Goal: Contribute content: Add original content to the website for others to see

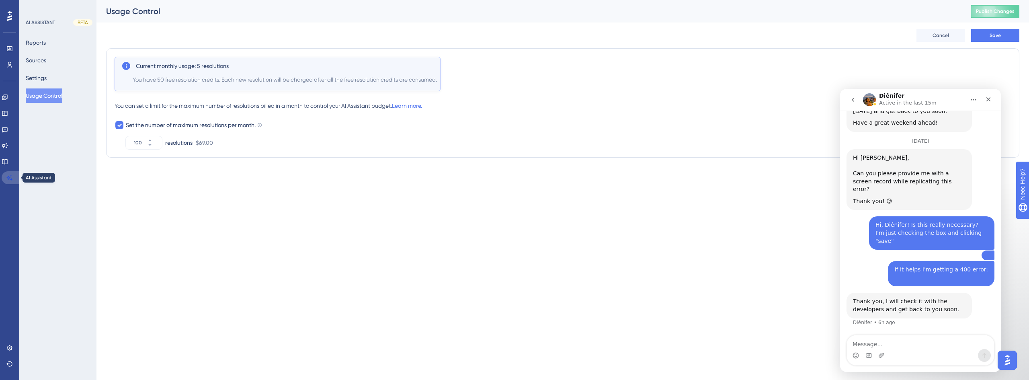
click at [5, 178] on link at bounding box center [11, 177] width 19 height 13
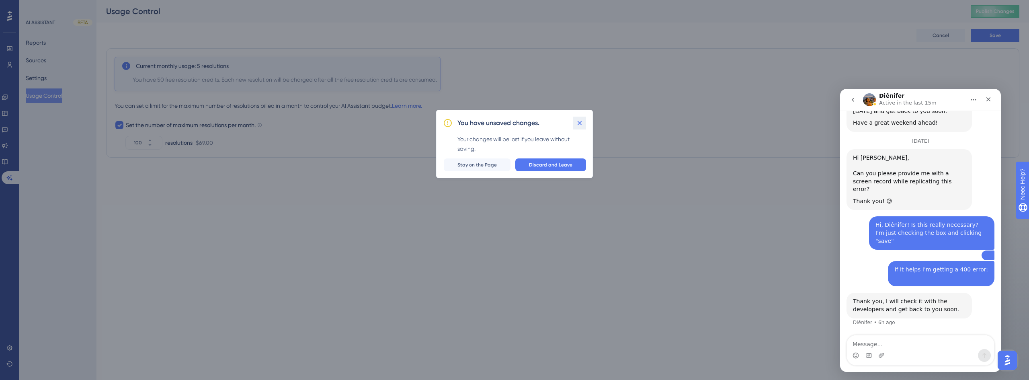
click at [578, 123] on icon at bounding box center [580, 123] width 8 height 8
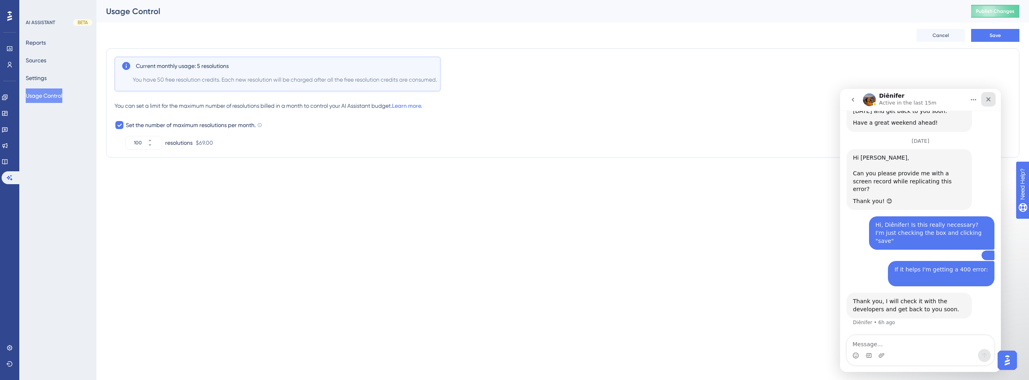
click at [990, 98] on icon "Close" at bounding box center [989, 99] width 4 height 4
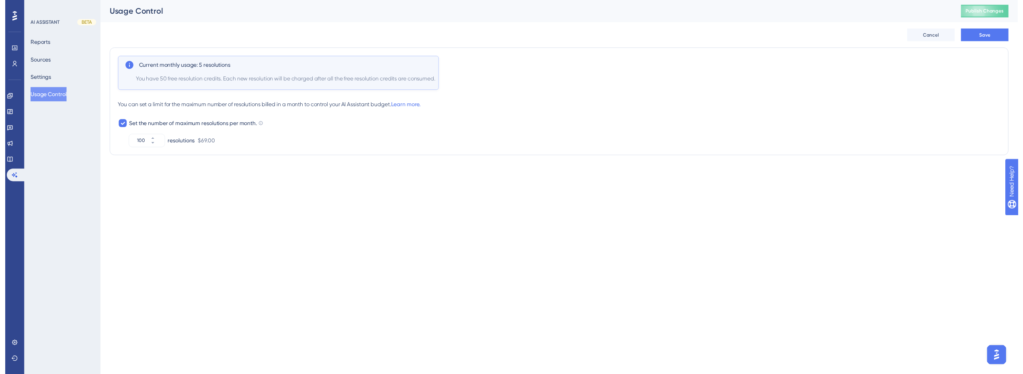
scroll to position [347, 0]
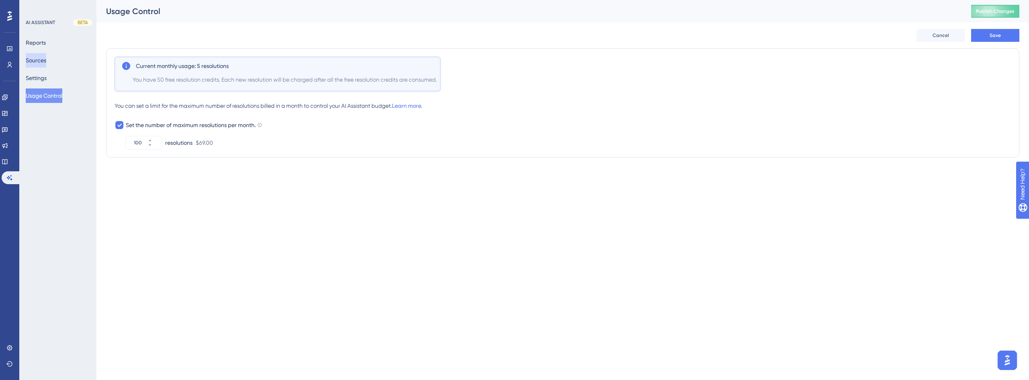
click at [46, 56] on button "Sources" at bounding box center [36, 60] width 21 height 14
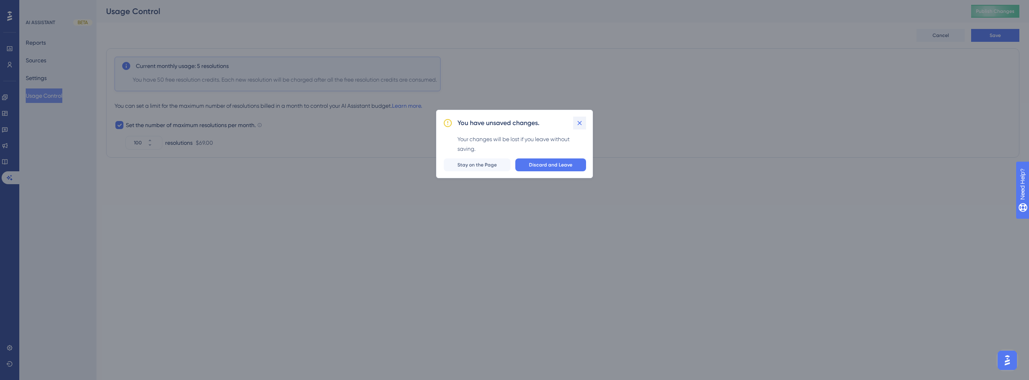
click at [581, 121] on icon at bounding box center [580, 123] width 8 height 8
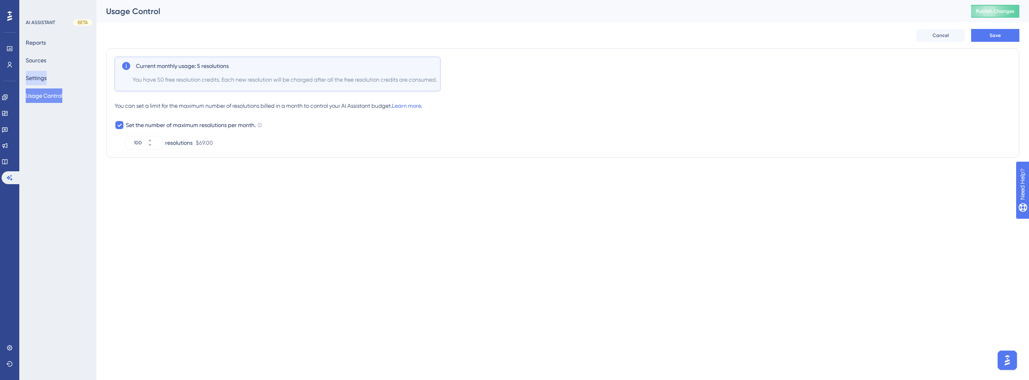
click at [47, 74] on button "Settings" at bounding box center [36, 78] width 21 height 14
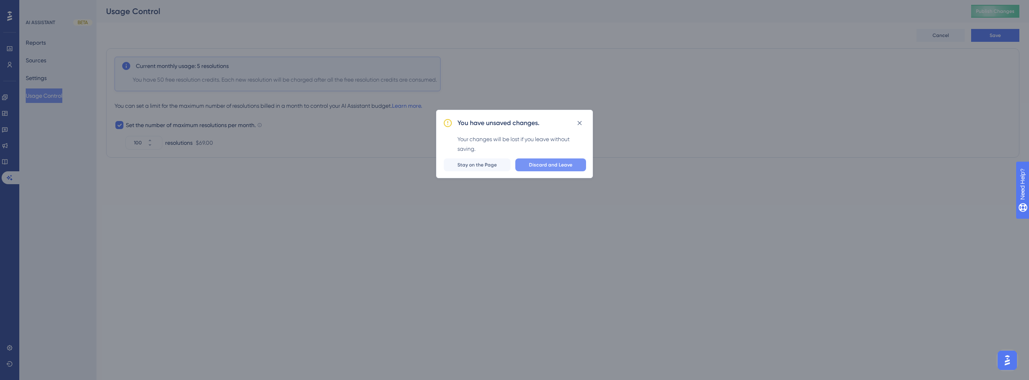
click at [546, 164] on span "Discard and Leave" at bounding box center [550, 165] width 43 height 6
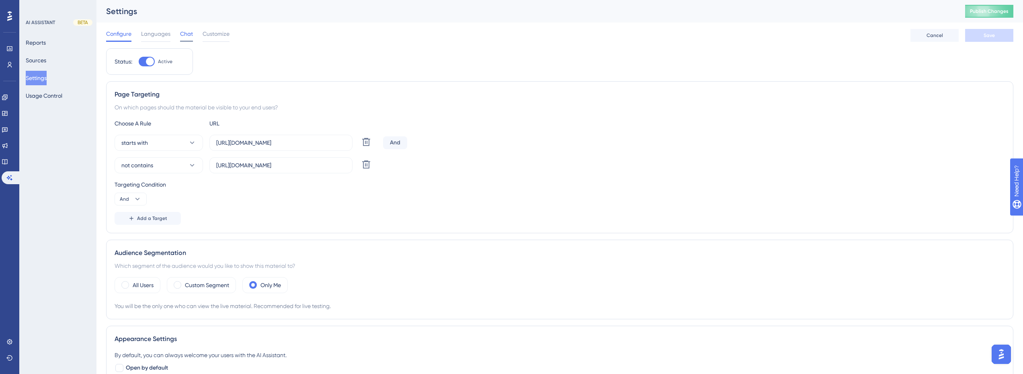
click at [188, 36] on span "Chat" at bounding box center [186, 34] width 13 height 10
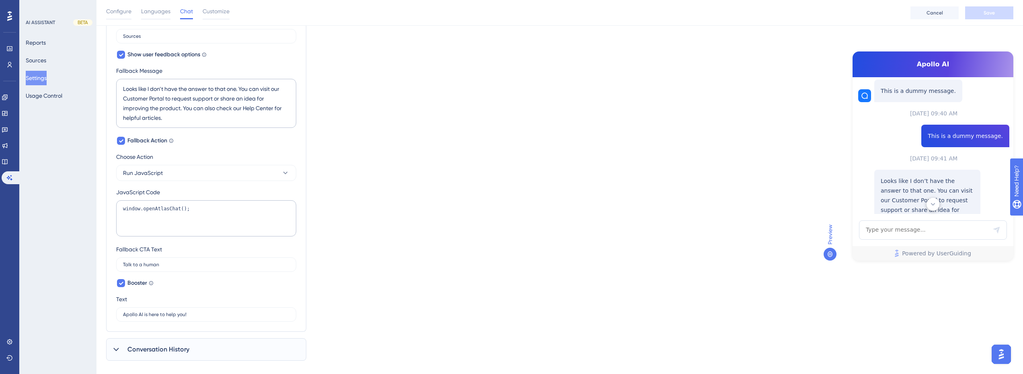
scroll to position [281, 0]
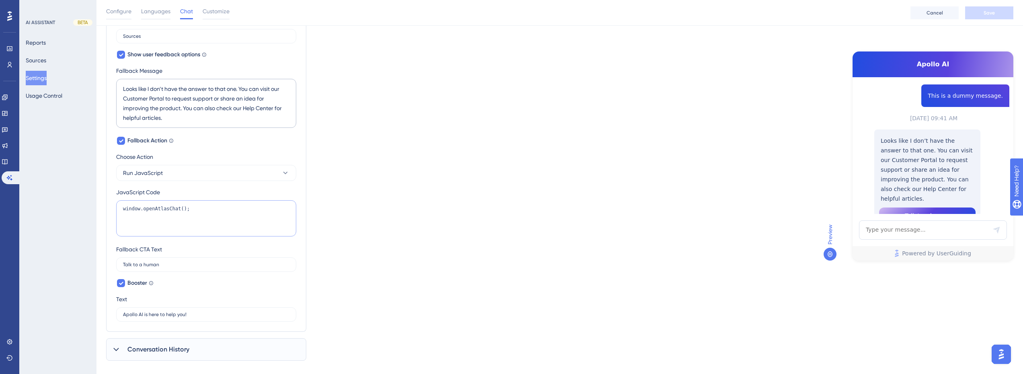
click at [204, 211] on textarea "window.openAtlasChat();" at bounding box center [206, 218] width 180 height 36
click at [420, 215] on div "Which language version do you want to edit? English Chat Widget AI Assistant Na…" at bounding box center [559, 25] width 907 height 671
click at [241, 218] on textarea "window.openAtlasChat();" at bounding box center [206, 218] width 180 height 36
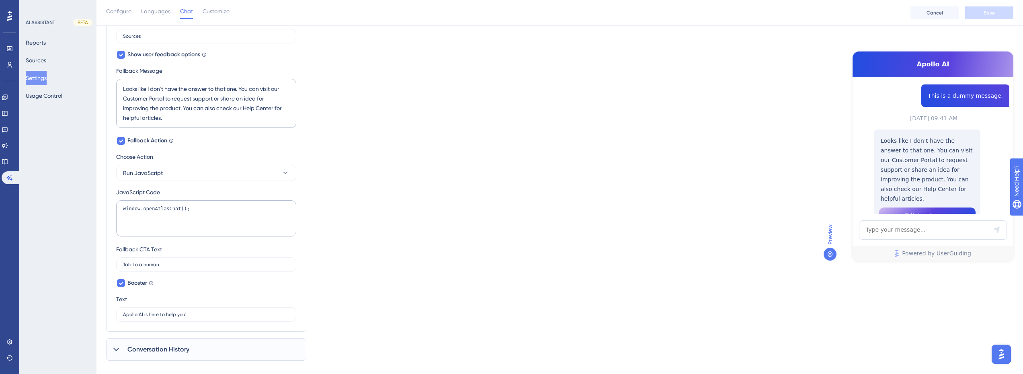
click at [345, 211] on div "Which language version do you want to edit? English Chat Widget AI Assistant Na…" at bounding box center [559, 25] width 907 height 671
click at [232, 214] on textarea "window.openAtlasChat();" at bounding box center [206, 218] width 180 height 36
click at [383, 211] on div "Which language version do you want to edit? English Chat Widget AI Assistant Na…" at bounding box center [559, 25] width 907 height 671
click at [257, 216] on textarea "window.openAtlasChat();" at bounding box center [206, 218] width 180 height 36
click at [342, 206] on div "Which language version do you want to edit? English Chat Widget AI Assistant Na…" at bounding box center [559, 25] width 907 height 671
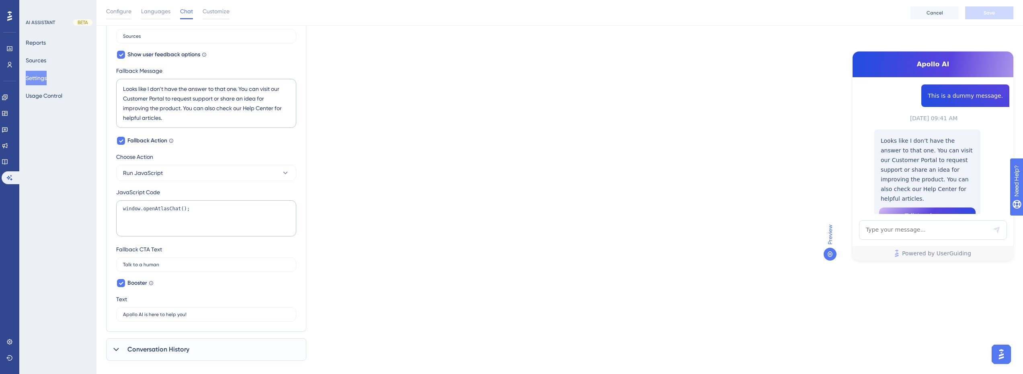
click at [485, 198] on div "Which language version do you want to edit? English Chat Widget AI Assistant Na…" at bounding box center [559, 25] width 907 height 671
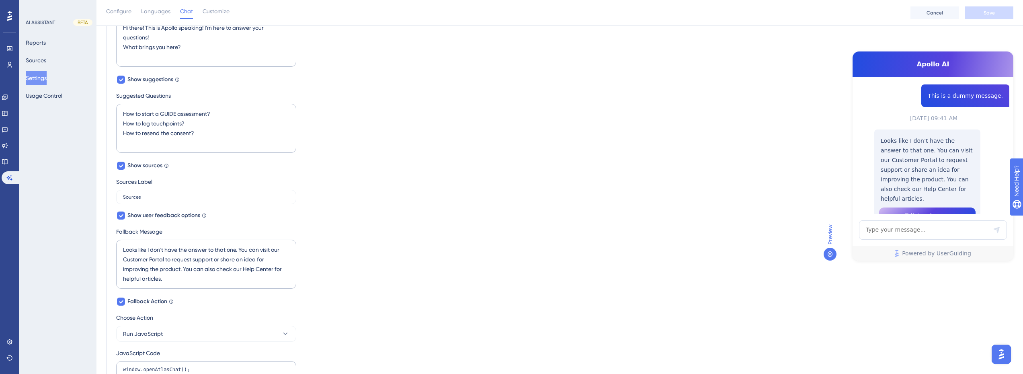
scroll to position [0, 0]
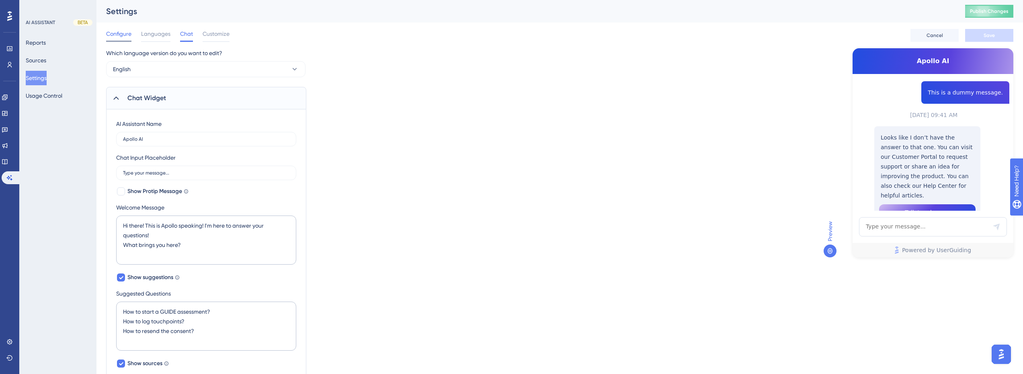
click at [118, 30] on span "Configure" at bounding box center [118, 34] width 25 height 10
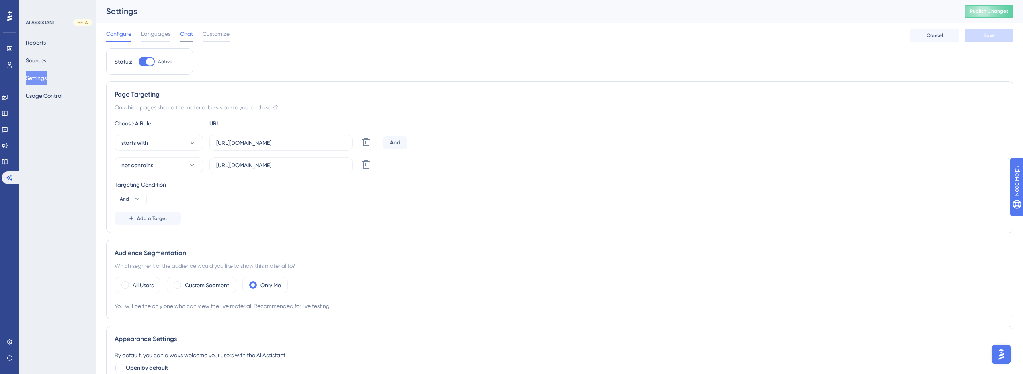
click at [187, 31] on span "Chat" at bounding box center [186, 34] width 13 height 10
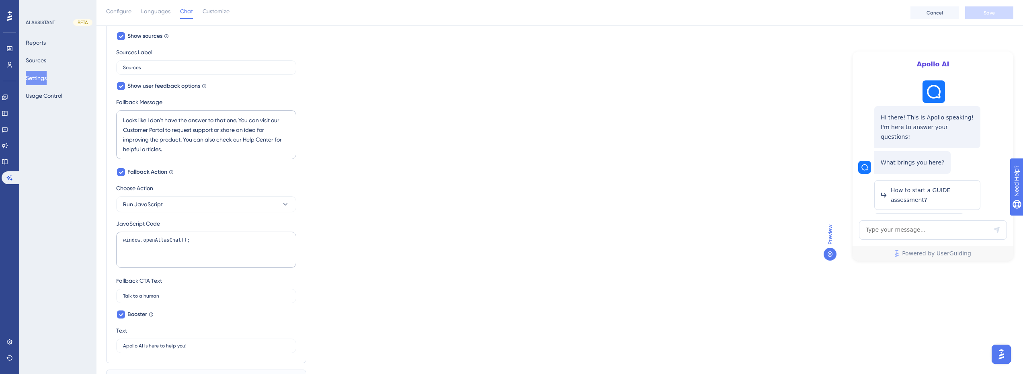
scroll to position [294, 0]
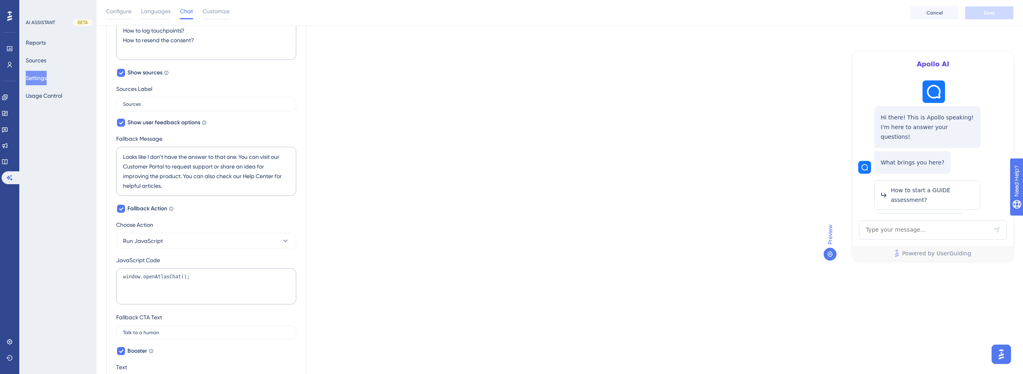
click at [460, 230] on div "Which language version do you want to edit? English Chat Widget AI Assistant Na…" at bounding box center [559, 93] width 907 height 671
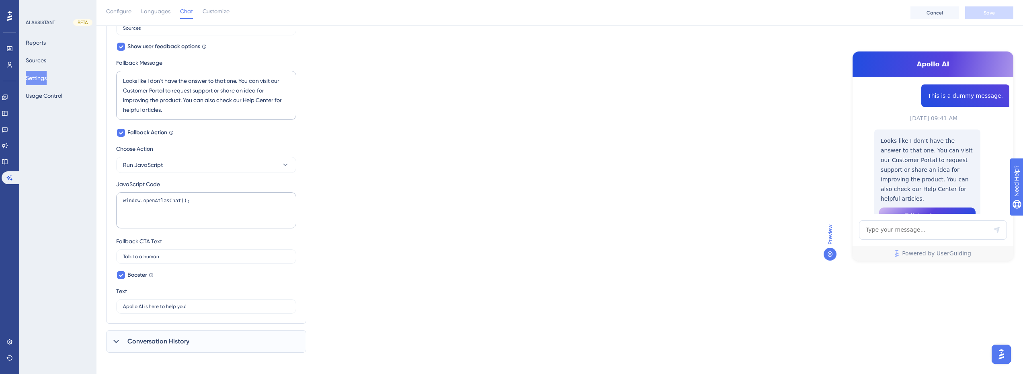
scroll to position [374, 0]
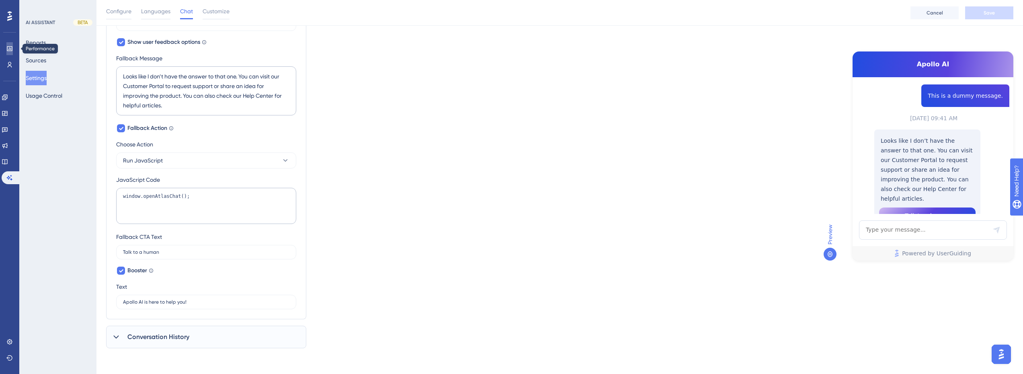
drag, startPoint x: 11, startPoint y: 50, endPoint x: 16, endPoint y: 70, distance: 20.4
click at [0, 0] on icon at bounding box center [0, 0] width 0 height 0
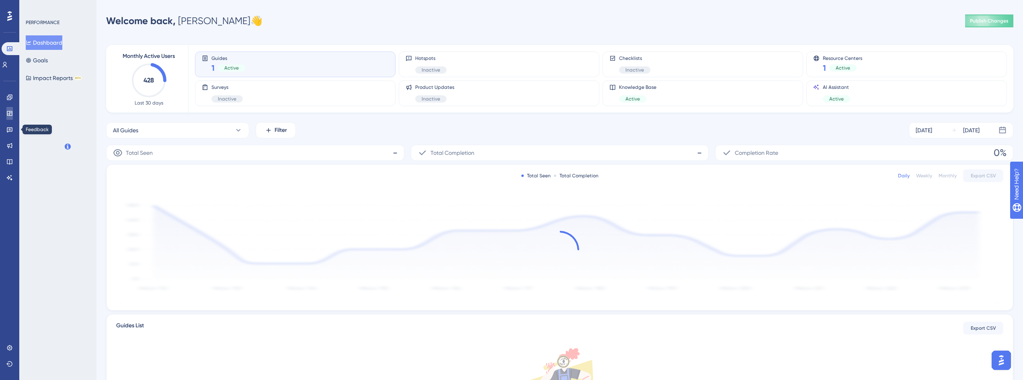
drag, startPoint x: 8, startPoint y: 115, endPoint x: 8, endPoint y: 110, distance: 5.2
click at [9, 115] on icon at bounding box center [9, 113] width 6 height 6
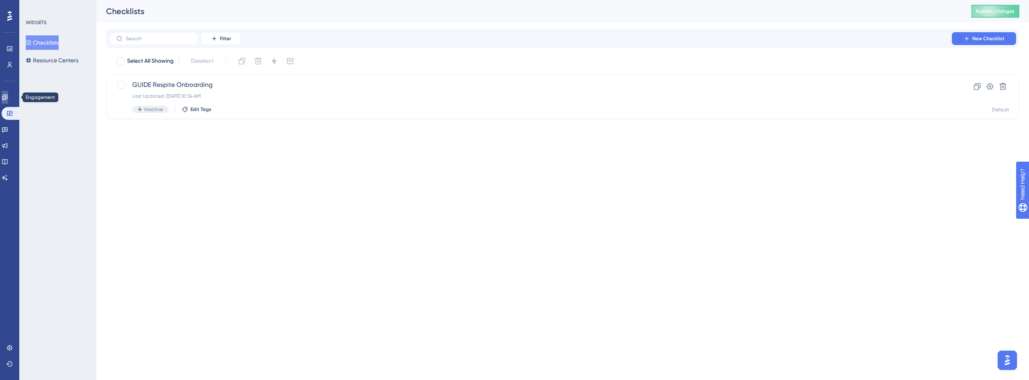
click at [7, 100] on icon at bounding box center [4, 96] width 5 height 5
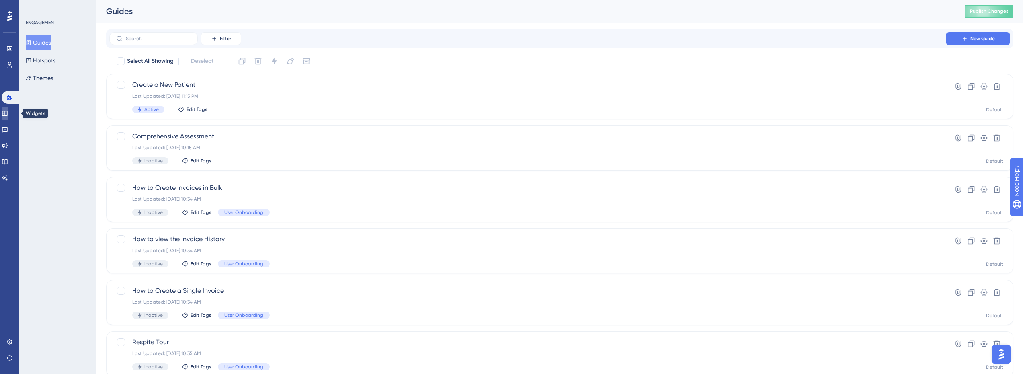
click at [8, 116] on icon at bounding box center [5, 113] width 6 height 6
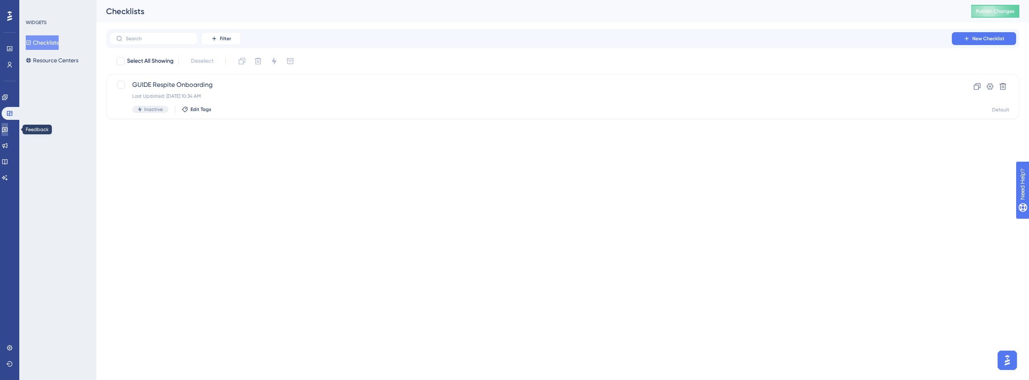
click at [8, 126] on link at bounding box center [5, 129] width 6 height 13
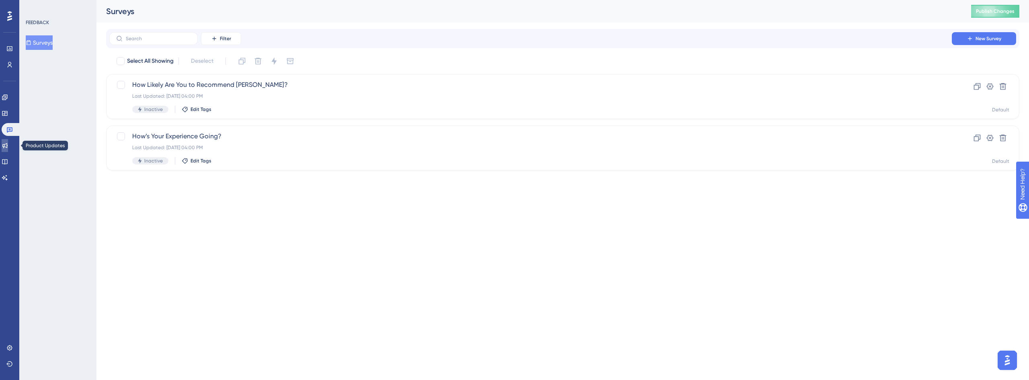
click at [8, 141] on link at bounding box center [5, 145] width 6 height 13
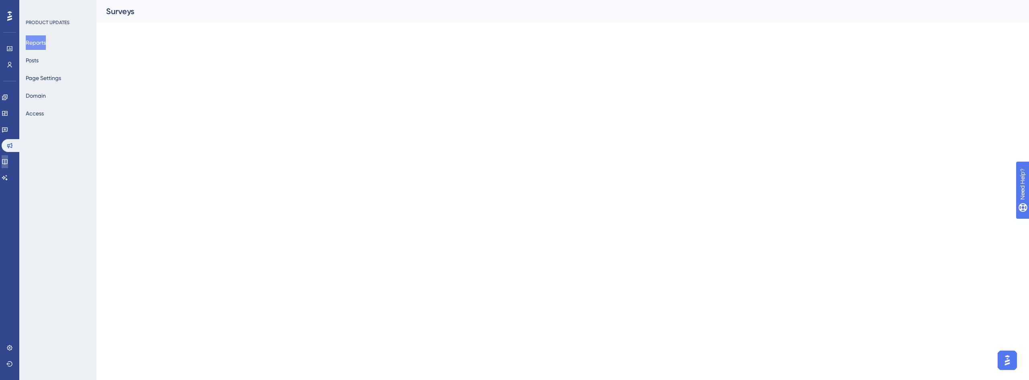
click at [8, 158] on link at bounding box center [5, 161] width 6 height 13
click at [8, 175] on icon at bounding box center [5, 177] width 6 height 6
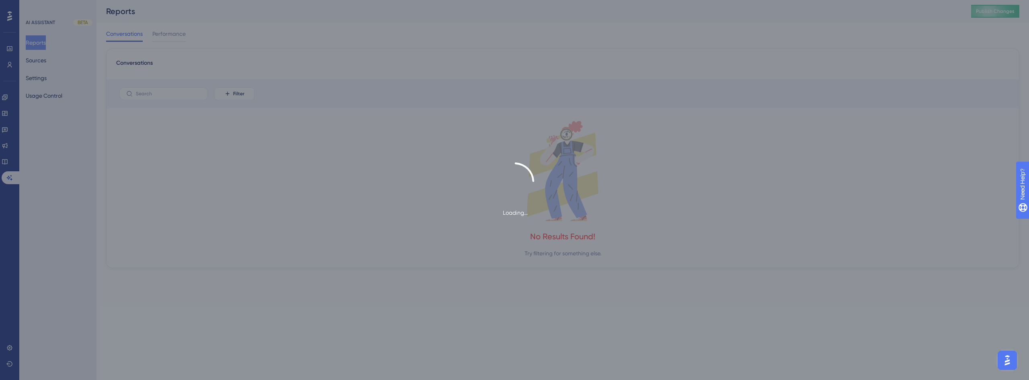
click at [12, 138] on div "Loading..." at bounding box center [514, 190] width 1029 height 380
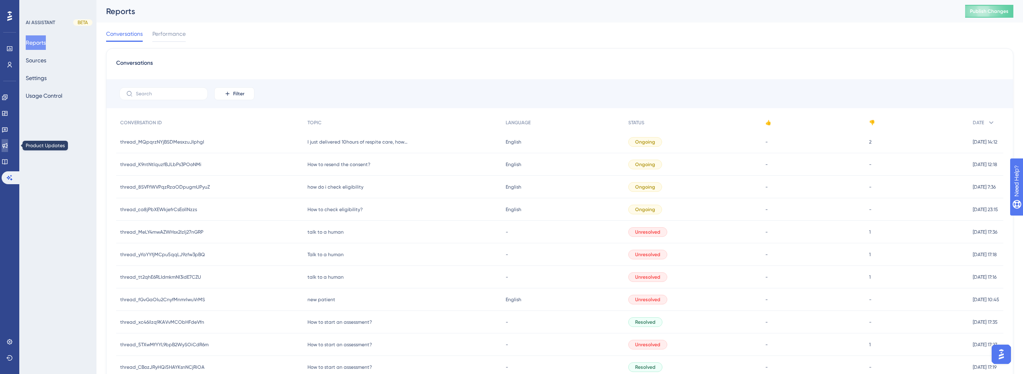
click at [8, 141] on link at bounding box center [5, 145] width 6 height 13
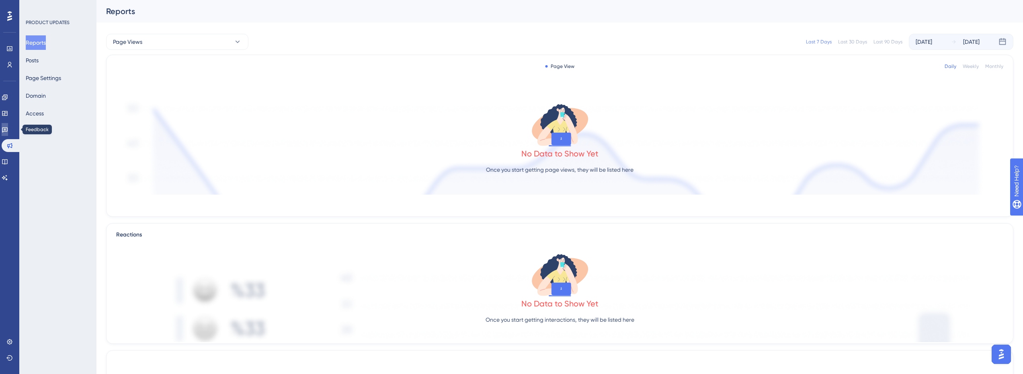
click at [7, 125] on link at bounding box center [5, 129] width 6 height 13
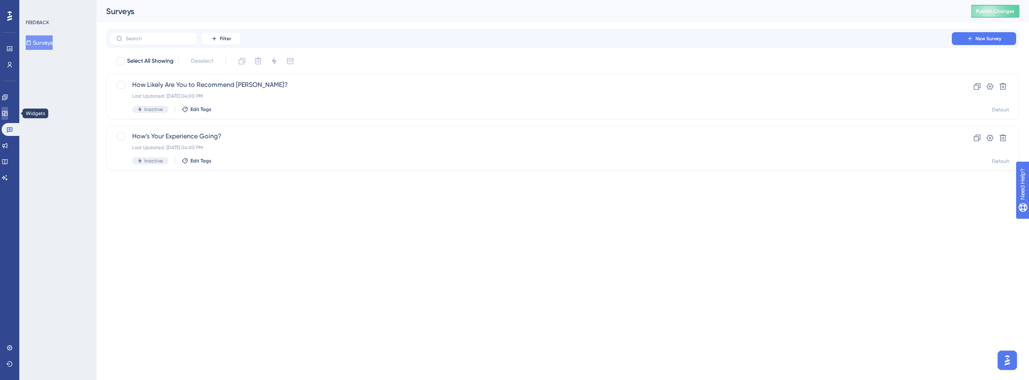
click at [6, 117] on link at bounding box center [5, 113] width 6 height 13
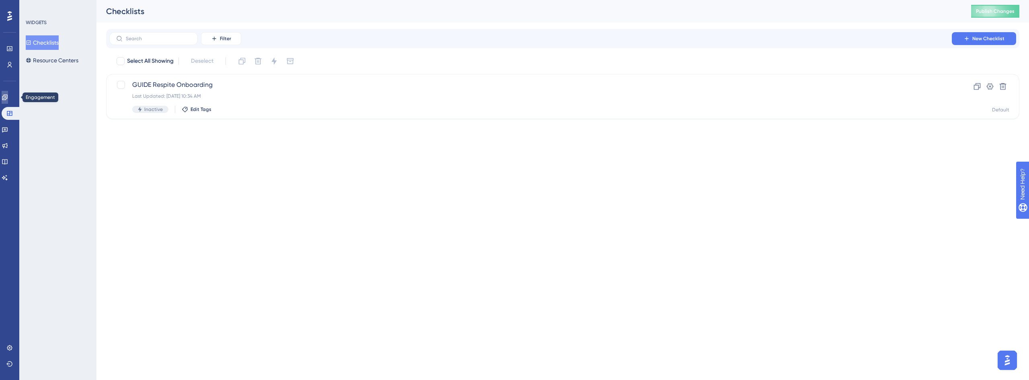
click at [8, 96] on link at bounding box center [5, 97] width 6 height 13
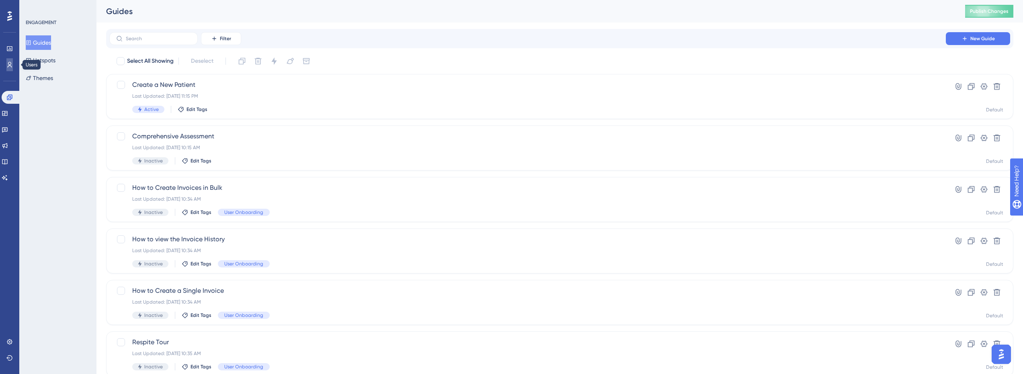
click at [13, 59] on link at bounding box center [9, 64] width 6 height 13
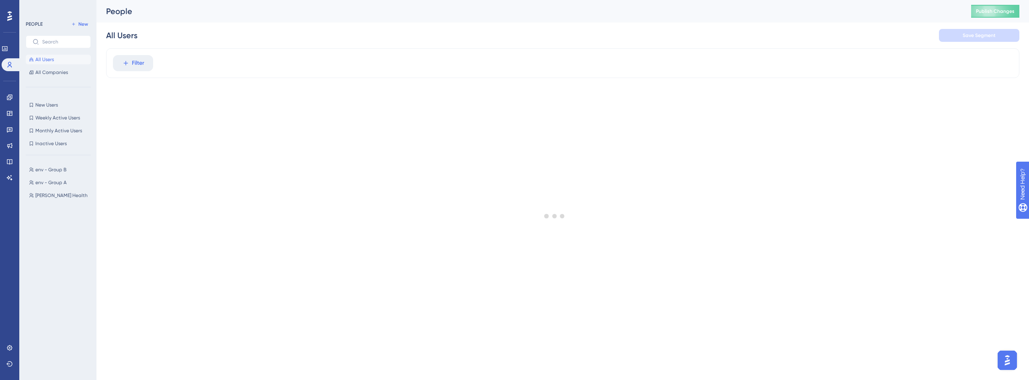
click at [0, 0] on div "Performance Users" at bounding box center [0, 0] width 0 height 0
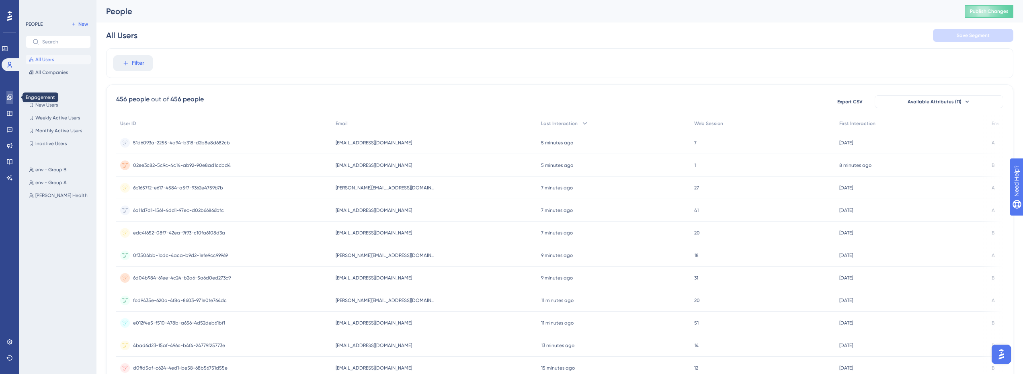
click at [9, 95] on icon at bounding box center [9, 97] width 6 height 6
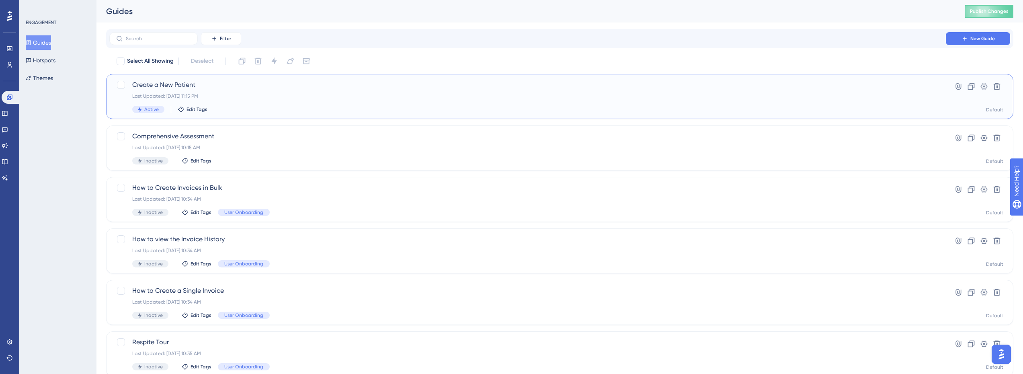
click at [861, 92] on div "Create a New Patient Last Updated: Aug 24 2025, 11:15 PM Active Edit Tags" at bounding box center [527, 96] width 791 height 33
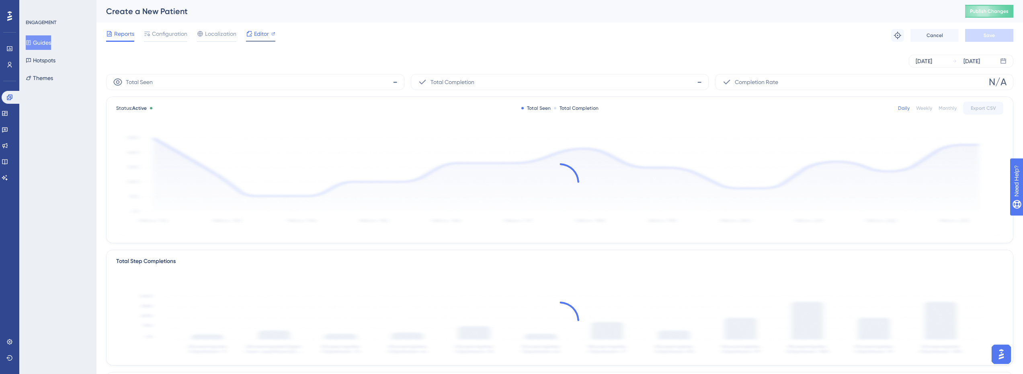
click at [254, 34] on span "Editor" at bounding box center [261, 34] width 15 height 10
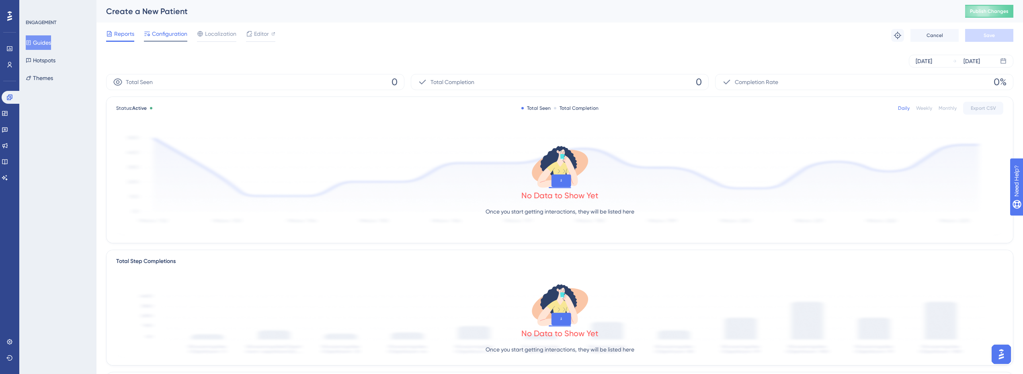
click at [159, 33] on span "Configuration" at bounding box center [169, 34] width 35 height 10
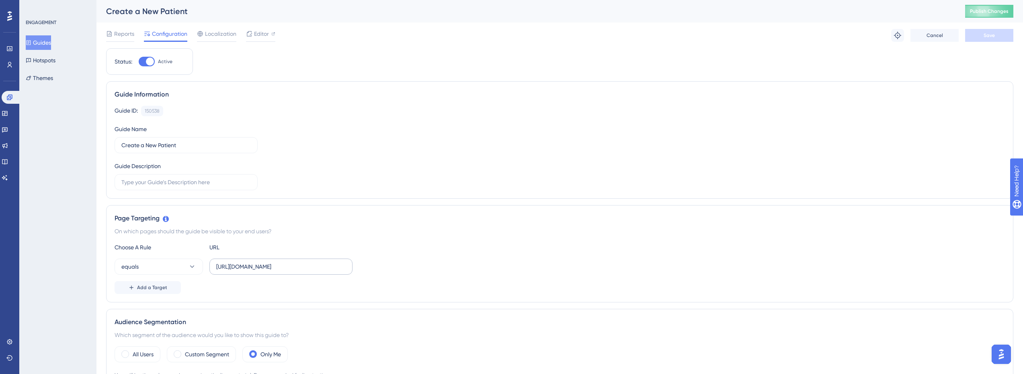
click at [278, 261] on label "https://dev.crosbyhealth.com/guide/assessments" at bounding box center [280, 267] width 143 height 16
click at [278, 262] on input "https://dev.crosbyhealth.com/guide/assessments" at bounding box center [280, 266] width 129 height 9
click at [271, 268] on input "https://dev.crosbyhealth.com/guide/assessments" at bounding box center [280, 266] width 129 height 9
drag, startPoint x: 271, startPoint y: 268, endPoint x: 373, endPoint y: 263, distance: 101.5
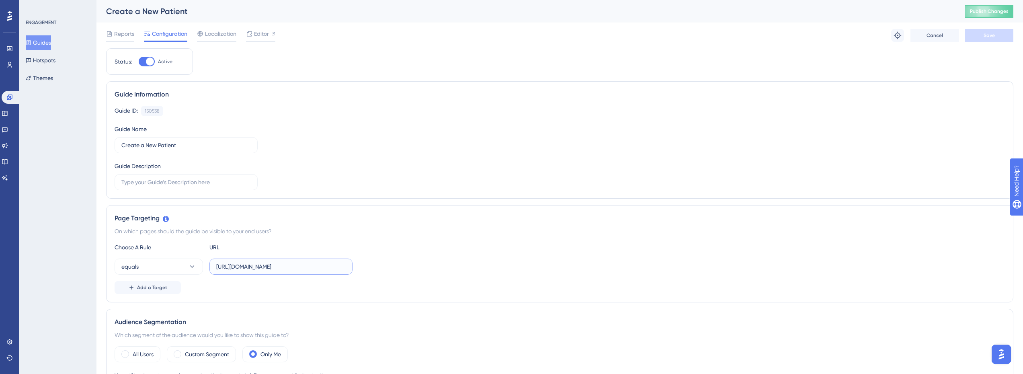
click at [373, 263] on div "equals https://dev.crosbyhealth.com/guide/assessments" at bounding box center [560, 267] width 891 height 16
click at [306, 269] on input "https://dev.crosbyhealth.com/guide/assessments" at bounding box center [280, 266] width 129 height 9
click at [295, 268] on input "https://dev.crosbyhealth.com/guide/assessments" at bounding box center [280, 266] width 129 height 9
drag, startPoint x: 245, startPoint y: 269, endPoint x: 238, endPoint y: 271, distance: 7.8
click at [238, 271] on input "https://dev.crosbyhealth.com/guide/assessments" at bounding box center [280, 266] width 129 height 9
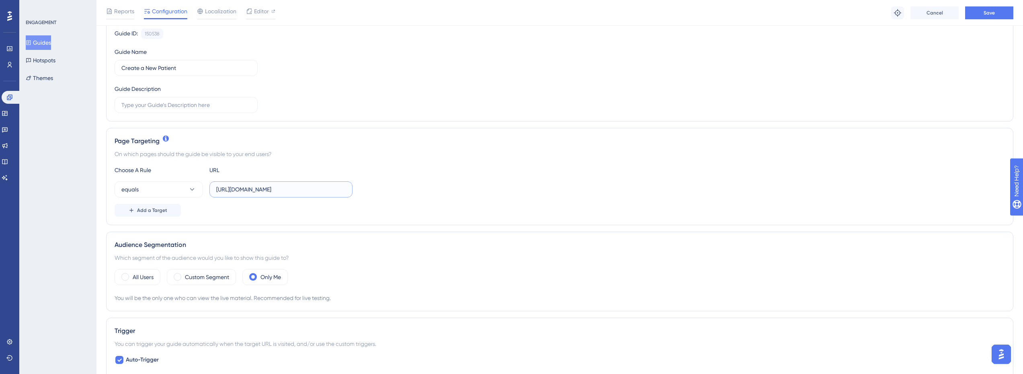
scroll to position [40, 0]
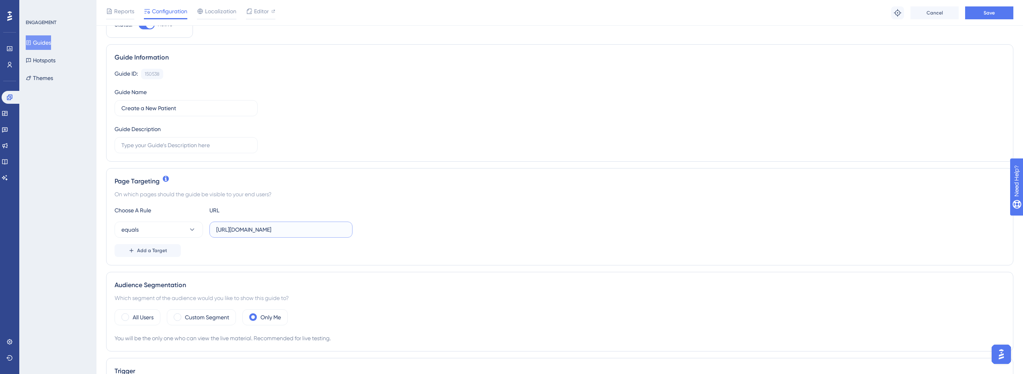
type input "https://app.crosbyhealth.com/guide/assessments"
drag, startPoint x: 305, startPoint y: 225, endPoint x: 463, endPoint y: 227, distance: 158.0
click at [466, 227] on div "equals https://app.crosbyhealth.com/guide/assessments" at bounding box center [560, 230] width 891 height 16
drag, startPoint x: 328, startPoint y: 226, endPoint x: 431, endPoint y: 231, distance: 103.0
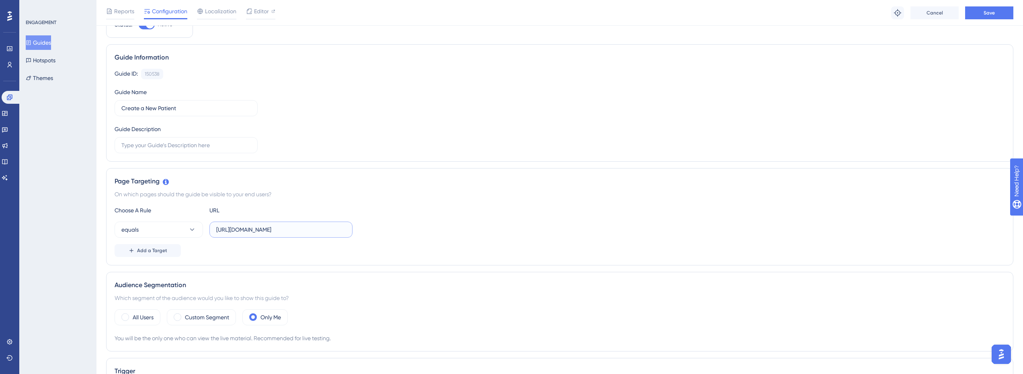
click at [431, 231] on div "equals https://app.crosbyhealth.com/guide/assessments" at bounding box center [560, 230] width 891 height 16
click at [386, 239] on div "Choose A Rule URL equals https://app.crosbyhealth.com/guide/assessments Add a T…" at bounding box center [560, 230] width 891 height 51
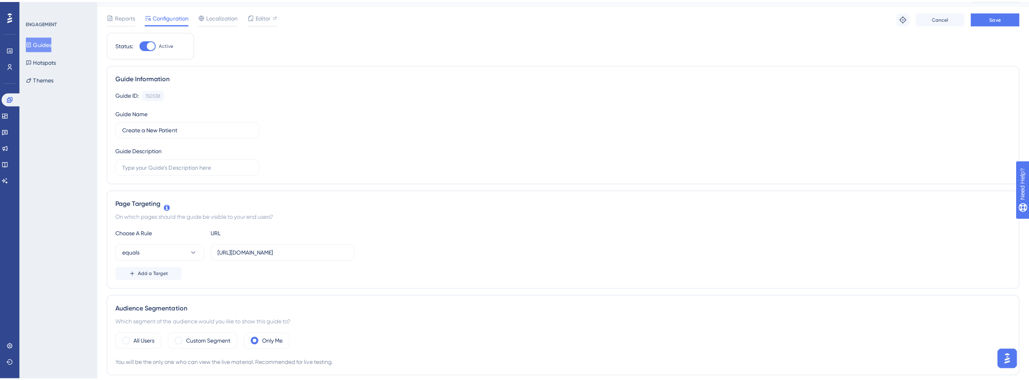
scroll to position [0, 0]
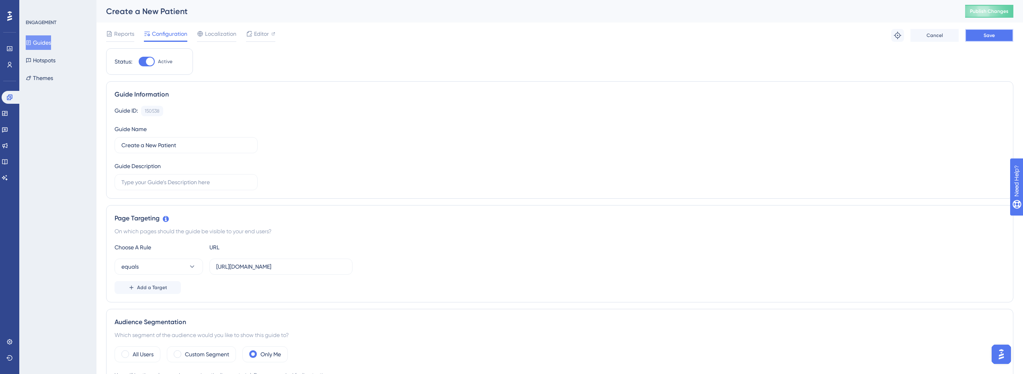
click at [995, 36] on span "Save" at bounding box center [989, 35] width 11 height 6
click at [259, 37] on span "Editor" at bounding box center [261, 34] width 15 height 10
click at [148, 65] on div at bounding box center [147, 62] width 16 height 10
click at [139, 62] on input "Active" at bounding box center [138, 62] width 0 height 0
click at [986, 37] on span "Save" at bounding box center [989, 35] width 11 height 6
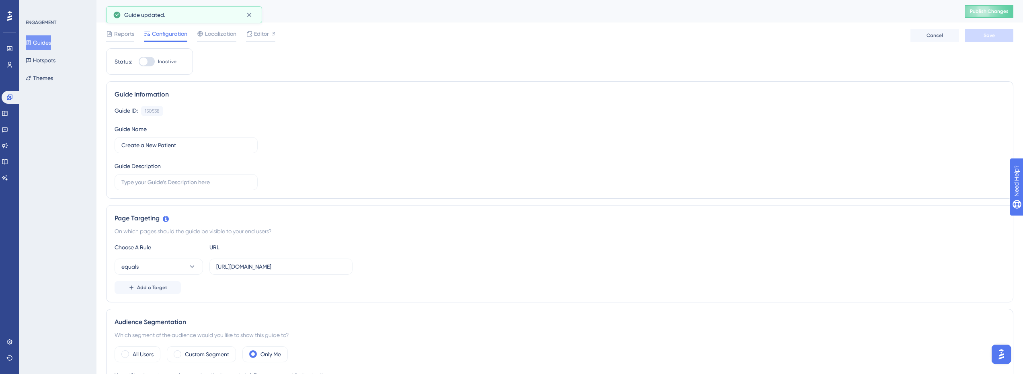
click at [142, 64] on div at bounding box center [144, 61] width 8 height 8
click at [139, 62] on input "Inactive" at bounding box center [138, 62] width 0 height 0
checkbox input "true"
click at [994, 35] on span "Save" at bounding box center [989, 35] width 11 height 6
click at [250, 33] on icon at bounding box center [249, 34] width 6 height 6
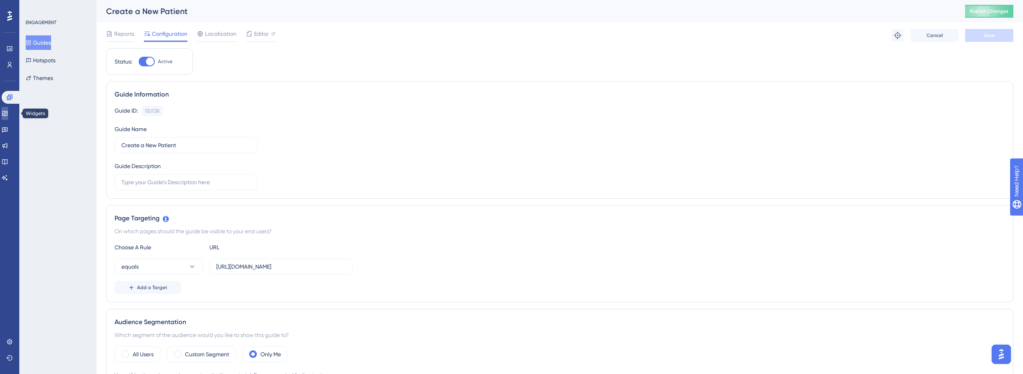
click at [6, 111] on icon at bounding box center [5, 113] width 6 height 6
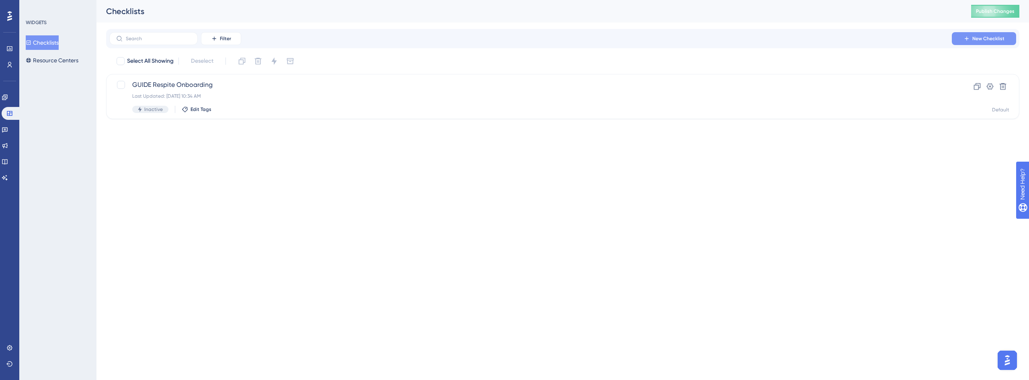
click at [1007, 31] on div "Filter New Checklist" at bounding box center [563, 38] width 914 height 19
click at [1005, 36] on button "New Checklist" at bounding box center [984, 38] width 64 height 13
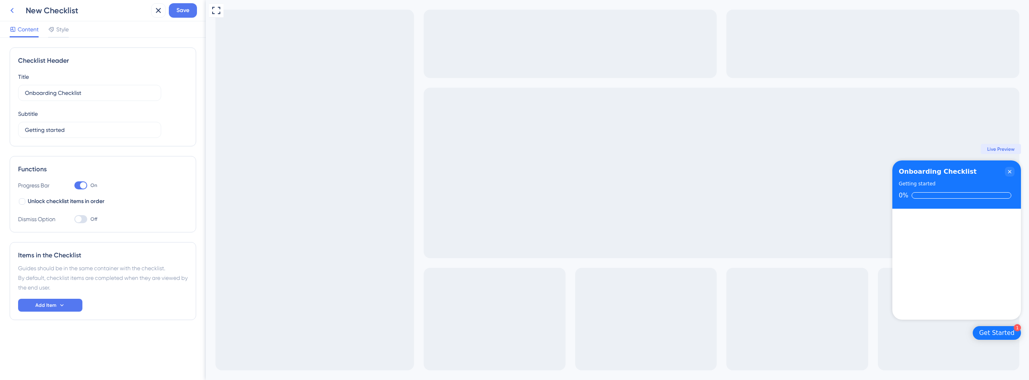
click at [13, 10] on icon at bounding box center [12, 11] width 10 height 10
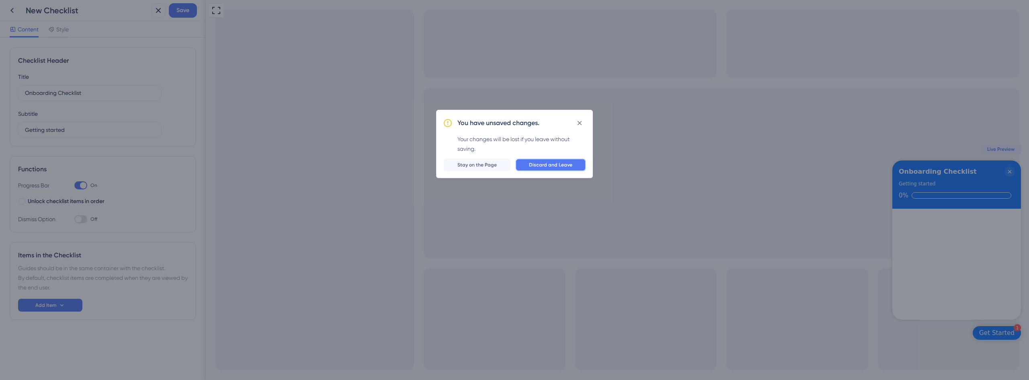
click at [574, 163] on button "Discard and Leave" at bounding box center [550, 164] width 71 height 13
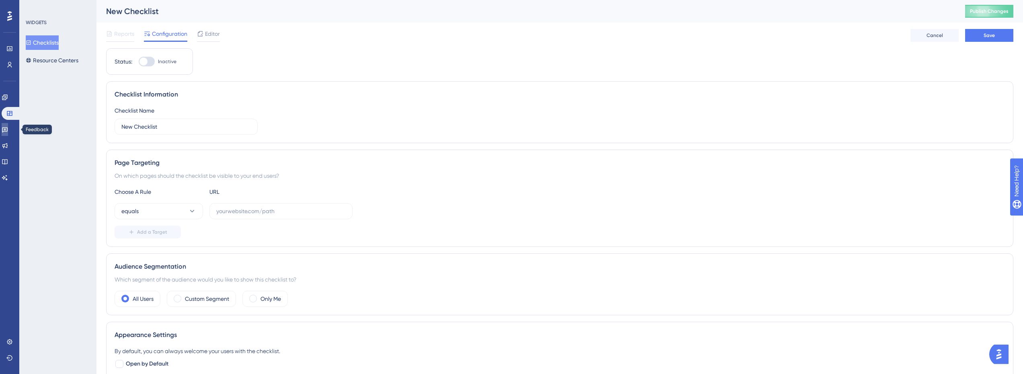
click at [8, 130] on icon at bounding box center [5, 129] width 6 height 5
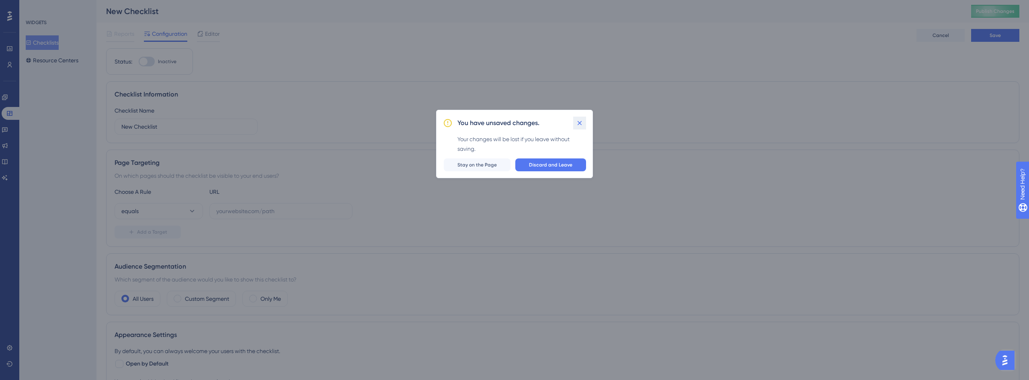
click at [579, 120] on icon at bounding box center [580, 123] width 8 height 8
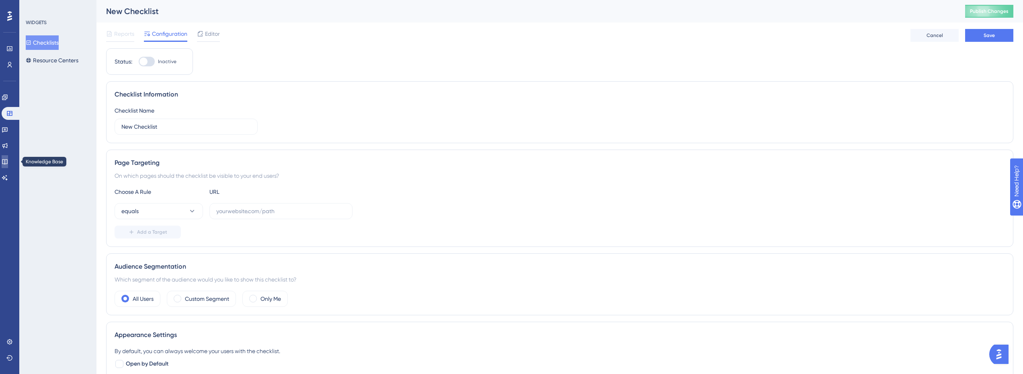
click at [8, 162] on icon at bounding box center [5, 161] width 6 height 6
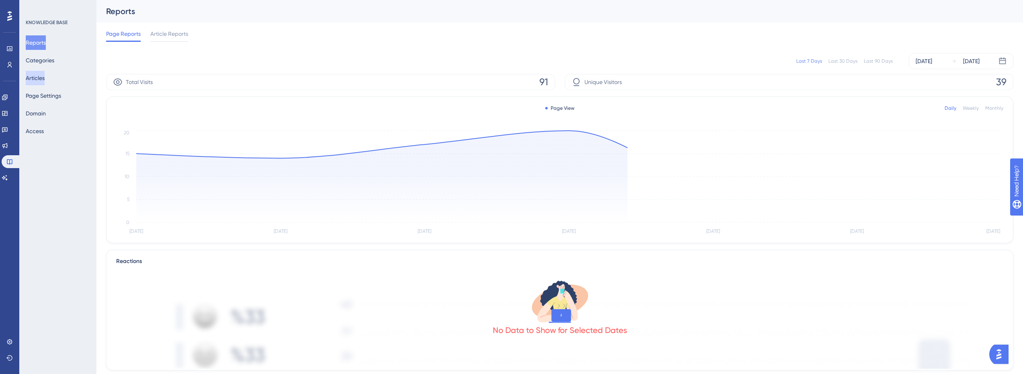
click at [45, 79] on button "Articles" at bounding box center [35, 78] width 19 height 14
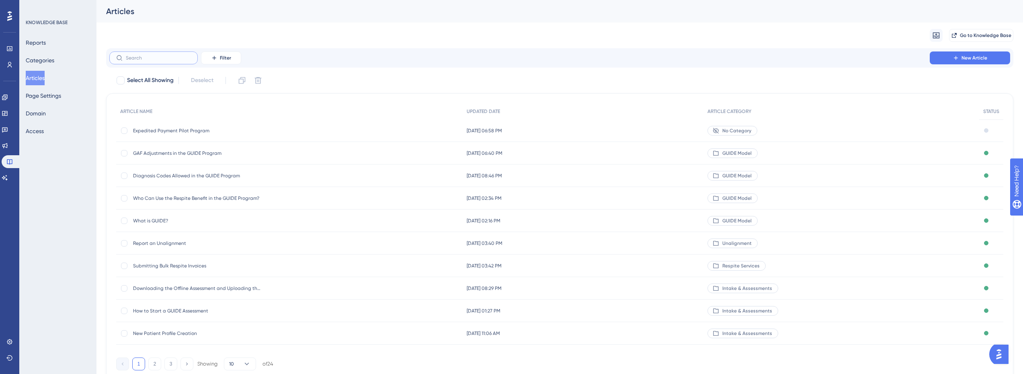
click at [148, 60] on input "text" at bounding box center [158, 58] width 65 height 6
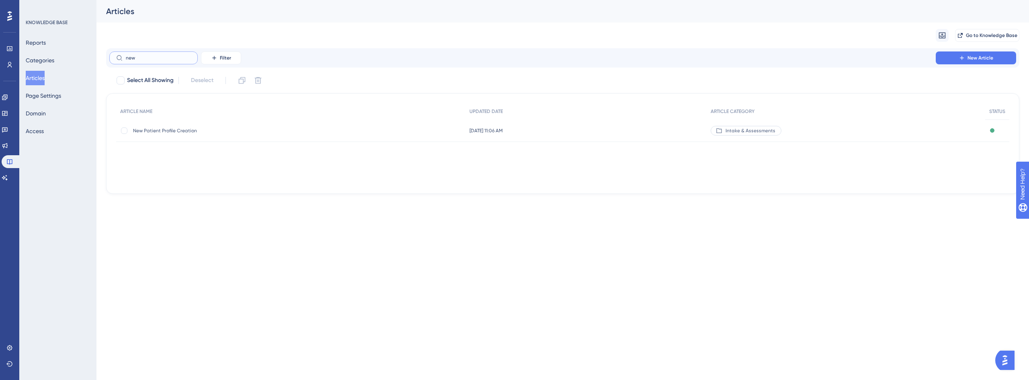
type input "new"
click at [186, 131] on span "New Patient Profile Creation" at bounding box center [197, 130] width 129 height 6
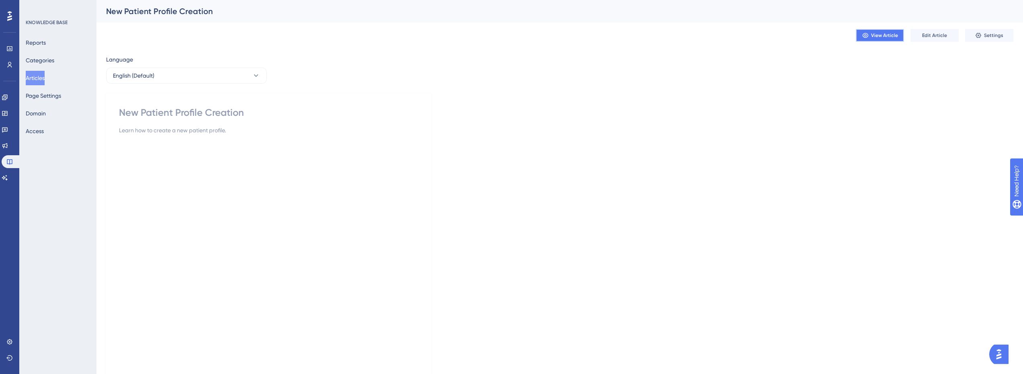
click at [883, 39] on button "View Article" at bounding box center [880, 35] width 48 height 13
click at [939, 35] on span "Edit Article" at bounding box center [934, 35] width 25 height 6
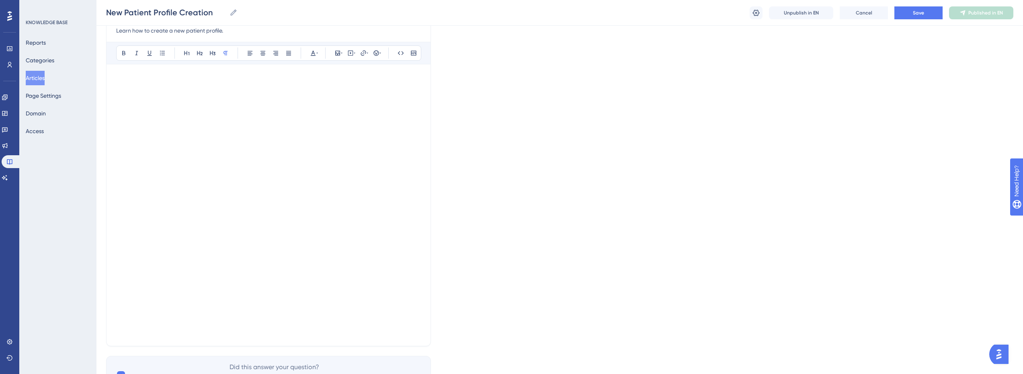
scroll to position [80, 0]
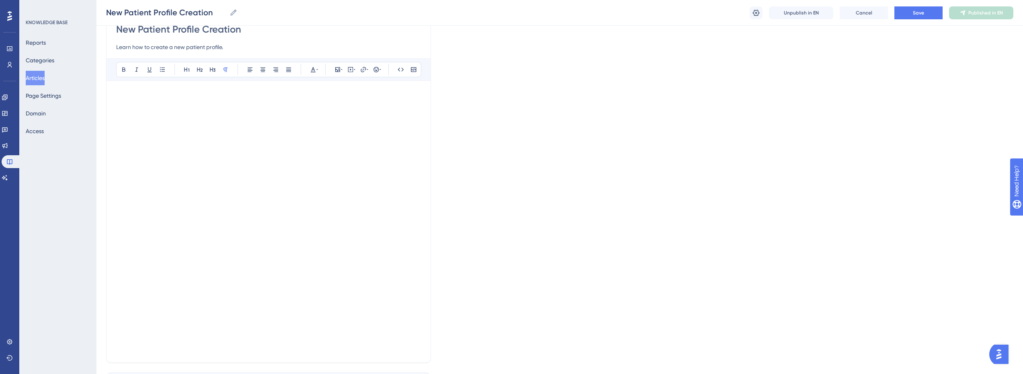
click at [425, 213] on div "New Patient Profile Creation Learn how to create a new patient profile. Bold It…" at bounding box center [268, 186] width 325 height 353
click at [423, 146] on div "New Patient Profile Creation Learn how to create a new patient profile. Bold It…" at bounding box center [268, 186] width 325 height 353
click at [338, 279] on p at bounding box center [268, 276] width 305 height 10
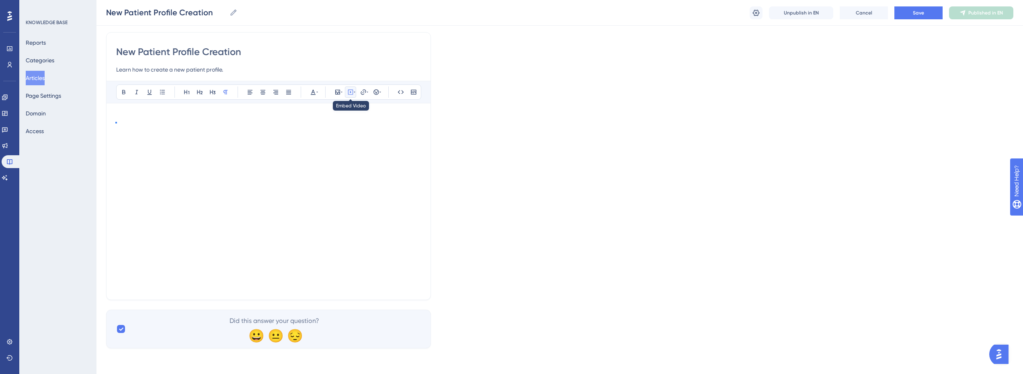
click at [352, 92] on icon at bounding box center [350, 92] width 6 height 6
click at [145, 111] on div "Bold Italic Underline Bullet Point Heading 1 Heading 2 Heading 3 Normal Align L…" at bounding box center [268, 185] width 305 height 209
click at [130, 117] on p at bounding box center [268, 118] width 305 height 10
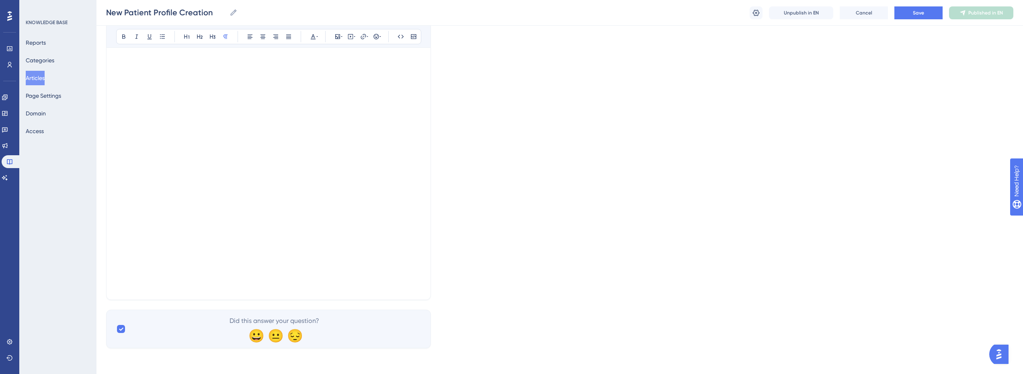
scroll to position [23, 0]
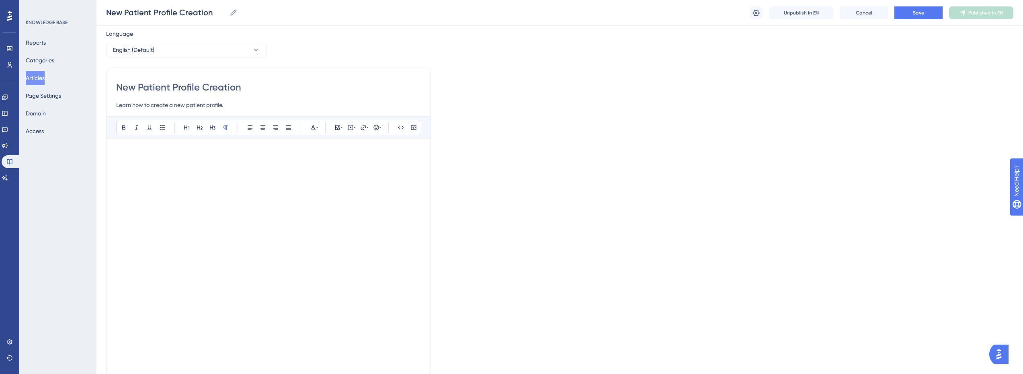
click at [142, 156] on p at bounding box center [268, 153] width 305 height 10
click at [351, 125] on icon at bounding box center [350, 127] width 6 height 6
click at [322, 174] on textarea at bounding box center [350, 177] width 122 height 36
paste textarea "<iframe width="750" height="422" src="https://www.loom.com/embed/c6bcd0b681ab45…"
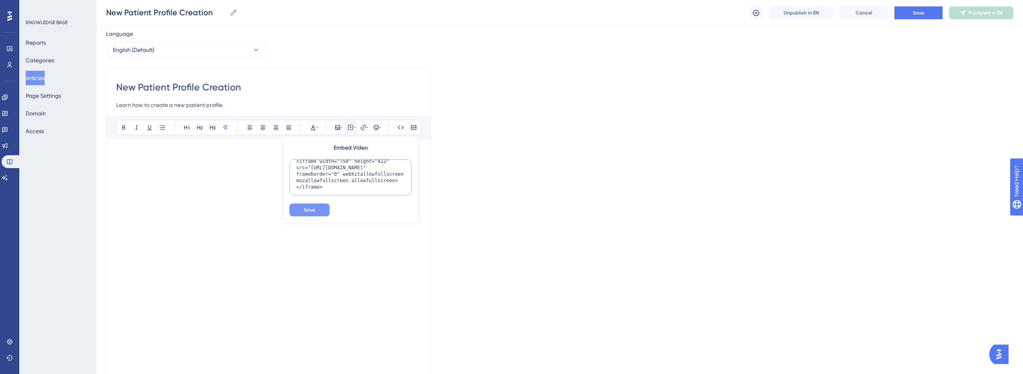
type textarea "<iframe width="750" height="422" src="https://www.loom.com/embed/c6bcd0b681ab45…"
click at [314, 207] on span "Save" at bounding box center [309, 210] width 11 height 6
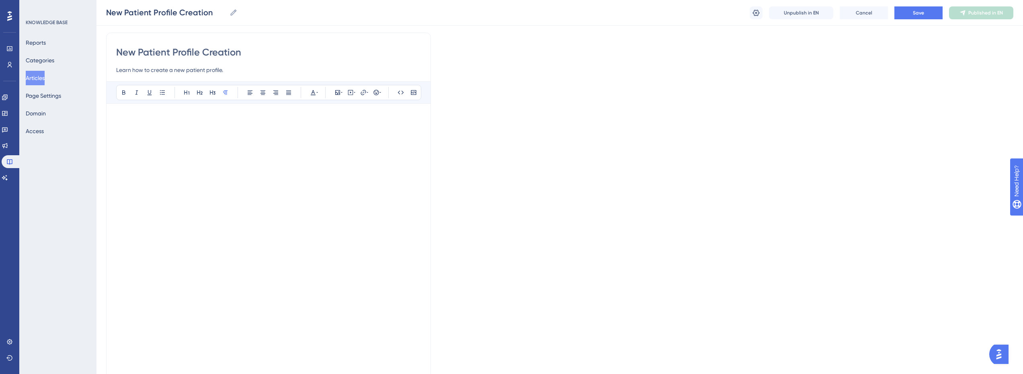
scroll to position [103, 0]
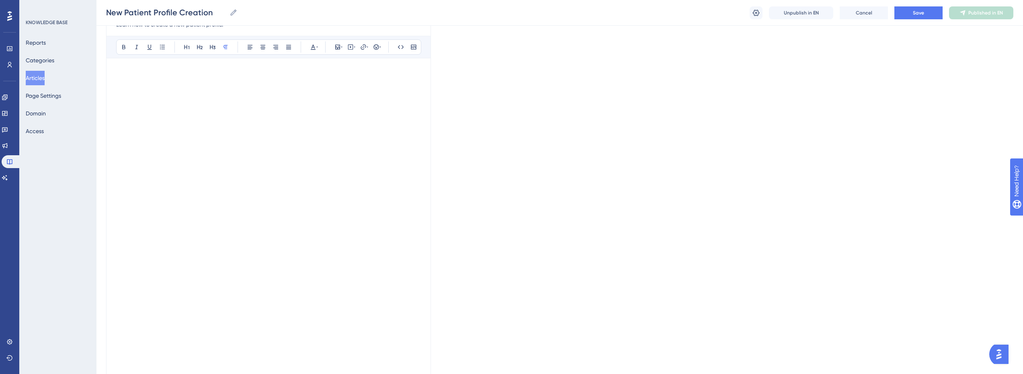
click at [133, 262] on p at bounding box center [268, 264] width 305 height 10
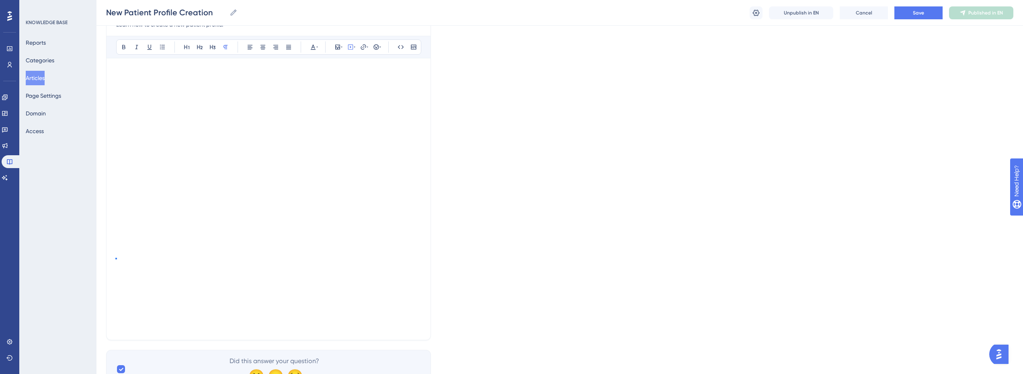
click at [132, 250] on p at bounding box center [268, 254] width 305 height 10
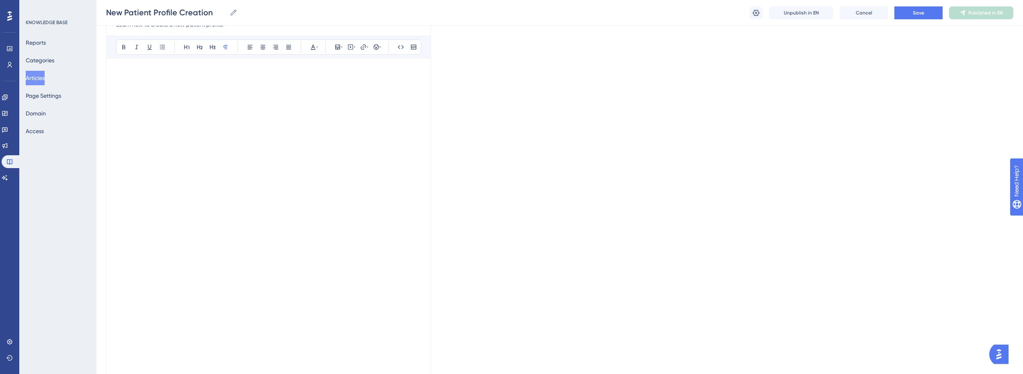
click at [554, 240] on div "Language English (Default) New Patient Profile Creation Learn how to create a n…" at bounding box center [559, 254] width 907 height 611
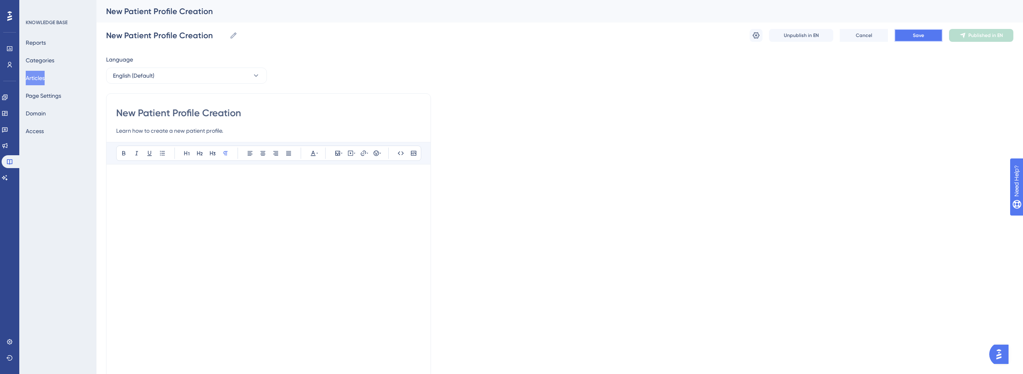
click at [921, 39] on button "Save" at bounding box center [919, 35] width 48 height 13
click at [984, 37] on span "Publish in EN" at bounding box center [986, 35] width 29 height 6
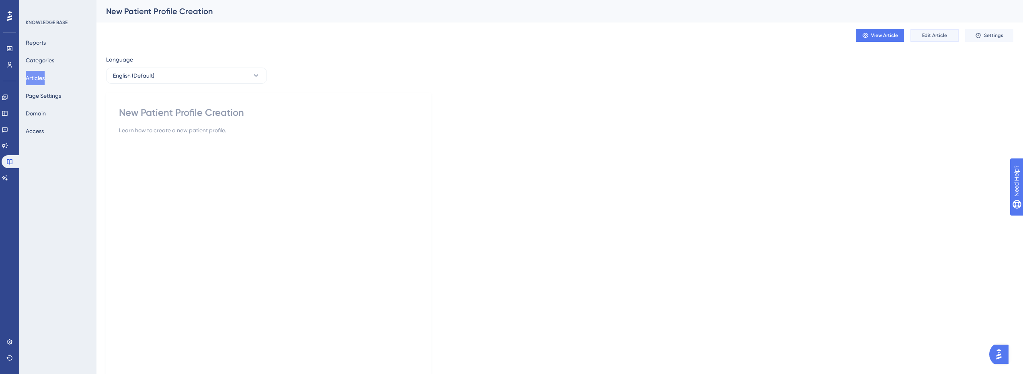
click at [948, 37] on button "Edit Article" at bounding box center [935, 35] width 48 height 13
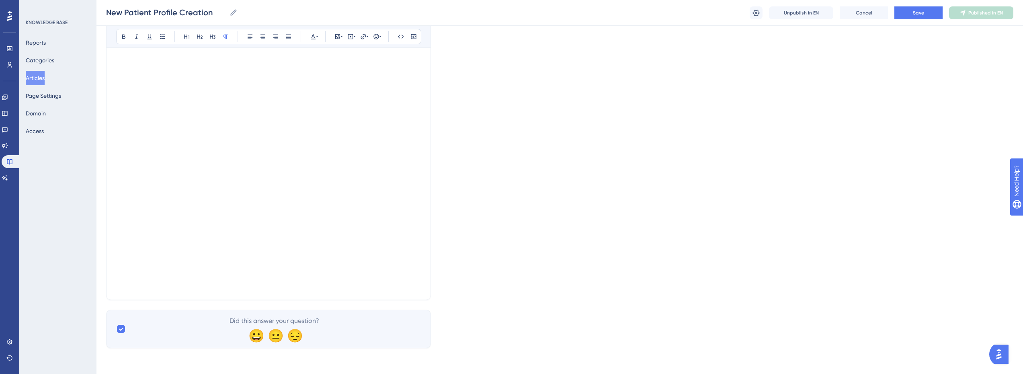
scroll to position [154, 0]
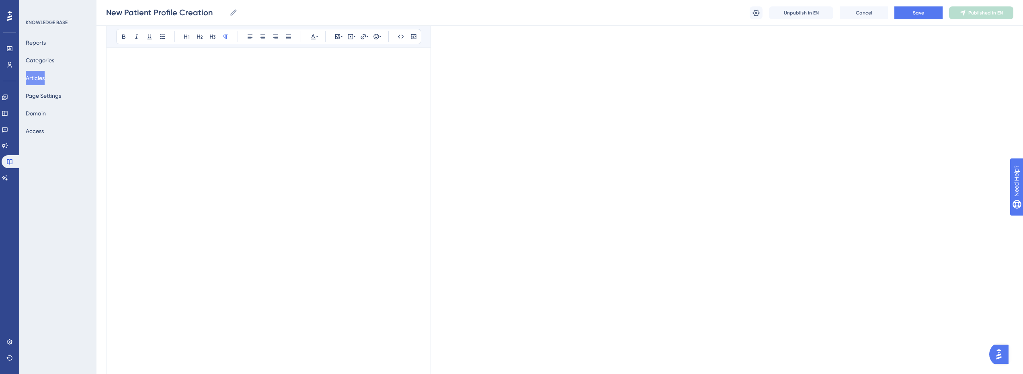
click at [186, 198] on p at bounding box center [268, 203] width 305 height 10
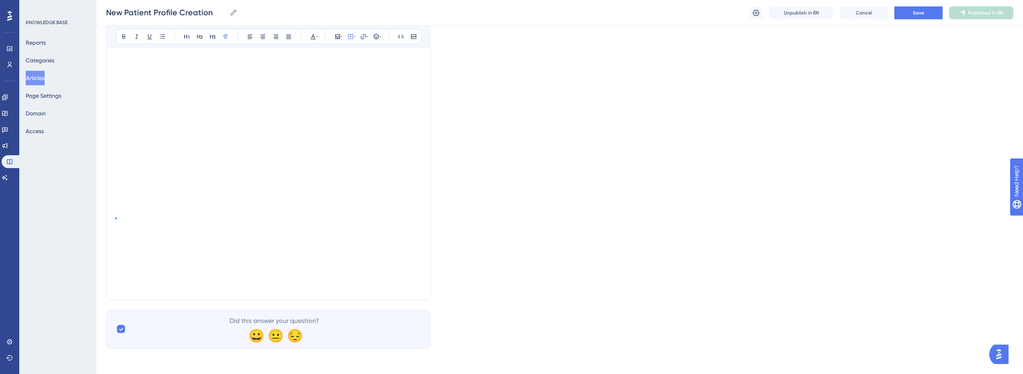
click at [192, 299] on div "New Patient Profile Creation Learn how to create a new patient profile. Bold It…" at bounding box center [268, 128] width 325 height 343
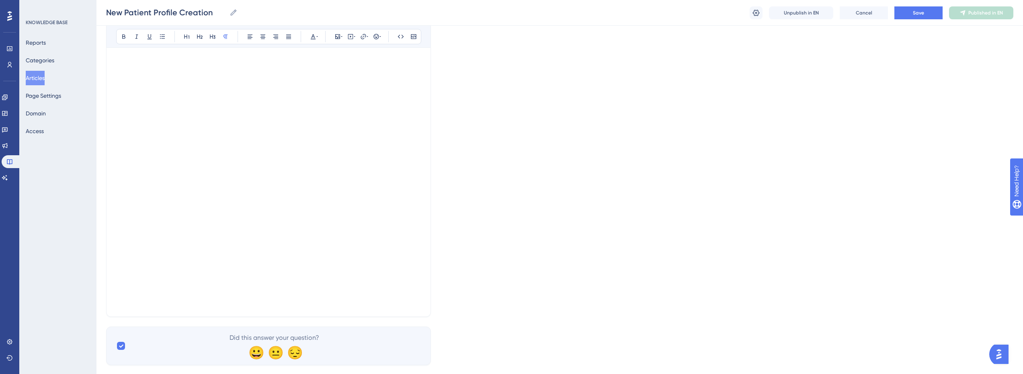
scroll to position [294, 0]
drag, startPoint x: 114, startPoint y: 241, endPoint x: 120, endPoint y: 228, distance: 13.8
click at [114, 240] on div "New Patient Profile Creation Learn how to create a new patient profile. Bold It…" at bounding box center [268, 53] width 325 height 515
click at [423, 231] on div "New Patient Profile Creation Learn how to create a new patient profile. Bold It…" at bounding box center [268, 53] width 325 height 515
click at [425, 221] on div "New Patient Profile Creation Learn how to create a new patient profile. Bold It…" at bounding box center [268, 53] width 325 height 515
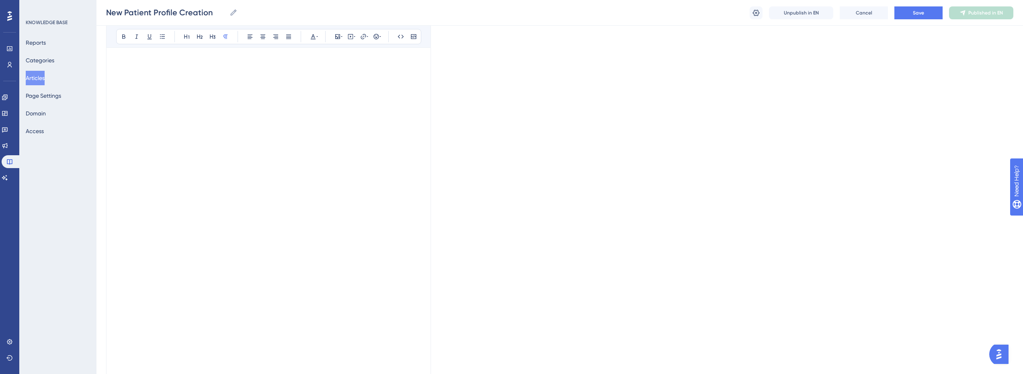
scroll to position [174, 0]
click at [423, 162] on div "New Patient Profile Creation Learn how to create a new patient profile. Bold It…" at bounding box center [268, 173] width 325 height 515
click at [421, 164] on div at bounding box center [268, 92] width 305 height 171
click at [111, 177] on div "New Patient Profile Creation Learn how to create a new patient profile. Bold It…" at bounding box center [268, 173] width 325 height 515
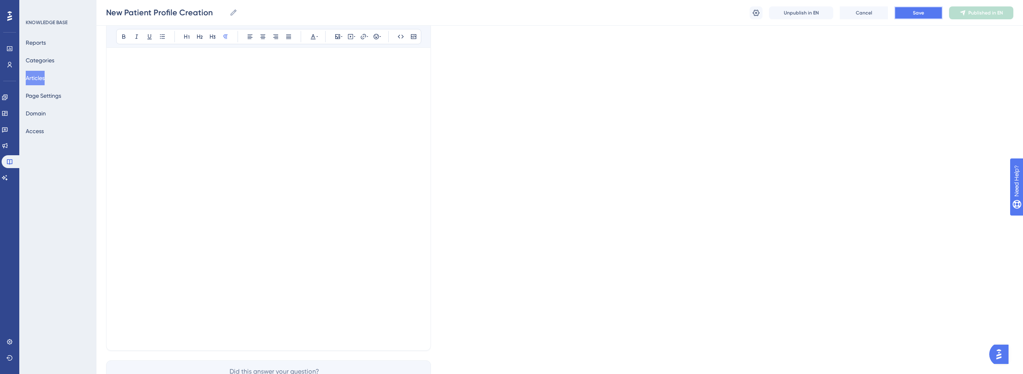
click at [919, 13] on span "Save" at bounding box center [918, 13] width 11 height 6
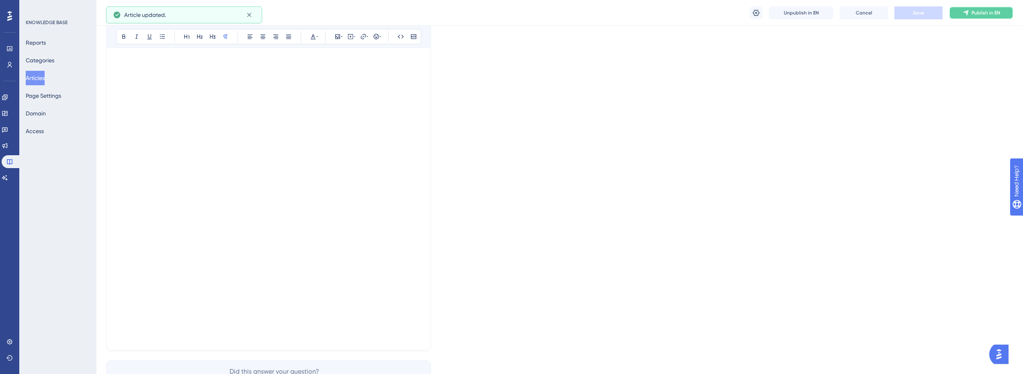
click at [972, 16] on span "Publish in EN" at bounding box center [986, 13] width 29 height 6
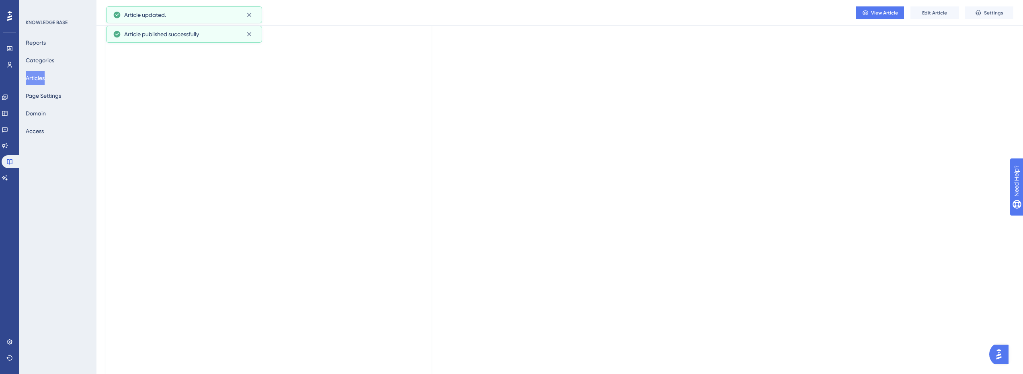
scroll to position [70, 0]
click at [893, 15] on span "View Article" at bounding box center [884, 13] width 27 height 6
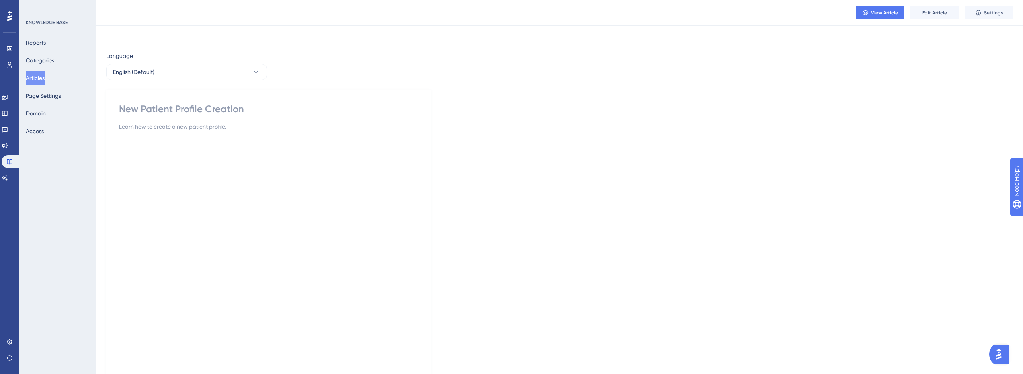
scroll to position [0, 0]
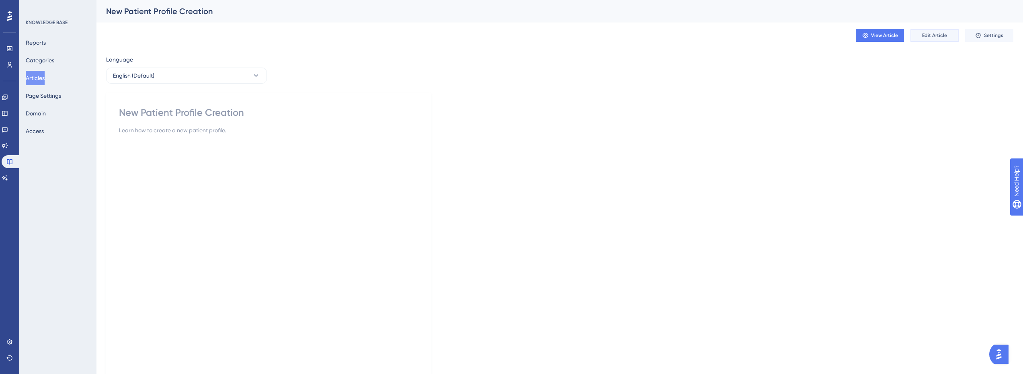
click at [940, 35] on span "Edit Article" at bounding box center [934, 35] width 25 height 6
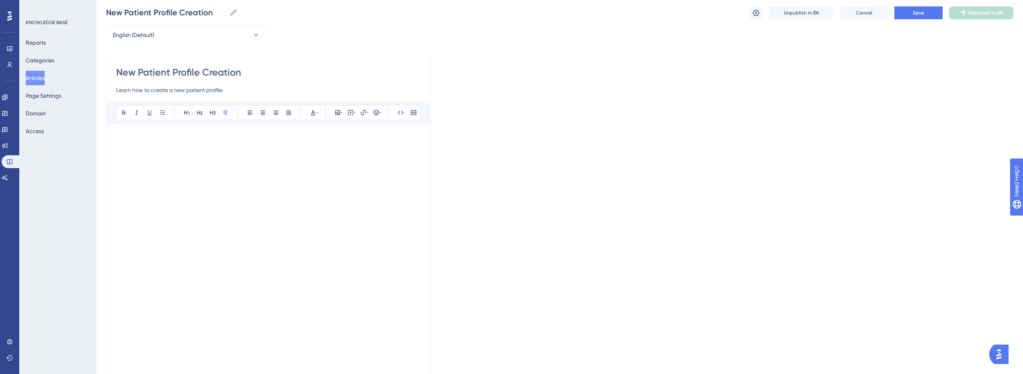
scroll to position [80, 0]
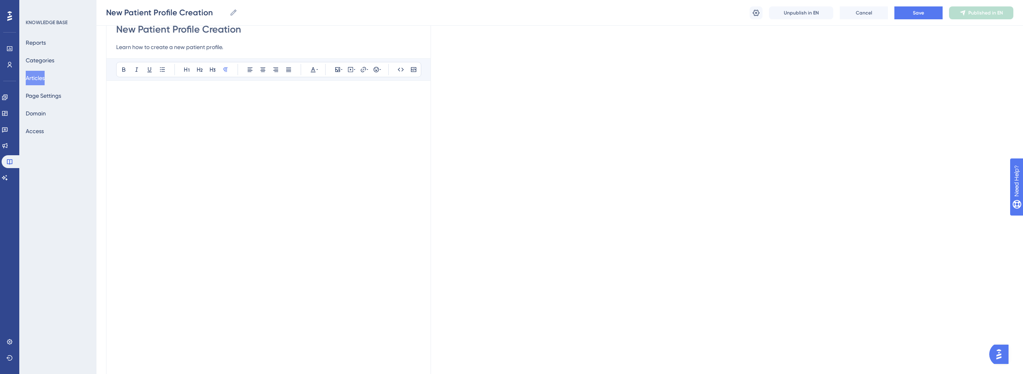
click at [420, 265] on div at bounding box center [268, 185] width 305 height 171
click at [107, 270] on div "New Patient Profile Creation Learn how to create a new patient profile. Bold It…" at bounding box center [268, 267] width 325 height 515
click at [423, 264] on div "New Patient Profile Creation Learn how to create a new patient profile. Bold It…" at bounding box center [268, 267] width 325 height 515
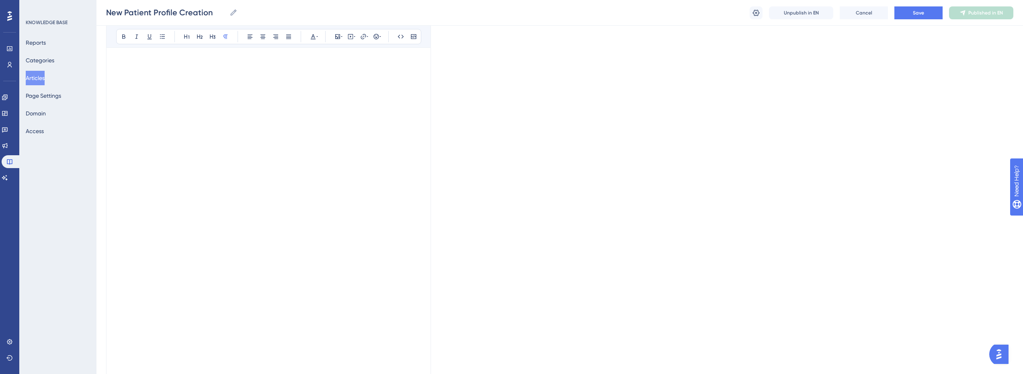
scroll to position [161, 0]
click at [425, 185] on div "New Patient Profile Creation Learn how to create a new patient profile. Bold It…" at bounding box center [268, 186] width 325 height 515
click at [420, 186] on div at bounding box center [268, 105] width 305 height 171
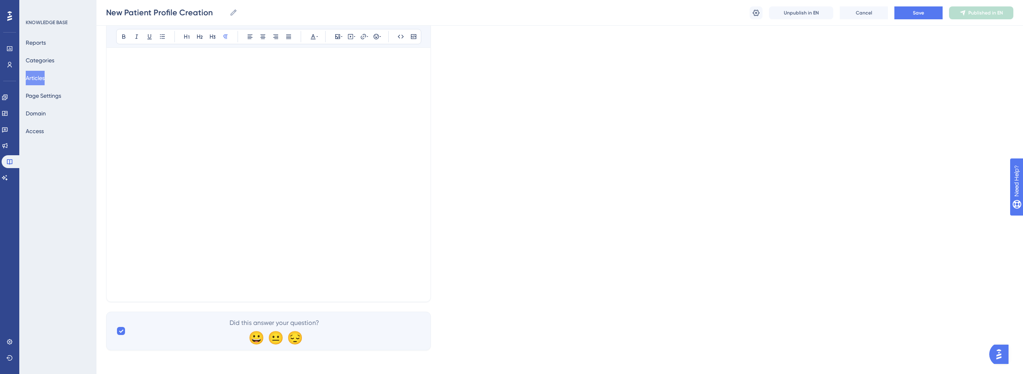
scroll to position [305, 0]
click at [115, 218] on div "New Patient Profile Creation Learn how to create a new patient profile. Bold It…" at bounding box center [268, 42] width 325 height 515
click at [425, 224] on div "New Patient Profile Creation Learn how to create a new patient profile. Bold It…" at bounding box center [268, 42] width 325 height 515
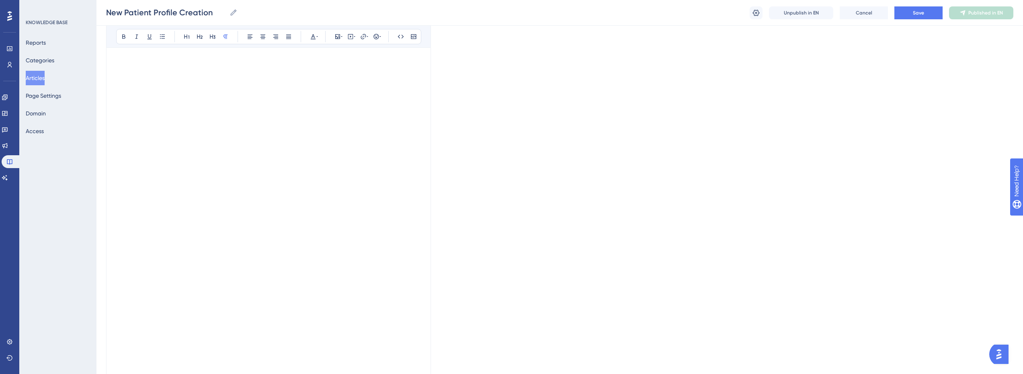
click at [421, 207] on div at bounding box center [268, 122] width 305 height 171
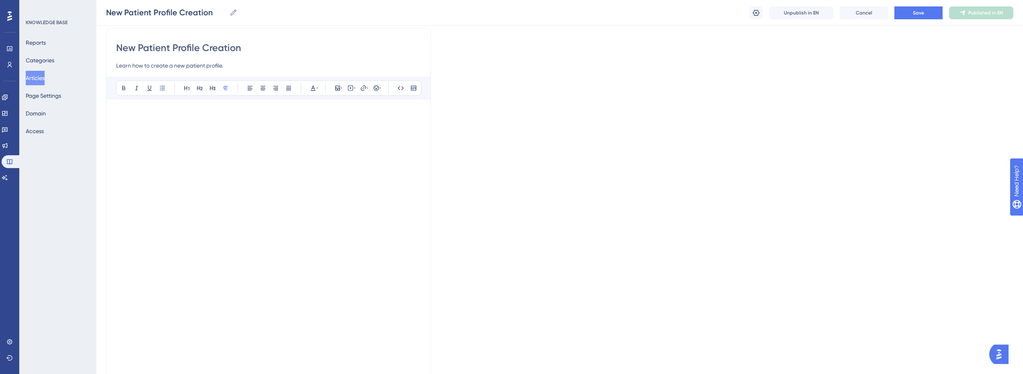
scroll to position [0, 0]
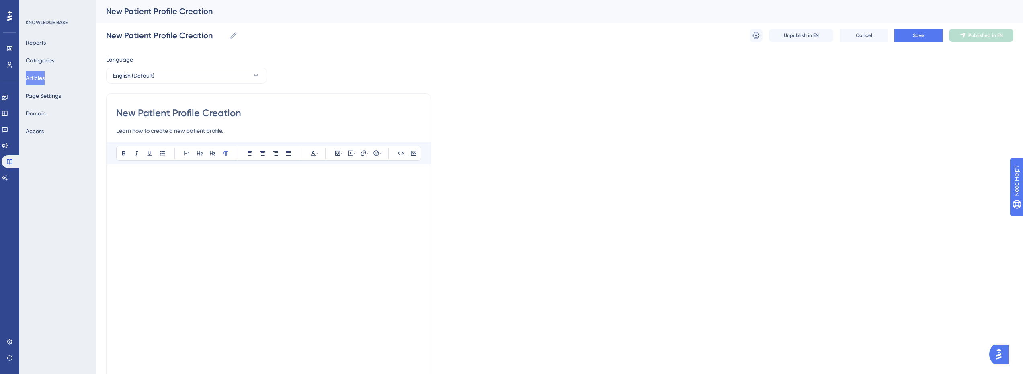
click at [122, 182] on p at bounding box center [268, 179] width 305 height 10
click at [129, 172] on div "Bold Italic Underline Bullet Point Heading 1 Heading 2 Heading 3 Normal Align L…" at bounding box center [268, 279] width 305 height 275
click at [137, 170] on div "Bold Italic Underline Bullet Point Heading 1 Heading 2 Heading 3 Normal Align L…" at bounding box center [268, 279] width 305 height 275
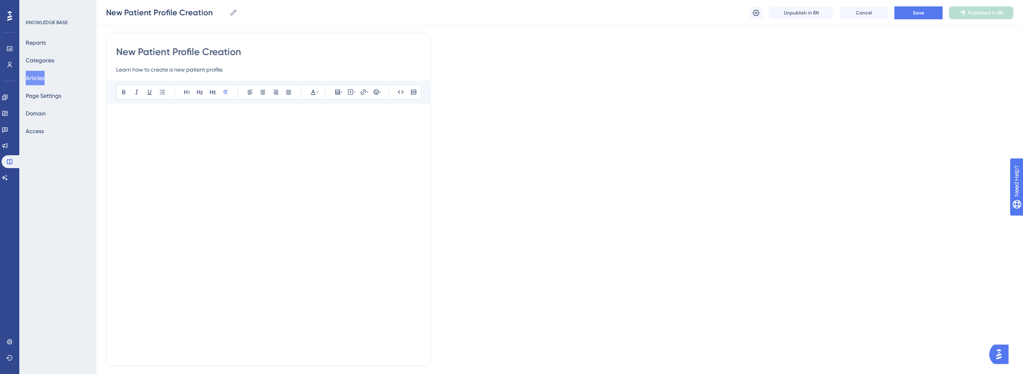
scroll to position [124, 0]
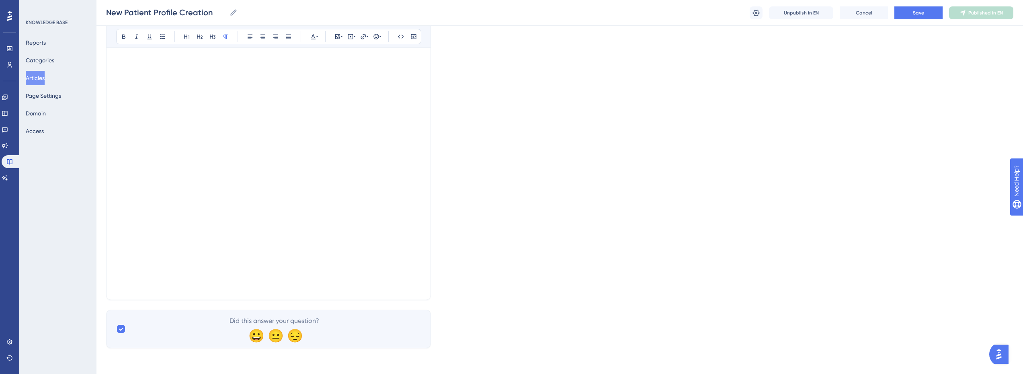
click at [424, 223] on div "New Patient Profile Creation Learn how to create a new patient profile. Bold It…" at bounding box center [268, 133] width 325 height 334
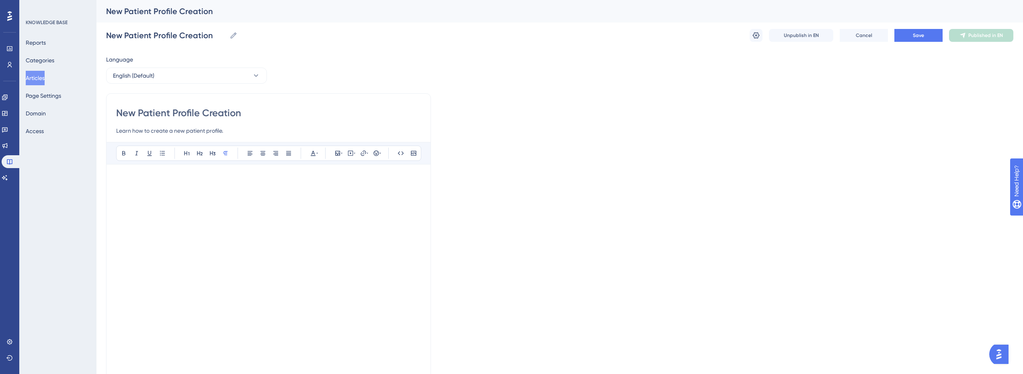
click at [253, 169] on div "Bold Italic Underline Bullet Point Heading 1 Heading 2 Heading 3 Normal Align L…" at bounding box center [268, 279] width 305 height 275
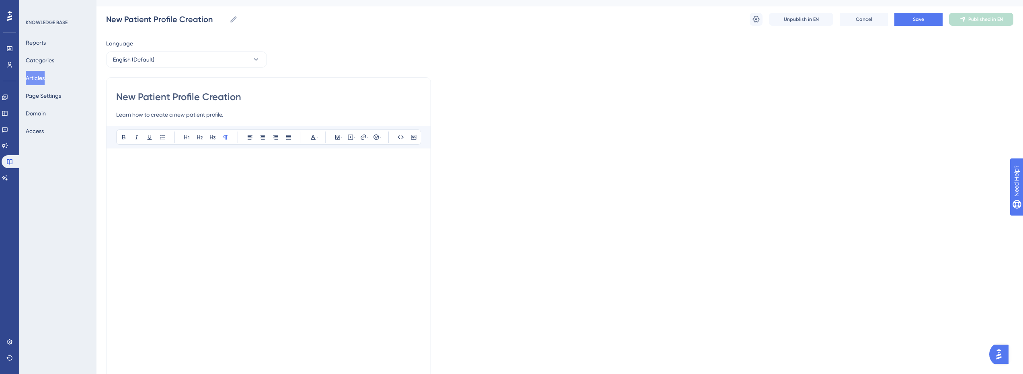
click at [176, 152] on div "Bold Italic Underline Bullet Point Heading 1 Heading 2 Heading 3 Normal Align L…" at bounding box center [268, 263] width 305 height 275
click at [850, 15] on button "Cancel" at bounding box center [864, 19] width 48 height 13
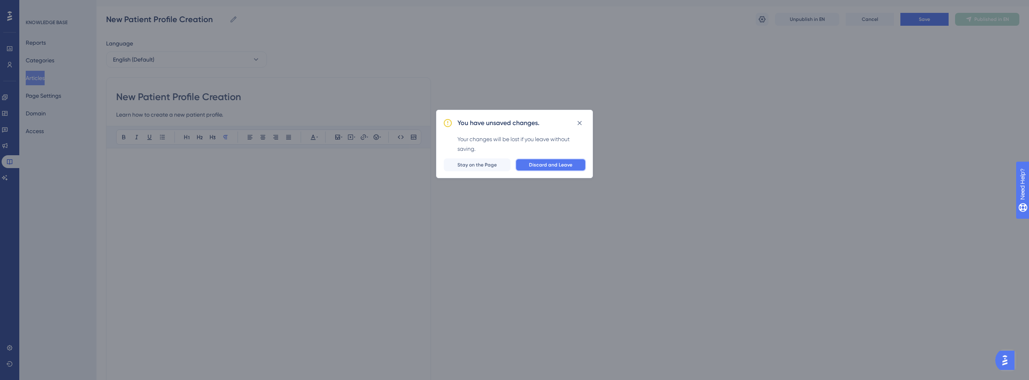
click at [569, 165] on span "Discard and Leave" at bounding box center [550, 165] width 43 height 6
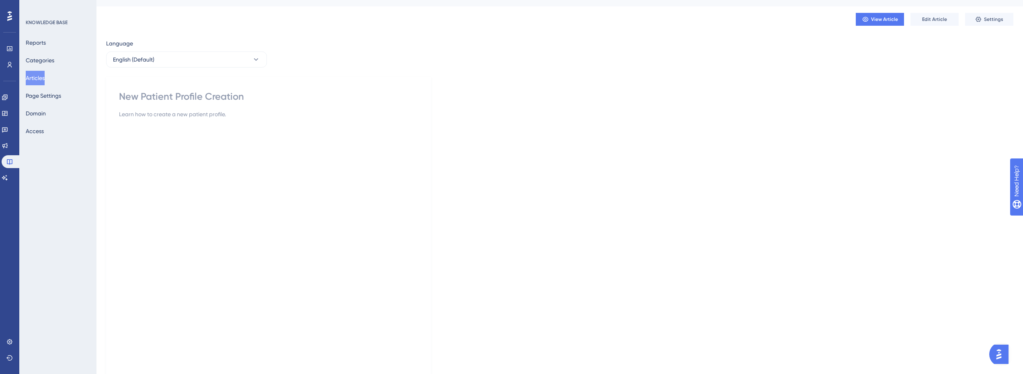
click at [931, 26] on div "View Article Edit Article Settings" at bounding box center [559, 19] width 907 height 26
click at [936, 21] on span "Edit Article" at bounding box center [934, 19] width 25 height 6
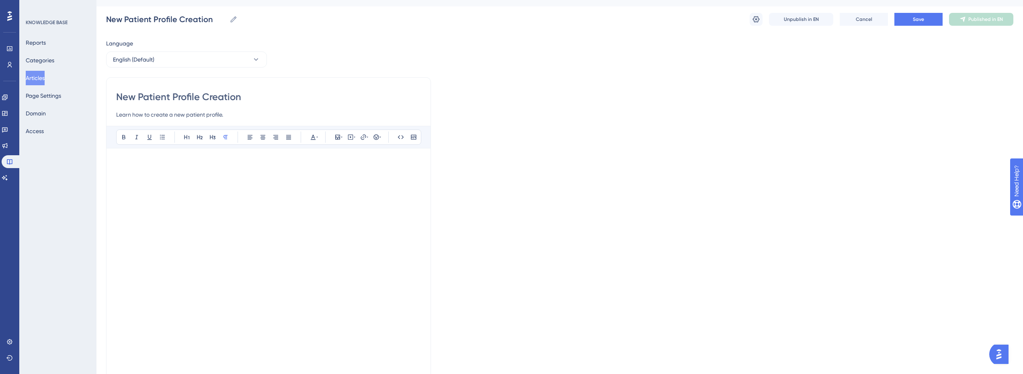
click at [128, 157] on div "Bold Italic Underline Bullet Point Heading 1 Heading 2 Heading 3 Normal Align L…" at bounding box center [268, 354] width 305 height 456
click at [126, 160] on p at bounding box center [268, 163] width 305 height 10
drag, startPoint x: 133, startPoint y: 157, endPoint x: 131, endPoint y: 185, distance: 28.2
click at [133, 157] on div "Bold Italic Underline Bullet Point Heading 1 Heading 2 Heading 3 Normal Align L…" at bounding box center [268, 373] width 305 height 495
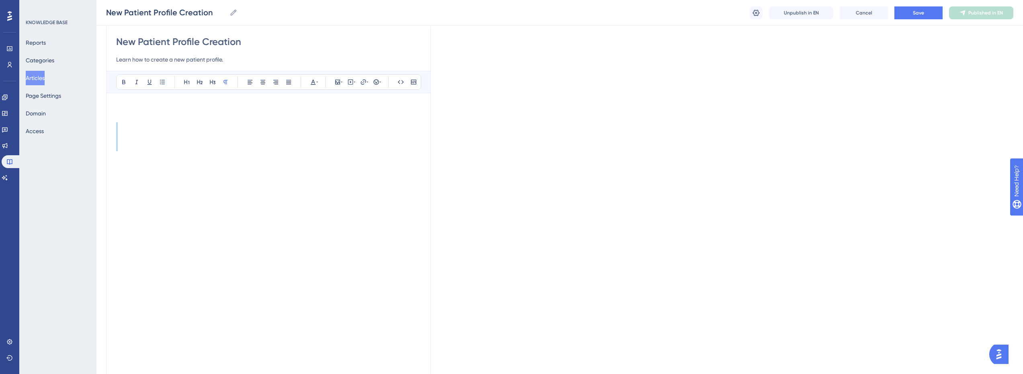
scroll to position [137, 0]
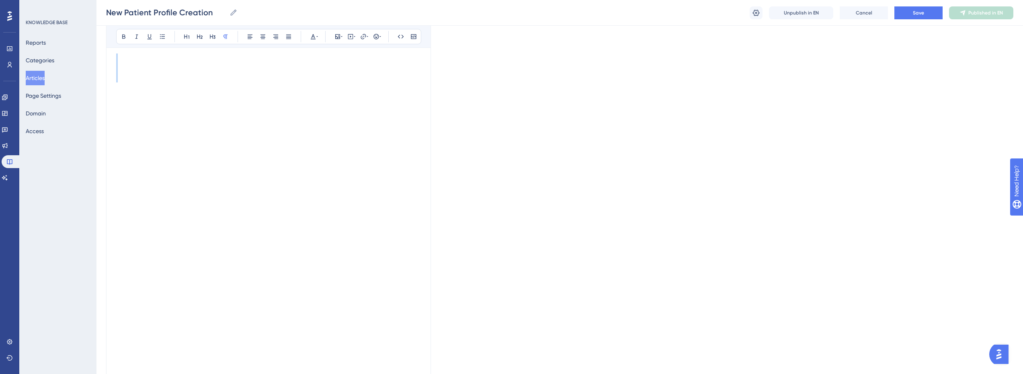
drag, startPoint x: 131, startPoint y: 185, endPoint x: 205, endPoint y: 254, distance: 100.7
click at [103, 52] on div "Performance Users Engagement Widgets Feedback Product Updates Knowledge Base AI…" at bounding box center [559, 215] width 927 height 704
click at [139, 78] on p at bounding box center [268, 78] width 305 height 10
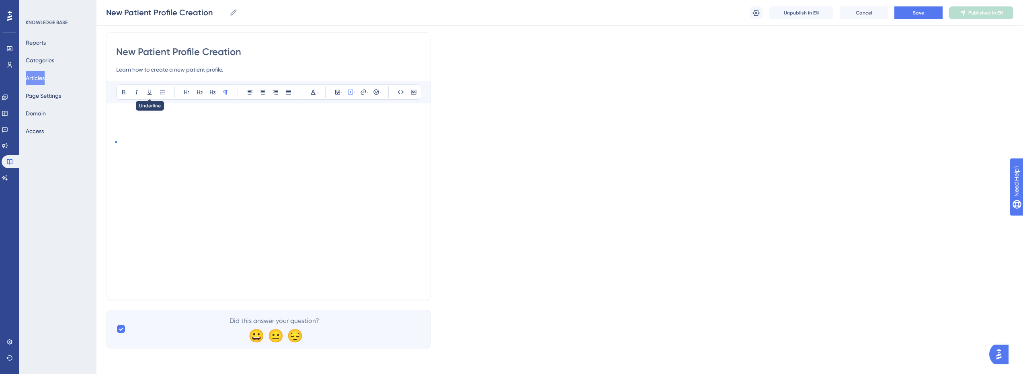
scroll to position [58, 0]
click at [127, 129] on p at bounding box center [268, 128] width 305 height 10
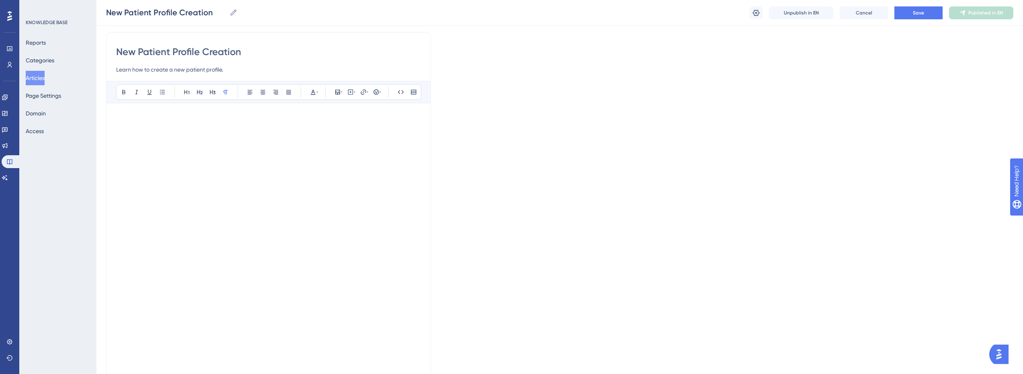
click at [129, 137] on p at bounding box center [268, 137] width 305 height 10
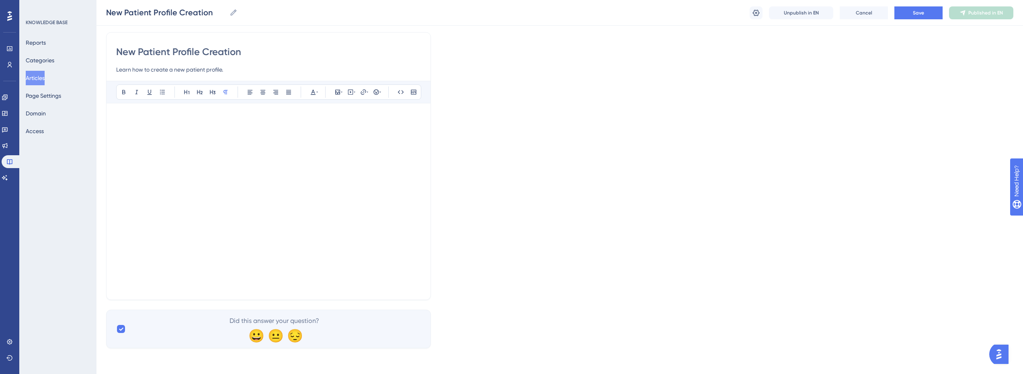
click at [129, 109] on div "Bold Italic Underline Bullet Point Heading 1 Heading 2 Heading 3 Normal Align L…" at bounding box center [268, 185] width 305 height 209
click at [129, 112] on div "Bold Italic Underline Bullet Point Heading 1 Heading 2 Heading 3 Normal Align L…" at bounding box center [268, 185] width 305 height 209
click at [128, 115] on p at bounding box center [268, 118] width 305 height 10
click at [346, 93] on button at bounding box center [350, 91] width 11 height 11
click at [310, 137] on textarea at bounding box center [350, 142] width 122 height 36
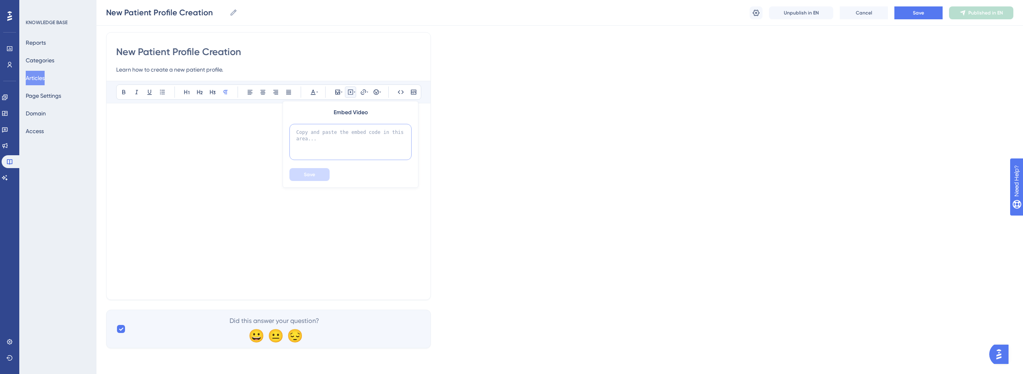
paste textarea "<iframe width="750" height="422" src="https://www.loom.com/embed/c6bcd0b681ab45…"
type textarea "<iframe width="750" height="422" src="https://www.loom.com/embed/c6bcd0b681ab45…"
click at [318, 174] on button "Save" at bounding box center [309, 174] width 40 height 13
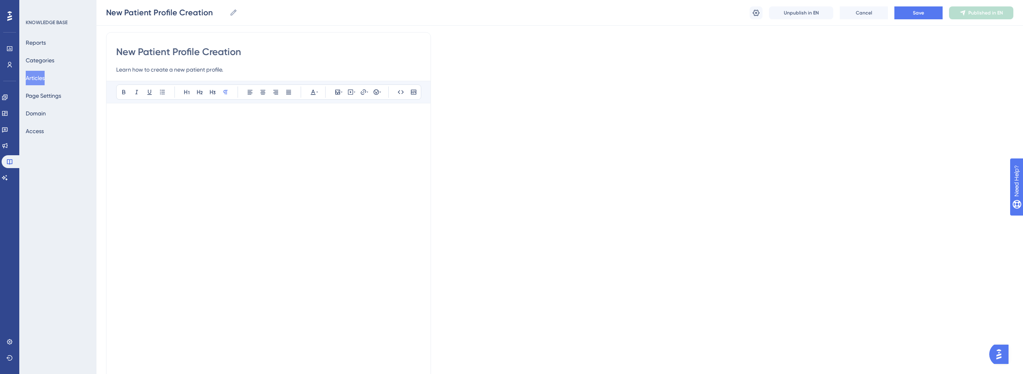
click at [146, 307] on p at bounding box center [268, 309] width 305 height 10
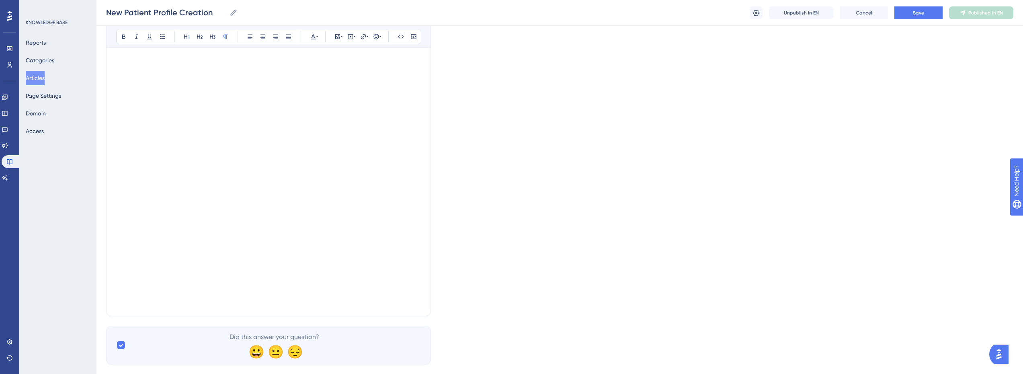
scroll to position [138, 0]
click at [220, 224] on p at bounding box center [268, 228] width 305 height 10
click at [187, 231] on p at bounding box center [268, 228] width 305 height 10
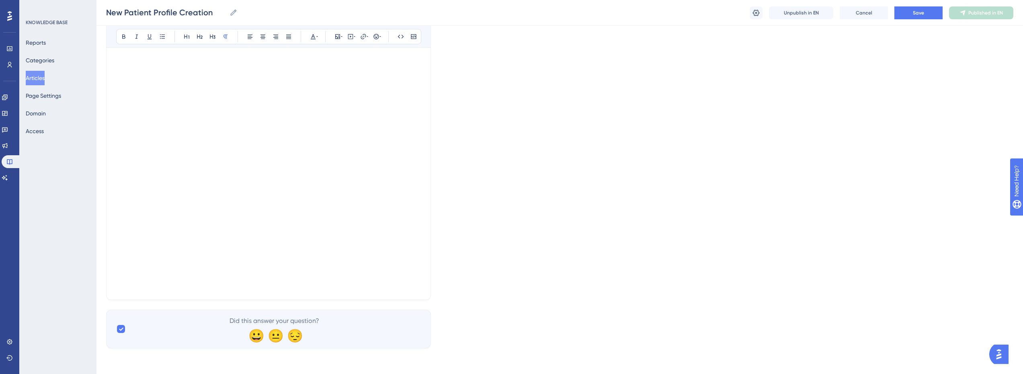
click at [165, 204] on p at bounding box center [268, 204] width 305 height 10
click at [192, 214] on p at bounding box center [268, 214] width 305 height 10
click at [131, 204] on p at bounding box center [268, 204] width 305 height 10
click at [367, 212] on p at bounding box center [268, 214] width 305 height 10
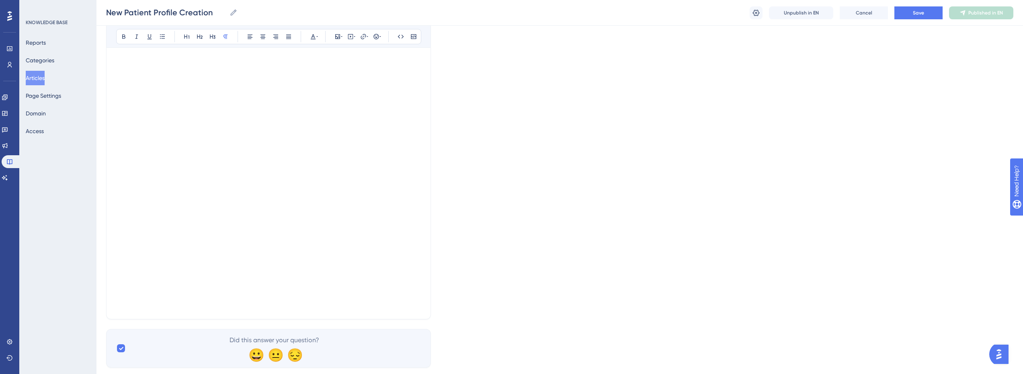
scroll to position [113, 0]
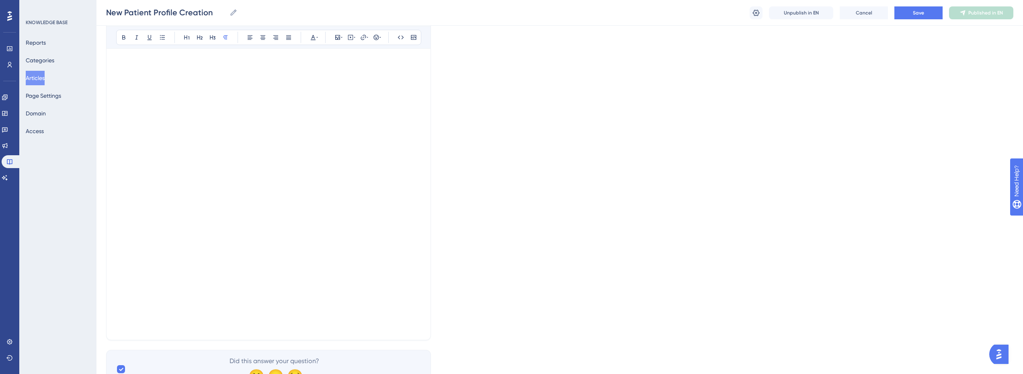
drag, startPoint x: 231, startPoint y: 73, endPoint x: 165, endPoint y: 242, distance: 181.4
click at [164, 242] on p at bounding box center [268, 244] width 305 height 10
click at [928, 14] on button "Save" at bounding box center [919, 12] width 48 height 13
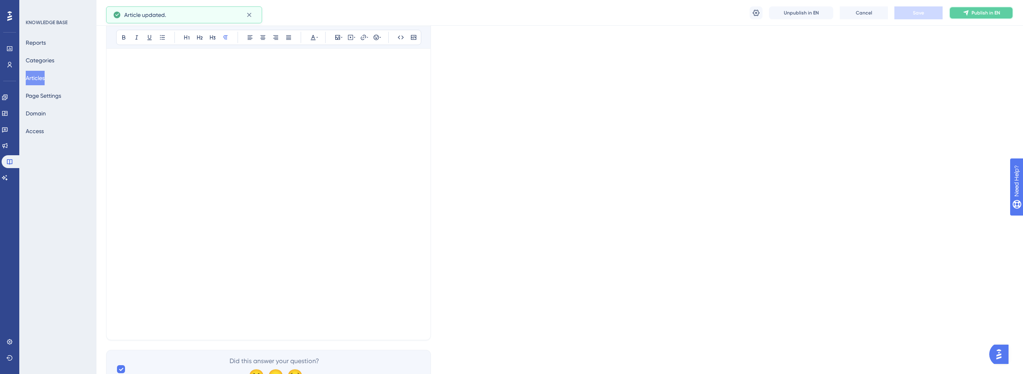
click at [979, 15] on span "Publish in EN" at bounding box center [986, 13] width 29 height 6
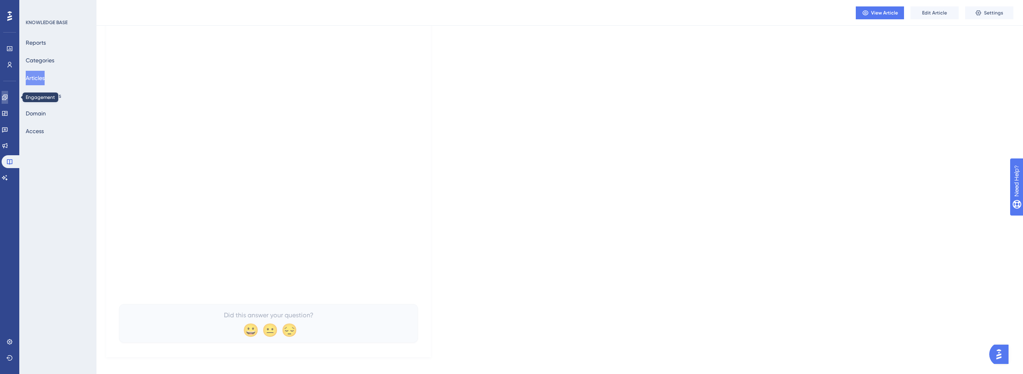
click at [8, 98] on link at bounding box center [5, 97] width 6 height 13
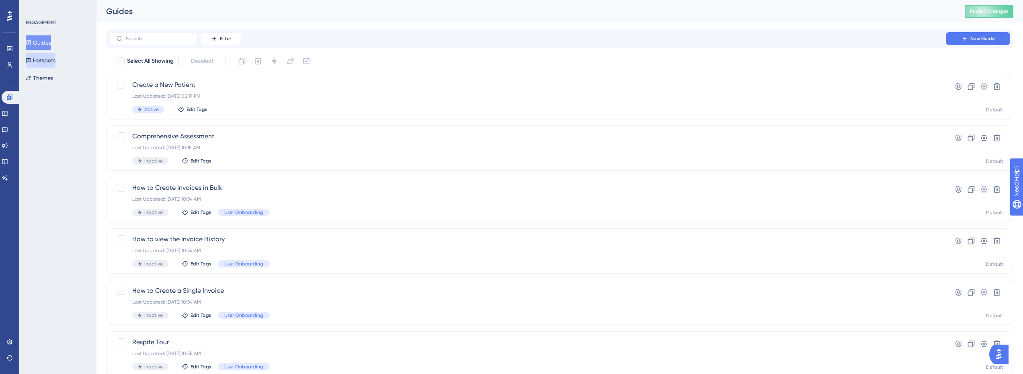
click at [50, 64] on button "Hotspots" at bounding box center [41, 60] width 30 height 14
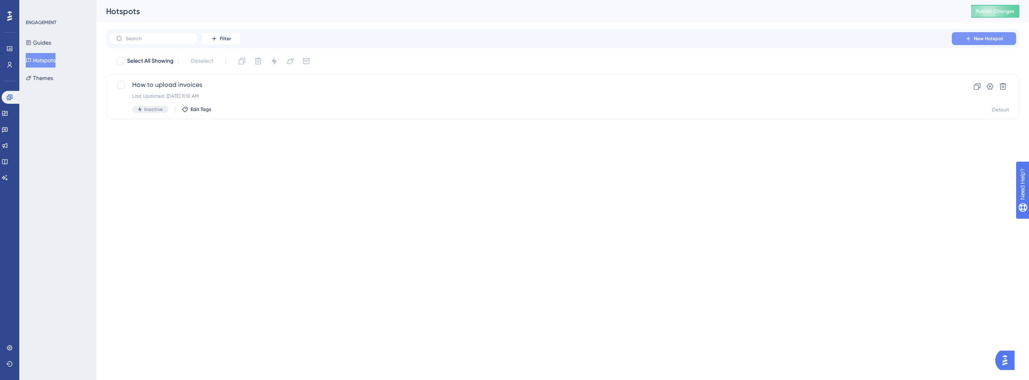
click at [988, 38] on span "New Hotspot" at bounding box center [988, 38] width 29 height 6
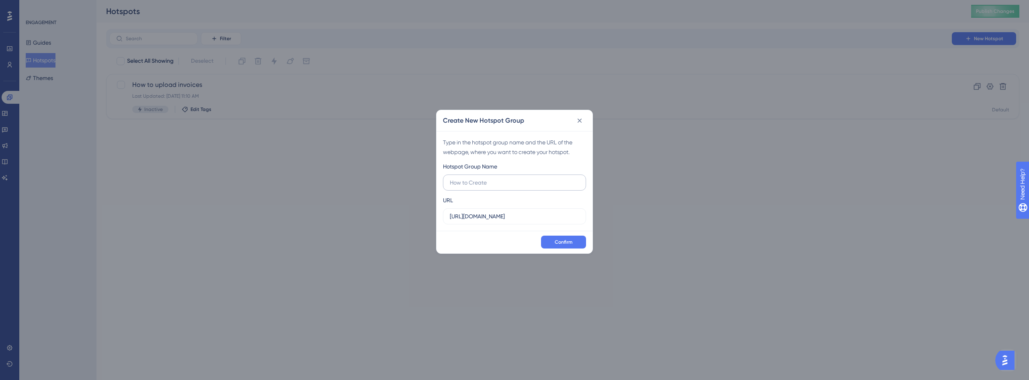
click at [484, 178] on input "text" at bounding box center [514, 182] width 129 height 9
type input "How to Create a New Patient"
click at [548, 217] on input "https://app.crosbyhealth.com" at bounding box center [514, 216] width 129 height 9
type input "https://app.crosbyhealth.com/guide/profile/intake"
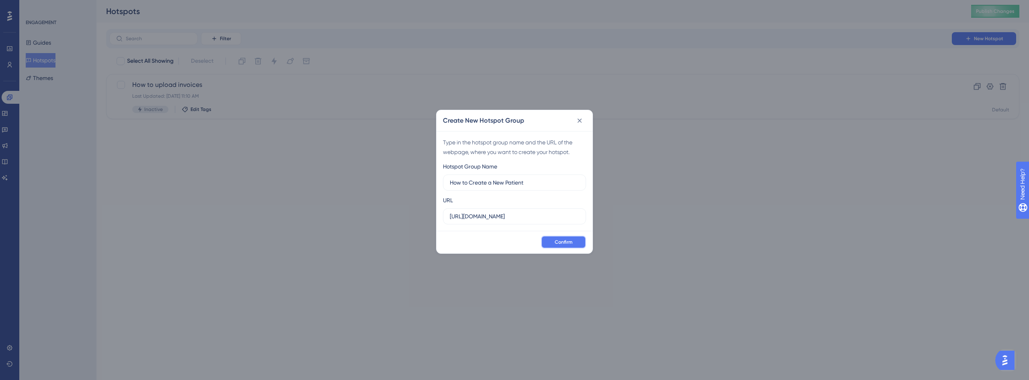
click at [563, 241] on span "Confirm" at bounding box center [564, 242] width 18 height 6
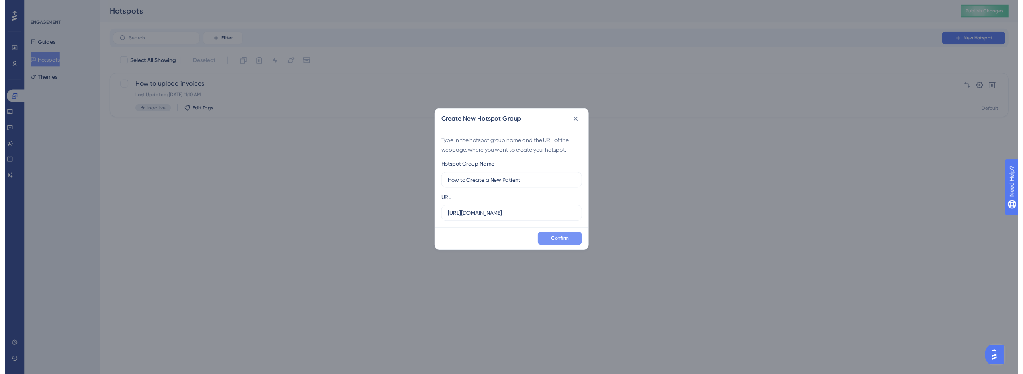
scroll to position [0, 0]
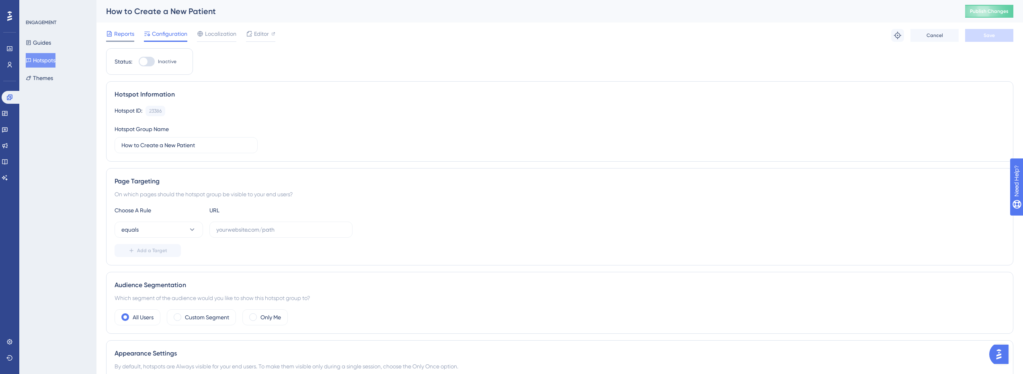
click at [126, 35] on span "Reports" at bounding box center [124, 34] width 20 height 10
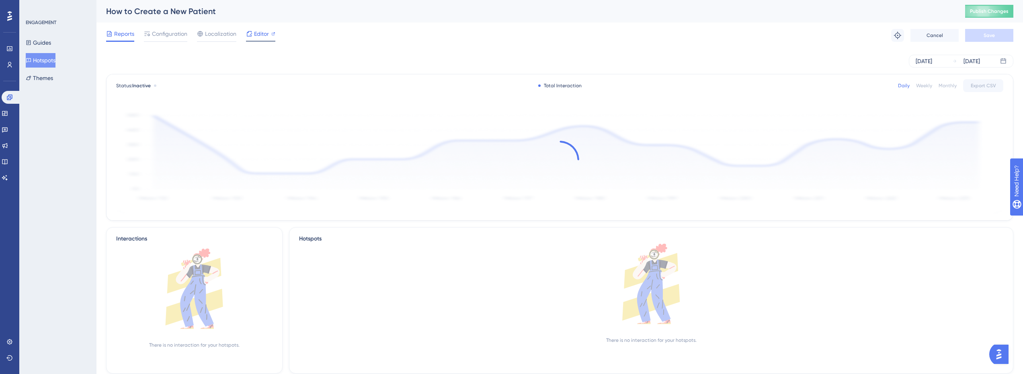
click at [258, 34] on span "Editor" at bounding box center [261, 34] width 15 height 10
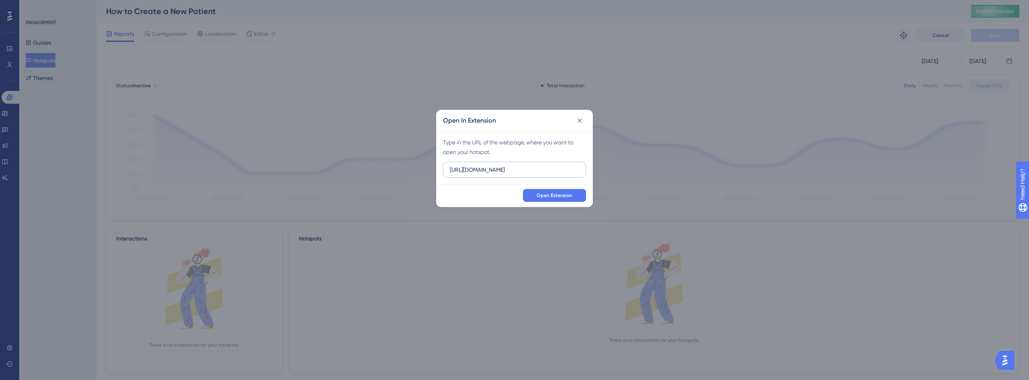
drag, startPoint x: 481, startPoint y: 170, endPoint x: 472, endPoint y: 172, distance: 8.9
click at [472, 172] on input "https://app.crosbyhealth.com" at bounding box center [514, 169] width 129 height 9
type input "https://dev.crosbyhealth.com"
click at [557, 194] on span "Open Extension" at bounding box center [555, 195] width 36 height 6
click at [580, 121] on icon at bounding box center [580, 120] width 4 height 4
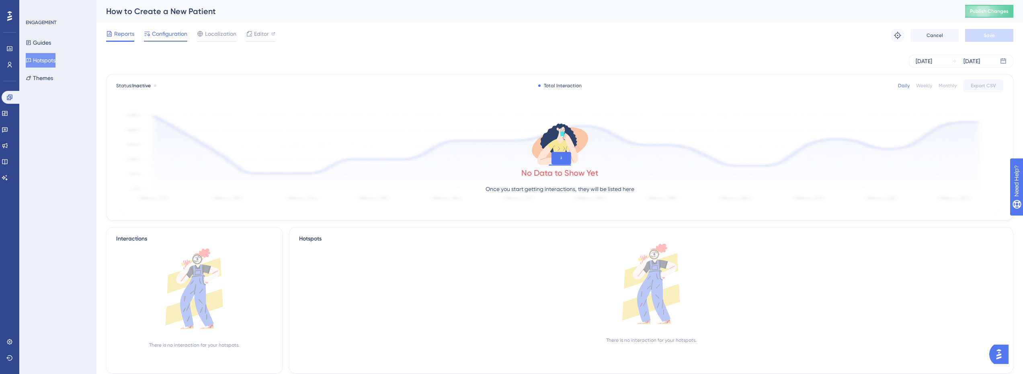
click at [177, 36] on span "Configuration" at bounding box center [169, 34] width 35 height 10
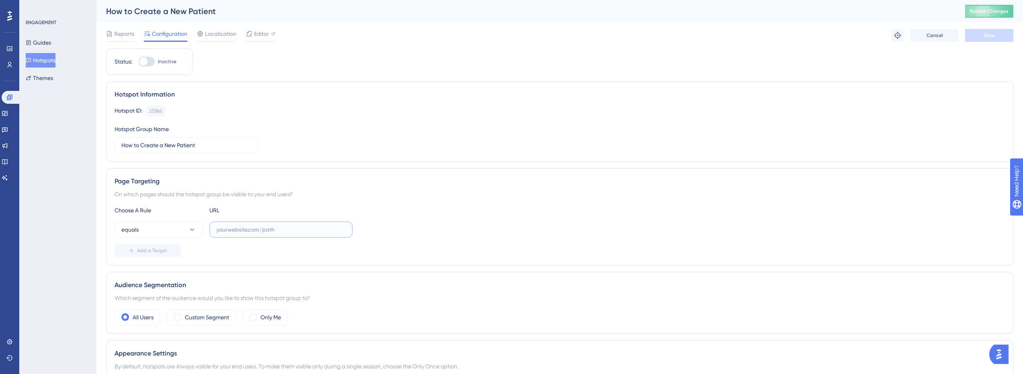
click at [267, 232] on input "text" at bounding box center [280, 229] width 129 height 9
type input "d"
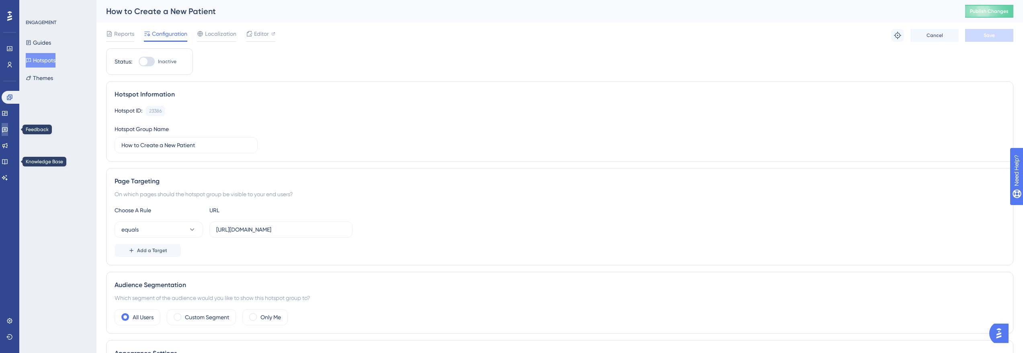
click at [8, 132] on icon at bounding box center [5, 129] width 6 height 6
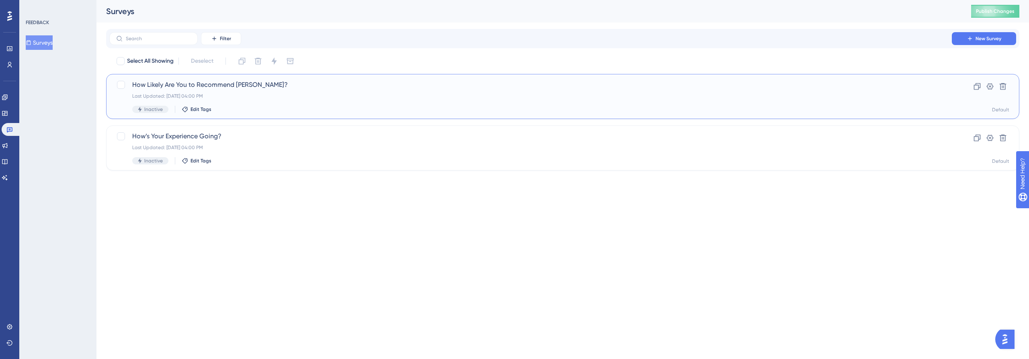
click at [235, 91] on div "How Likely Are You to Recommend Crosby? Last Updated: Aug 18 2025, 04:00 PM Ina…" at bounding box center [530, 96] width 797 height 33
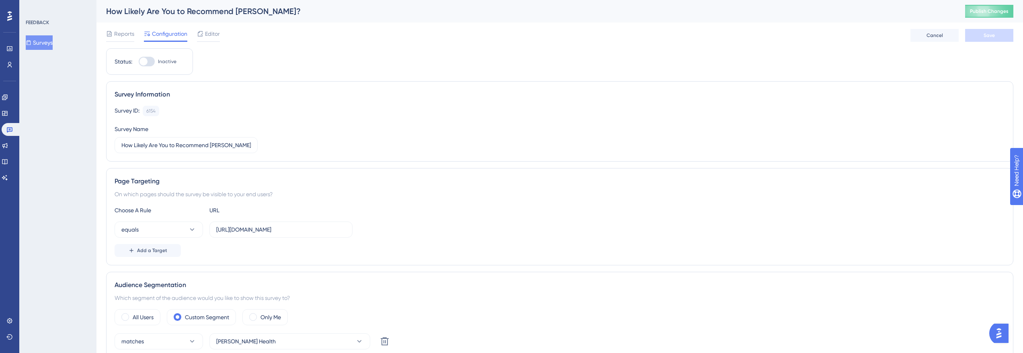
click at [208, 35] on span "Editor" at bounding box center [212, 34] width 15 height 10
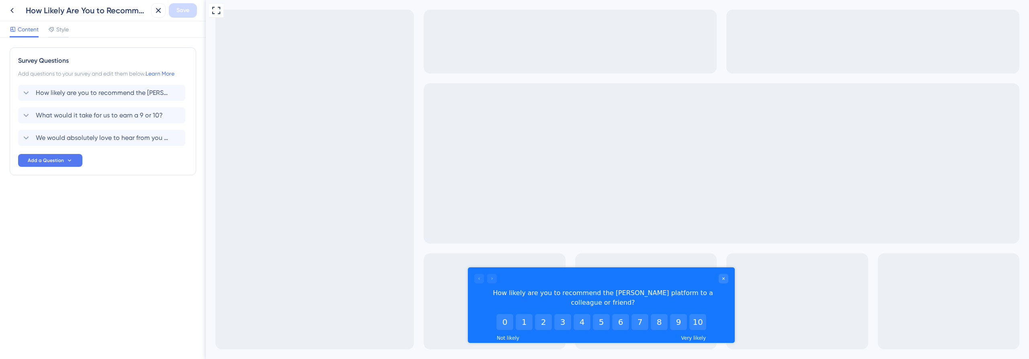
drag, startPoint x: 67, startPoint y: 12, endPoint x: 86, endPoint y: 14, distance: 19.1
click at [74, 12] on div "How Likely Are You to Recommend Crosby?" at bounding box center [87, 10] width 122 height 11
click at [563, 170] on div "Full Screen Preview" at bounding box center [617, 179] width 823 height 359
click at [657, 314] on button "8" at bounding box center [659, 322] width 17 height 16
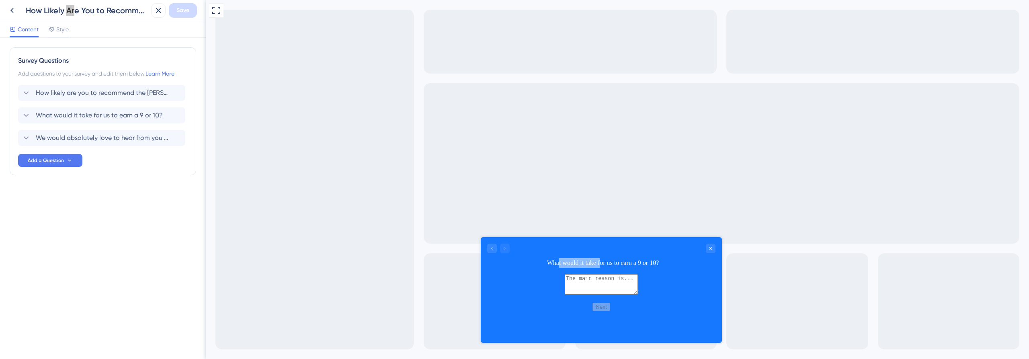
drag, startPoint x: 557, startPoint y: 261, endPoint x: 599, endPoint y: 261, distance: 41.8
click at [599, 261] on div "What would it take for us to earn a 9 or 10?" at bounding box center [603, 263] width 225 height 10
drag, startPoint x: 612, startPoint y: 260, endPoint x: 521, endPoint y: 272, distance: 92.1
click at [611, 260] on div "What would it take for us to earn a 9 or 10?" at bounding box center [603, 263] width 225 height 10
drag, startPoint x: 552, startPoint y: 263, endPoint x: 614, endPoint y: 263, distance: 61.9
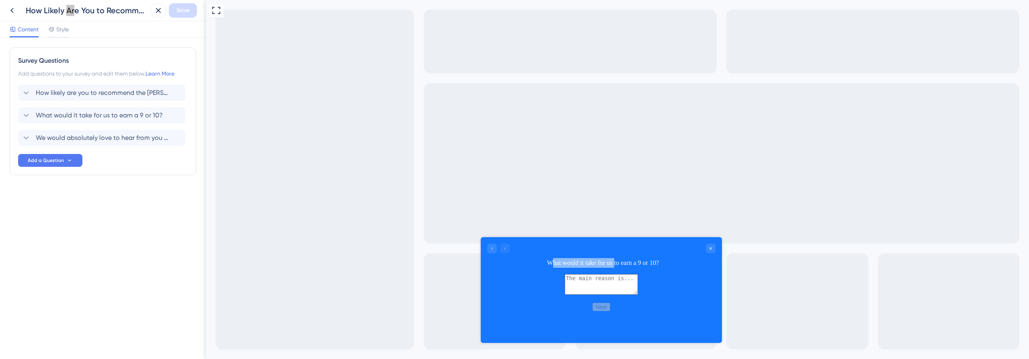
click at [614, 263] on div "What would it take for us to earn a 9 or 10?" at bounding box center [603, 263] width 225 height 10
click at [649, 263] on div "What would it take for us to earn a 9 or 10?" at bounding box center [603, 263] width 225 height 10
click at [648, 262] on div "What would it take for us to earn a 9 or 10?" at bounding box center [603, 263] width 225 height 10
click at [492, 248] on icon "Go to Question 1" at bounding box center [491, 248] width 1 height 2
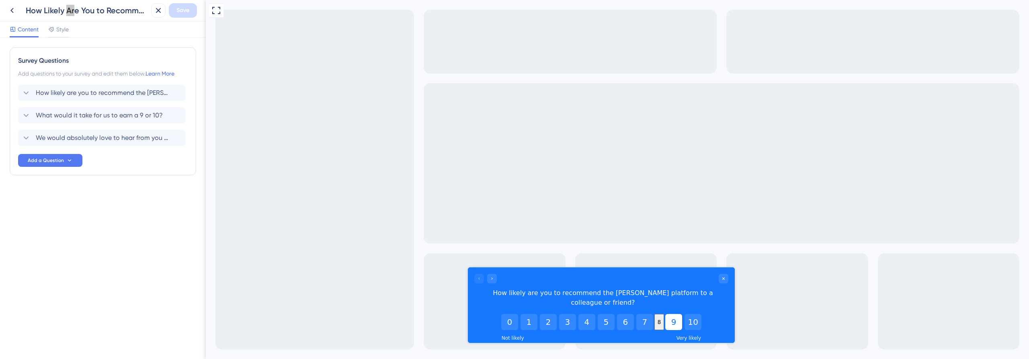
click at [679, 314] on button "9" at bounding box center [673, 322] width 17 height 16
click at [680, 314] on button "9" at bounding box center [679, 322] width 10 height 16
click at [698, 314] on button "10" at bounding box center [693, 322] width 17 height 16
click at [684, 314] on button "9" at bounding box center [681, 322] width 17 height 16
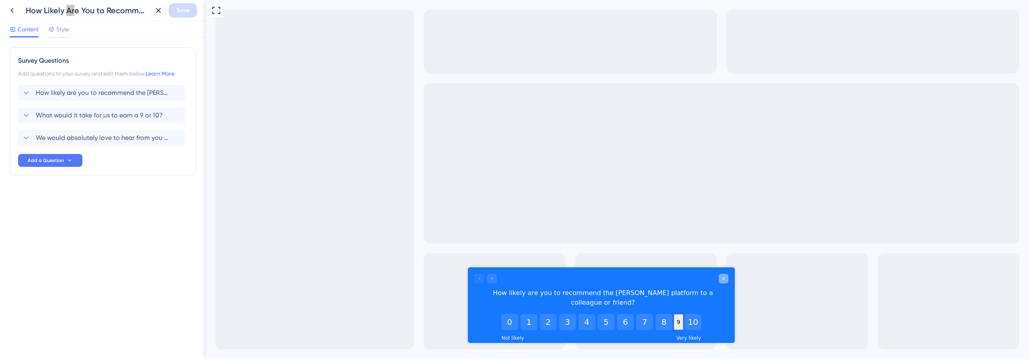
click at [724, 278] on icon "Close survey" at bounding box center [723, 278] width 5 height 5
click at [682, 314] on button "9" at bounding box center [679, 322] width 10 height 16
click at [694, 314] on button "10" at bounding box center [693, 322] width 17 height 16
click at [67, 138] on span "We would absolutely love to hear from you about your experience with our servic…" at bounding box center [102, 138] width 133 height 10
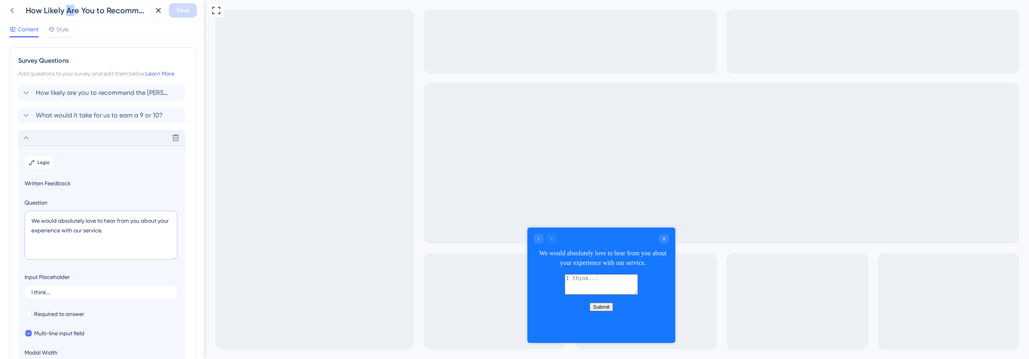
click at [13, 12] on icon at bounding box center [12, 11] width 10 height 10
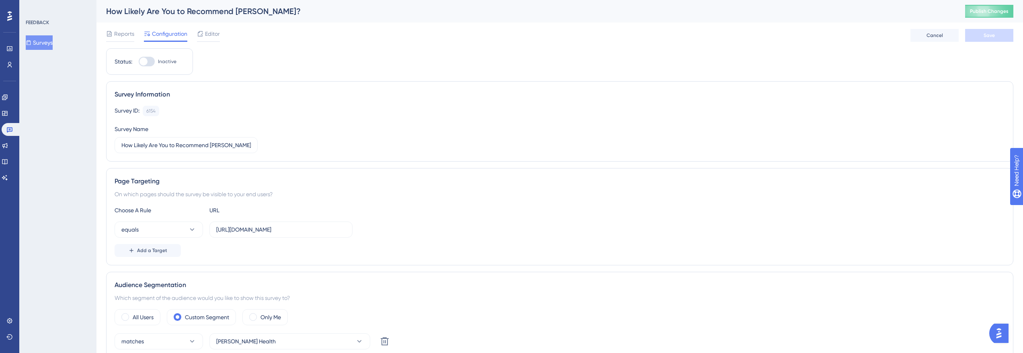
click at [43, 43] on button "Surveys" at bounding box center [39, 42] width 27 height 14
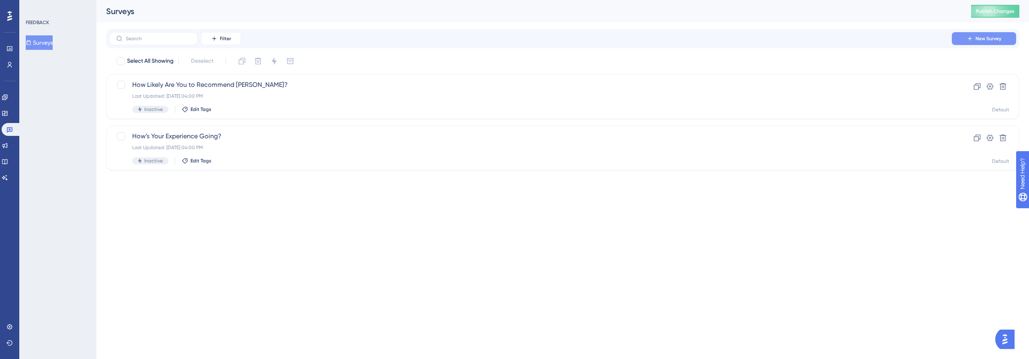
click at [979, 39] on span "New Survey" at bounding box center [989, 38] width 26 height 6
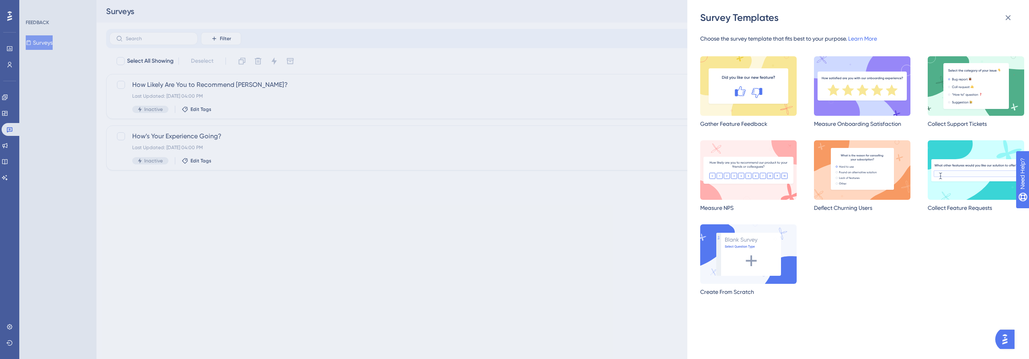
click at [623, 221] on div "Survey Templates Choose the survey template that fits best to your purpose. Lea…" at bounding box center [514, 179] width 1029 height 359
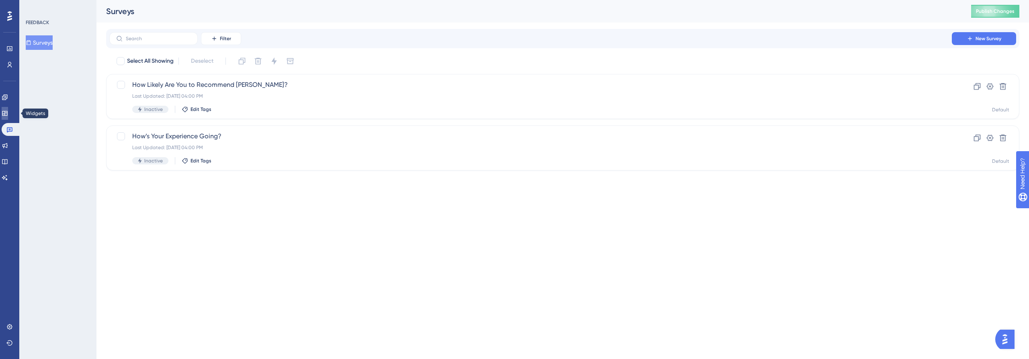
click at [8, 116] on link at bounding box center [5, 113] width 6 height 13
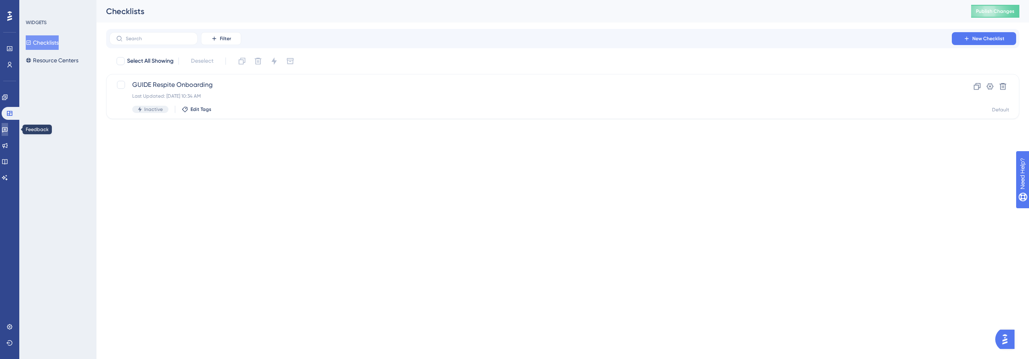
click at [8, 133] on link at bounding box center [5, 129] width 6 height 13
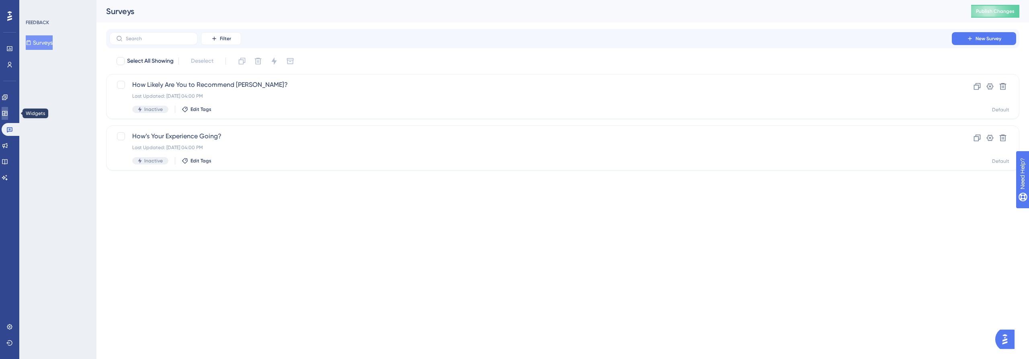
click at [8, 113] on icon at bounding box center [5, 113] width 6 height 6
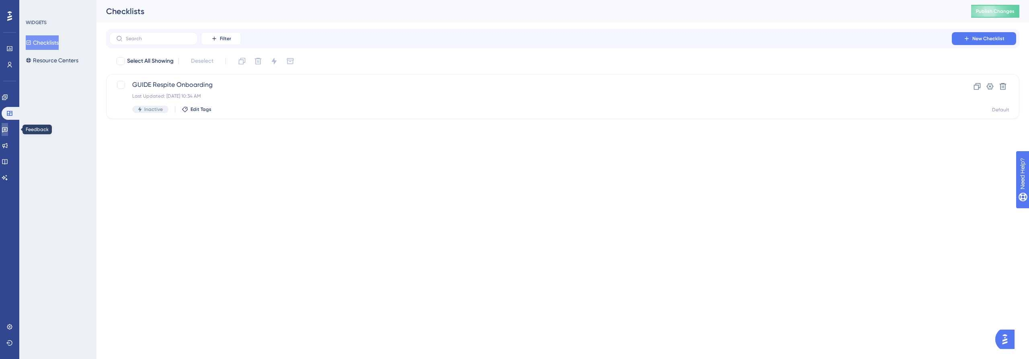
click at [8, 132] on icon at bounding box center [5, 129] width 6 height 6
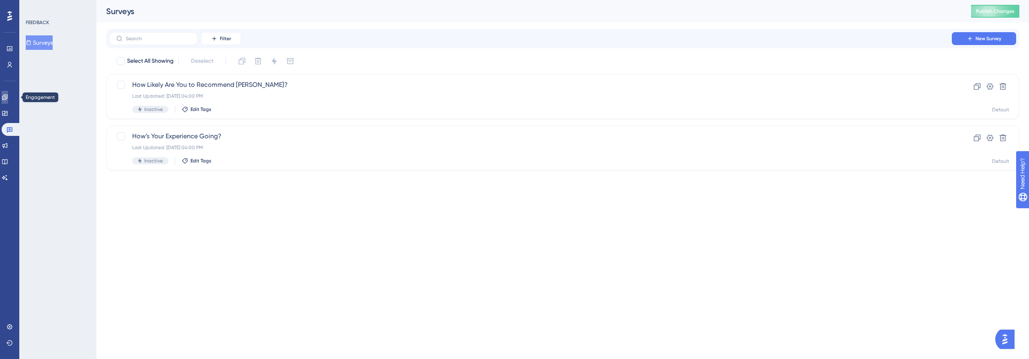
click at [8, 99] on icon at bounding box center [5, 97] width 6 height 6
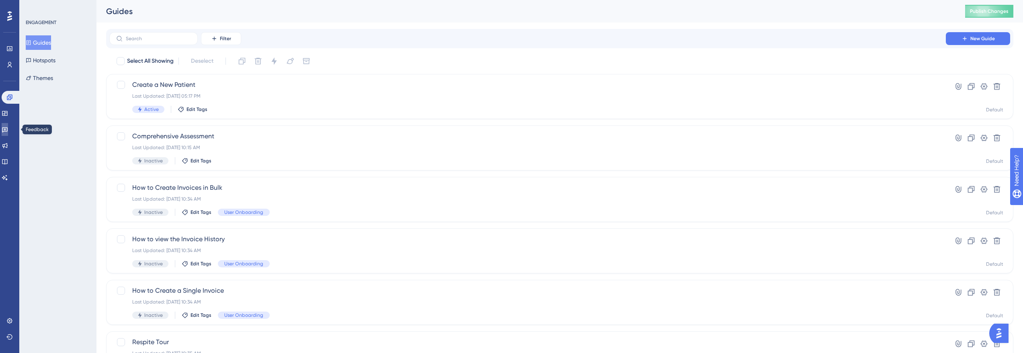
click at [8, 123] on link at bounding box center [5, 129] width 6 height 13
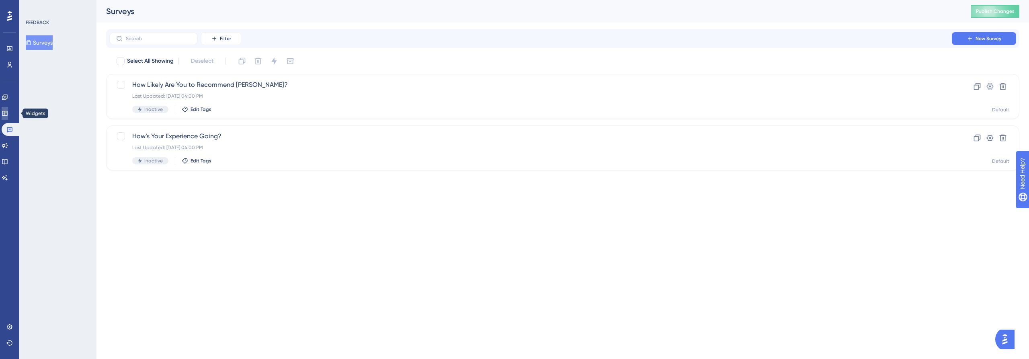
click at [8, 113] on icon at bounding box center [5, 113] width 6 height 6
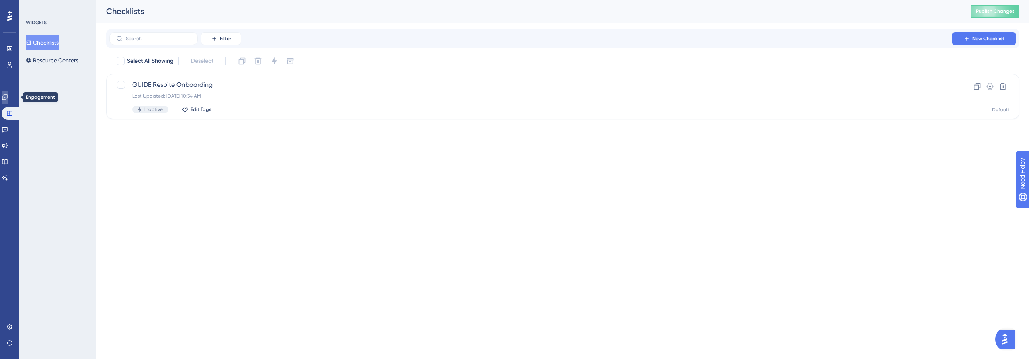
click at [8, 94] on link at bounding box center [5, 97] width 6 height 13
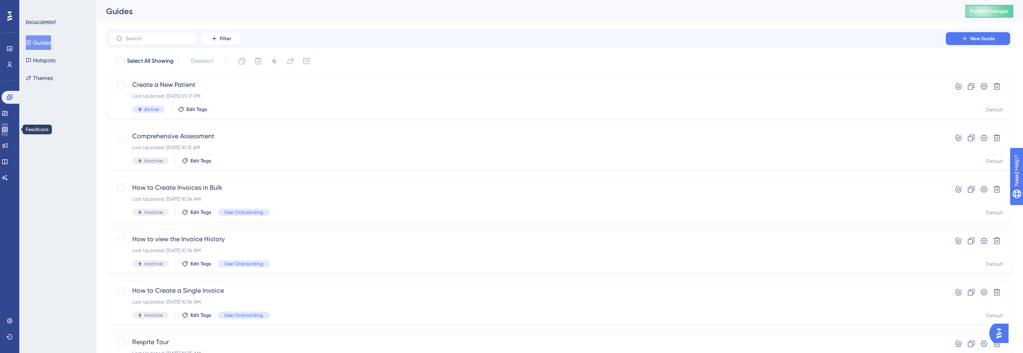
click at [8, 127] on icon at bounding box center [5, 129] width 6 height 6
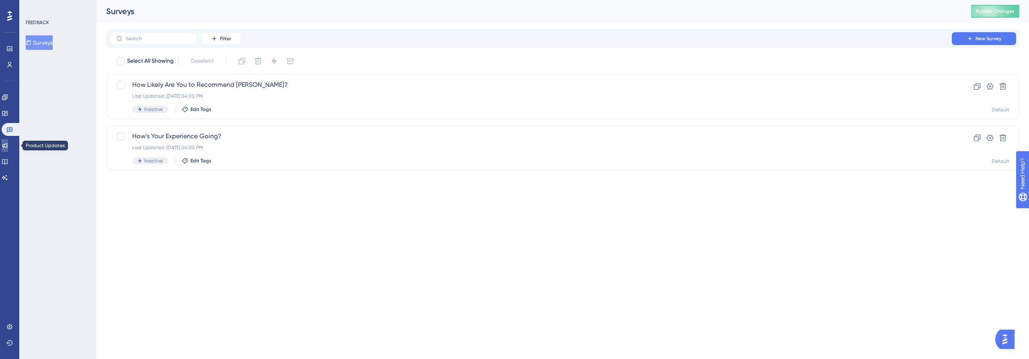
click at [8, 143] on icon at bounding box center [5, 145] width 6 height 6
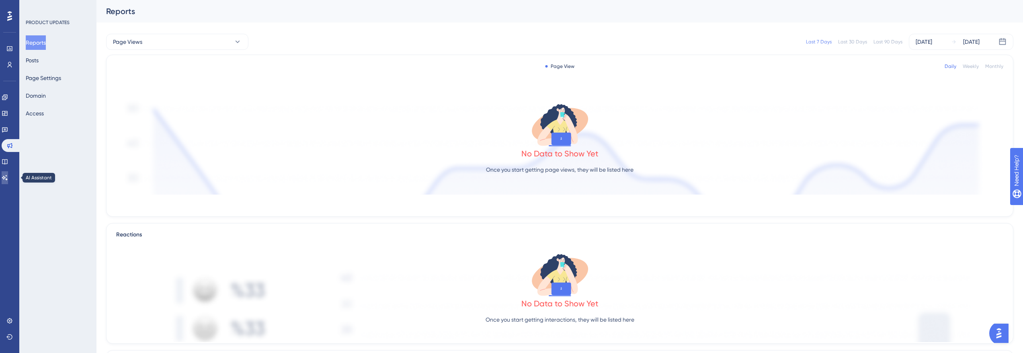
click at [8, 179] on icon at bounding box center [5, 177] width 6 height 5
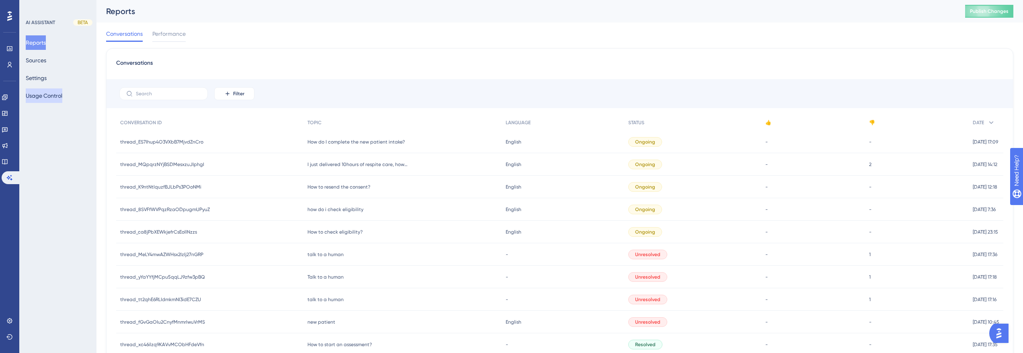
click at [49, 98] on button "Usage Control" at bounding box center [44, 95] width 37 height 14
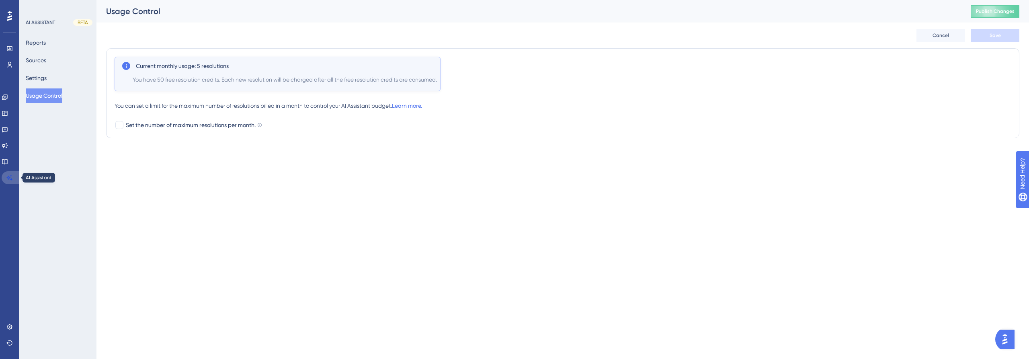
click at [12, 177] on icon at bounding box center [9, 177] width 6 height 6
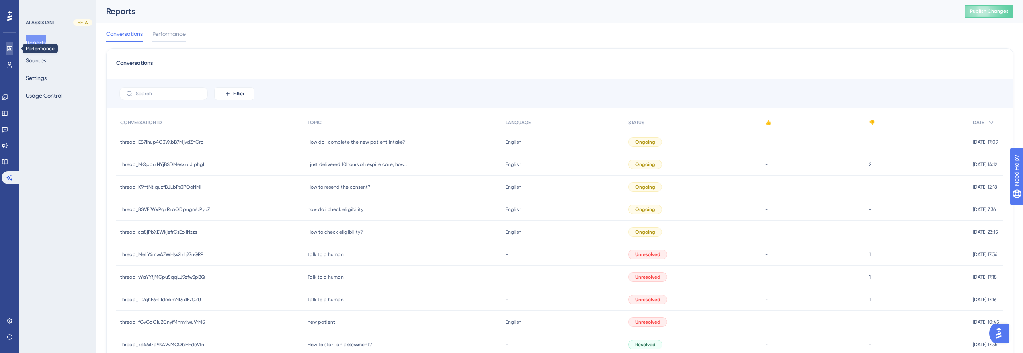
click at [12, 48] on icon at bounding box center [9, 48] width 6 height 6
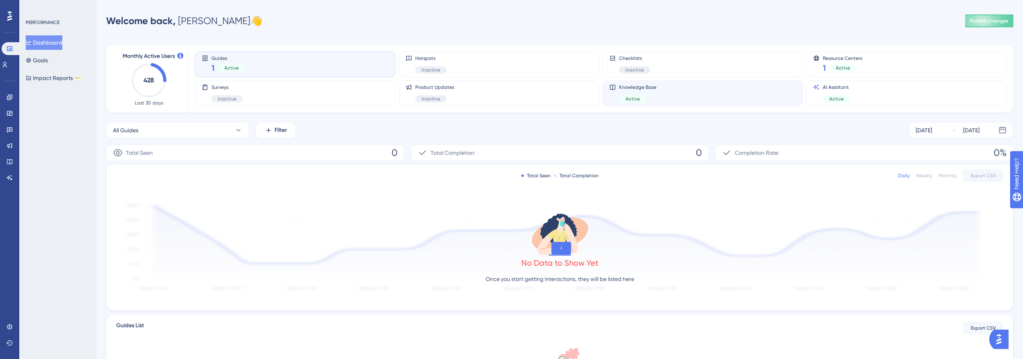
click at [671, 86] on div "Knowledge Base Active" at bounding box center [703, 93] width 187 height 18
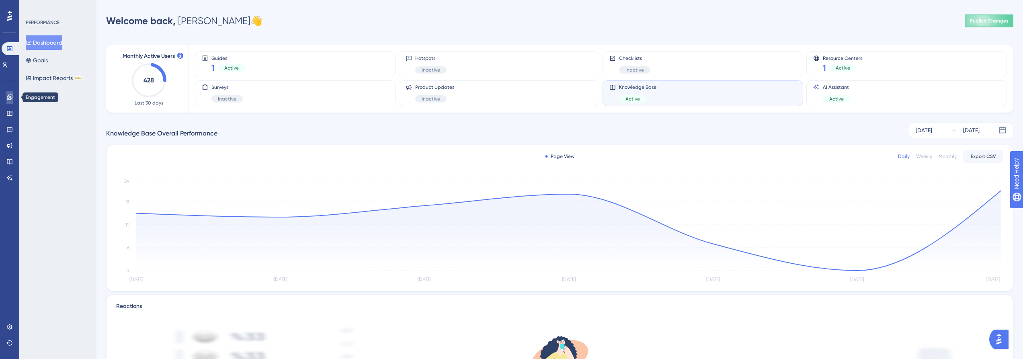
click at [8, 98] on icon at bounding box center [9, 96] width 5 height 5
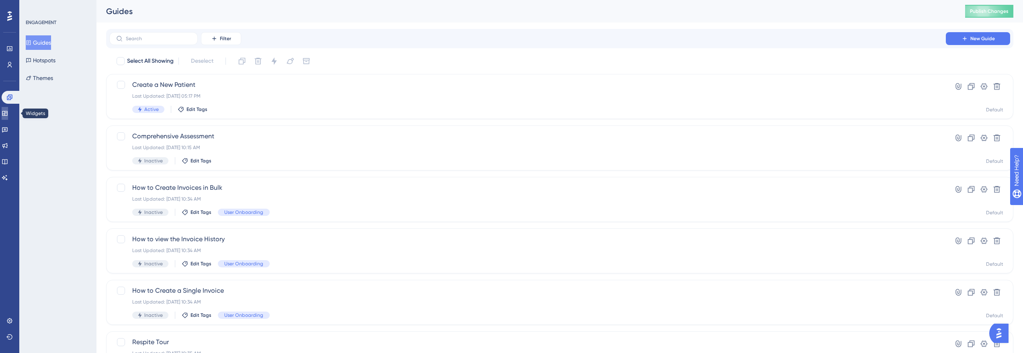
click at [8, 113] on icon at bounding box center [5, 113] width 6 height 6
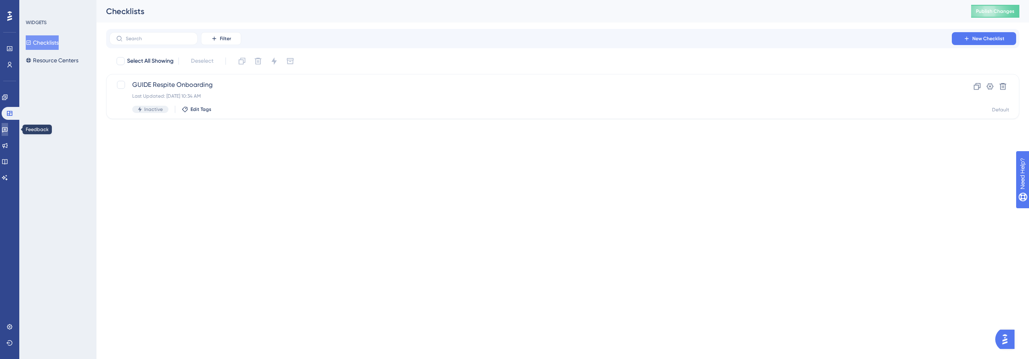
click at [8, 131] on icon at bounding box center [5, 129] width 6 height 5
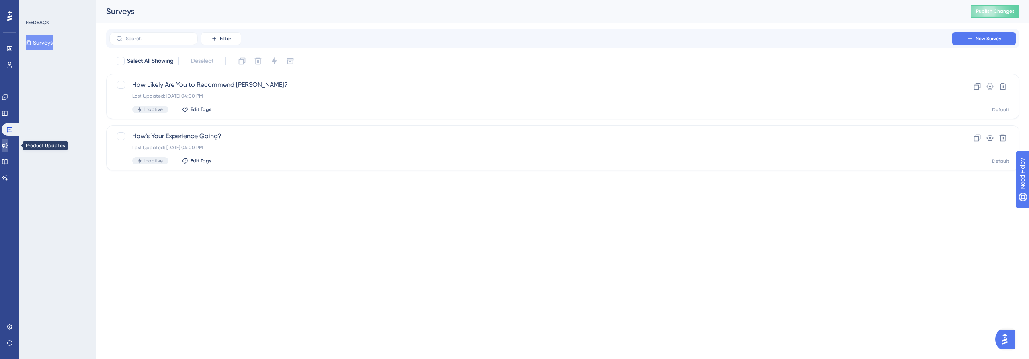
click at [8, 148] on icon at bounding box center [5, 145] width 6 height 6
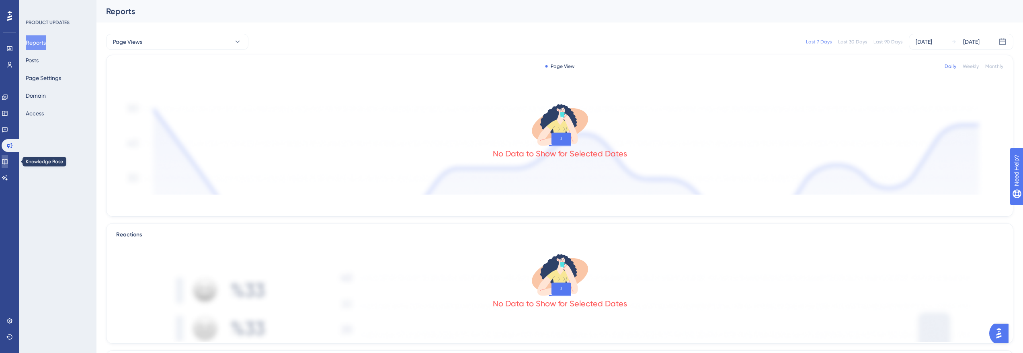
click at [7, 164] on icon at bounding box center [4, 161] width 5 height 5
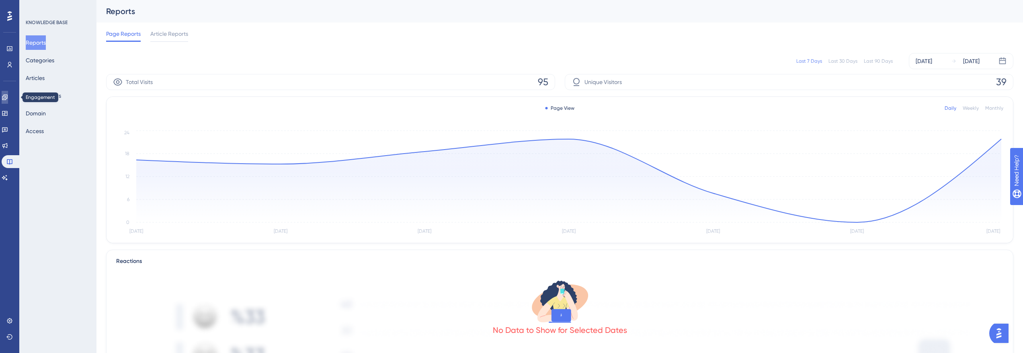
click at [6, 95] on icon at bounding box center [5, 97] width 6 height 6
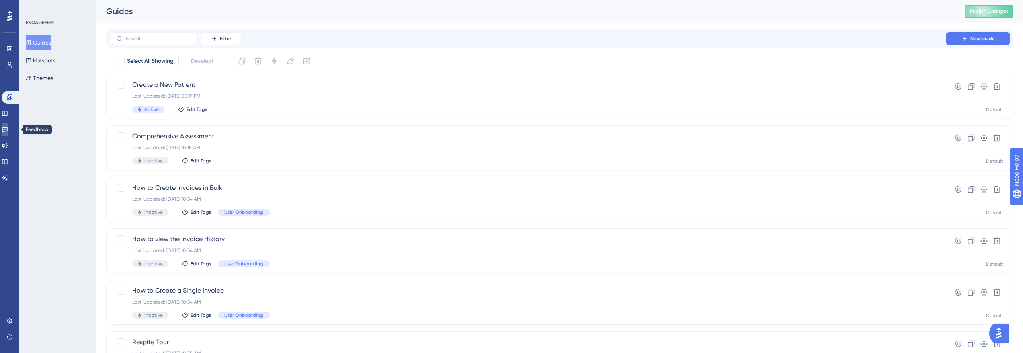
click at [8, 125] on link at bounding box center [5, 129] width 6 height 13
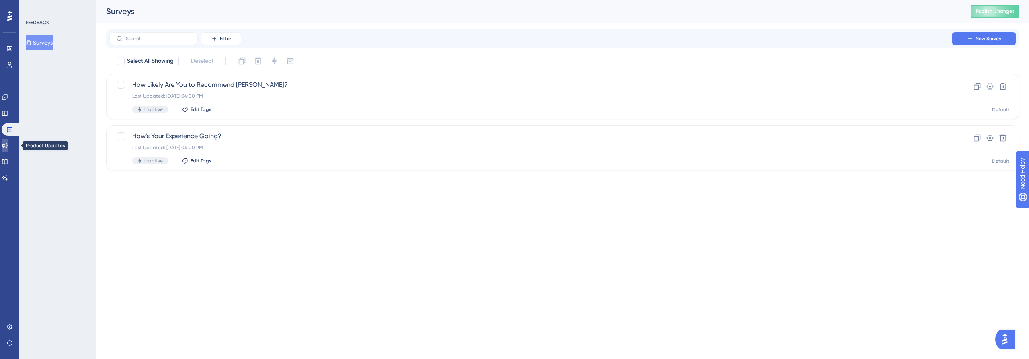
click at [7, 146] on icon at bounding box center [4, 145] width 5 height 5
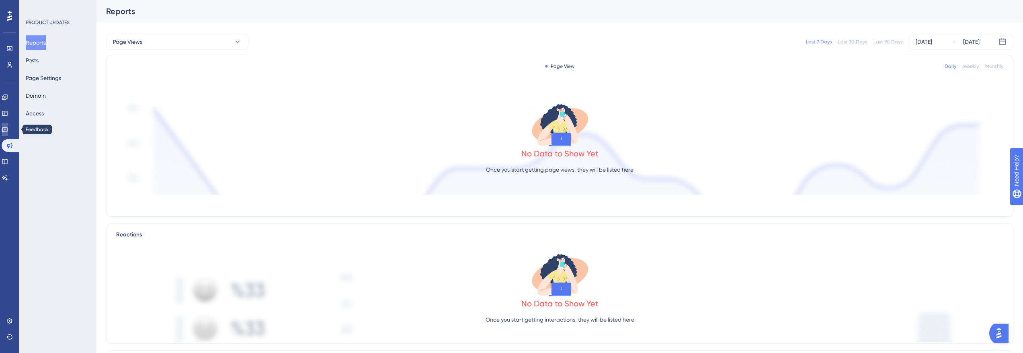
click at [7, 126] on link at bounding box center [5, 129] width 6 height 13
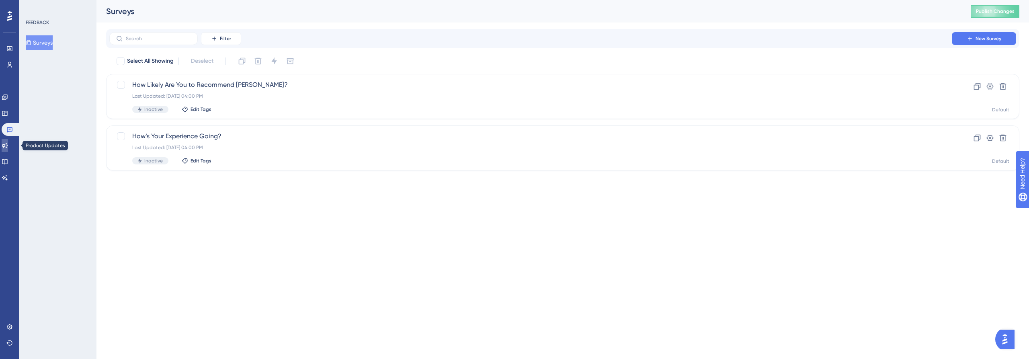
click at [8, 150] on link at bounding box center [5, 145] width 6 height 13
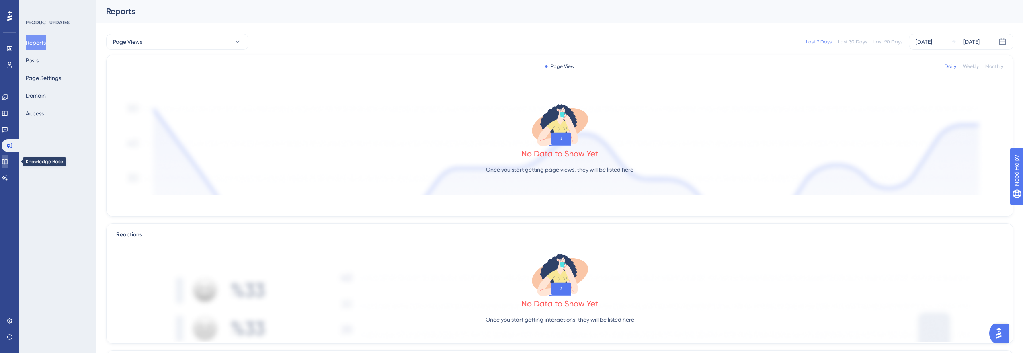
click at [8, 163] on icon at bounding box center [5, 161] width 6 height 6
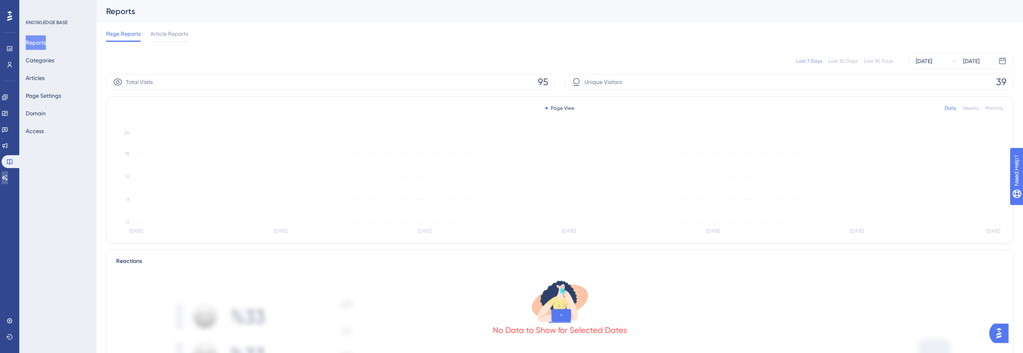
click at [8, 182] on link at bounding box center [5, 177] width 6 height 13
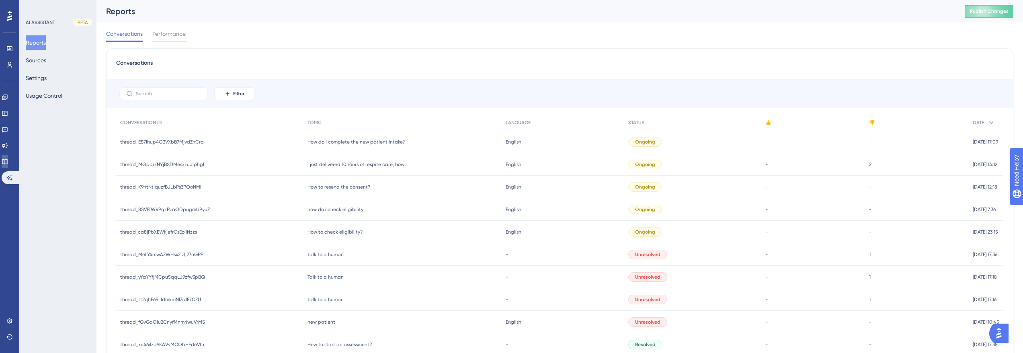
click at [7, 159] on icon at bounding box center [5, 161] width 6 height 6
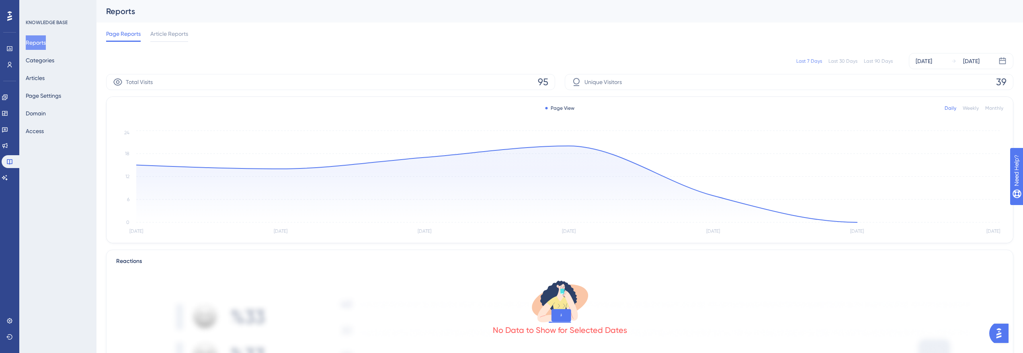
click at [6, 170] on div "Engagement Widgets Feedback Product Updates Knowledge Base AI Assistant" at bounding box center [10, 137] width 16 height 93
click at [8, 151] on link at bounding box center [5, 145] width 6 height 13
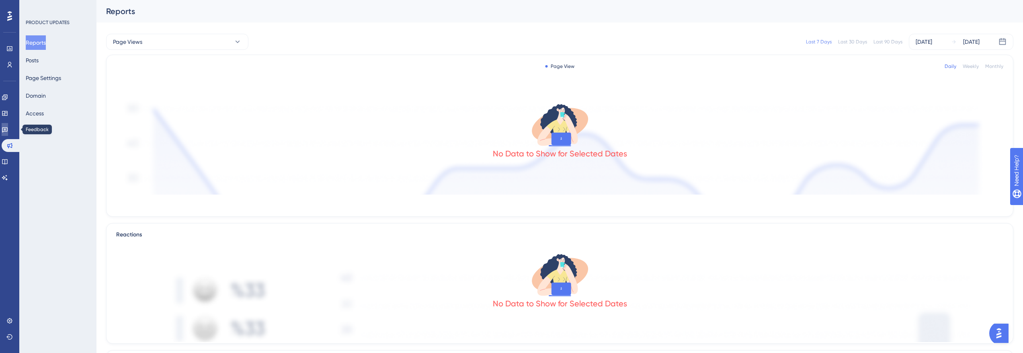
click at [6, 132] on icon at bounding box center [5, 129] width 6 height 6
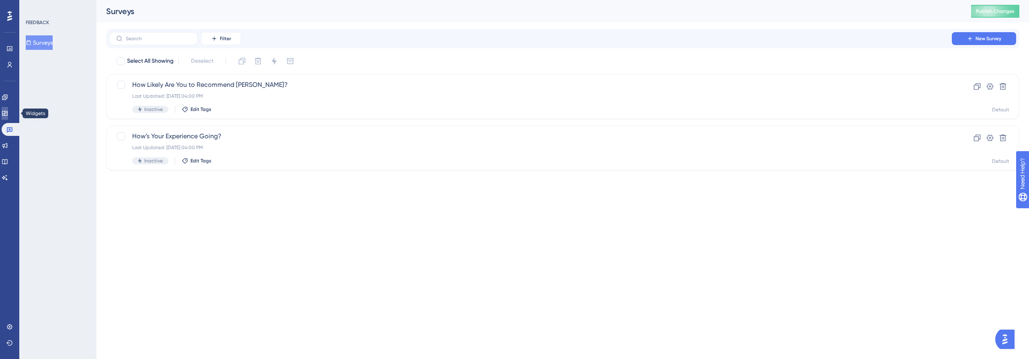
click at [7, 111] on icon at bounding box center [4, 113] width 5 height 5
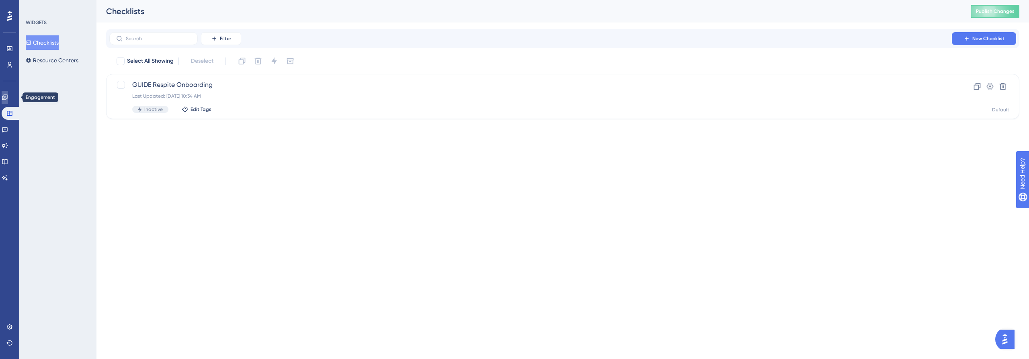
click at [8, 93] on link at bounding box center [5, 97] width 6 height 13
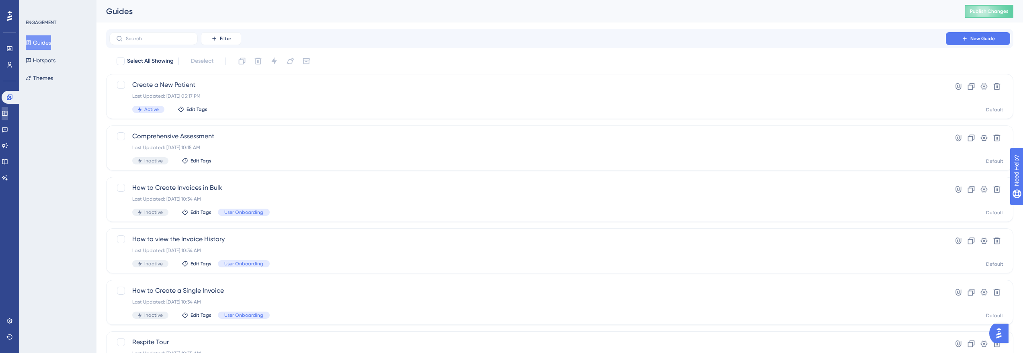
click at [7, 113] on icon at bounding box center [4, 113] width 5 height 5
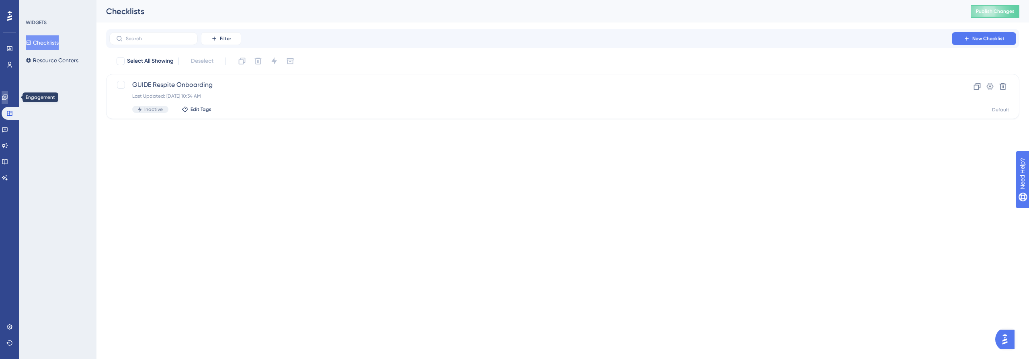
click at [8, 95] on link at bounding box center [5, 97] width 6 height 13
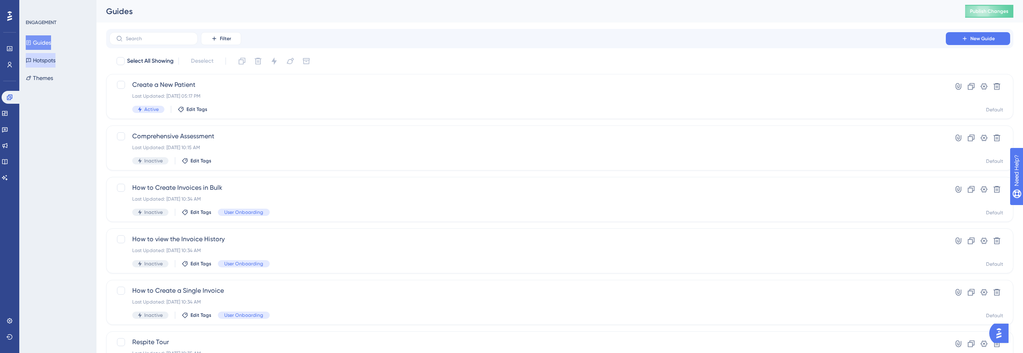
click at [55, 63] on button "Hotspots" at bounding box center [41, 60] width 30 height 14
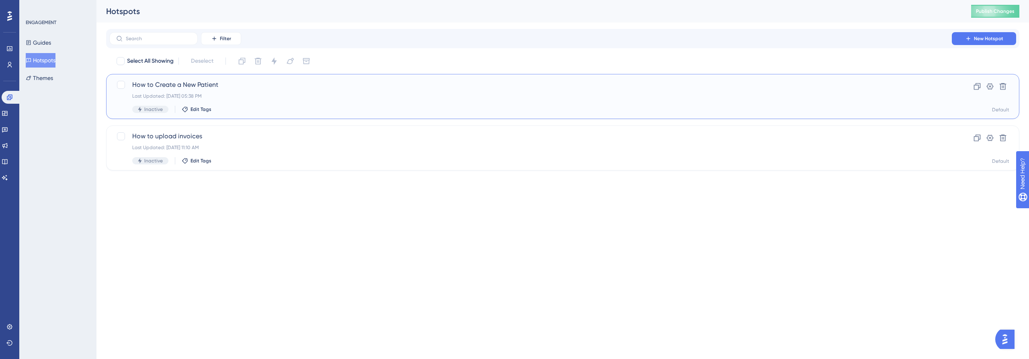
click at [228, 91] on div "How to Create a New Patient Last Updated: Aug 25 2025, 05:38 PM Inactive Edit T…" at bounding box center [530, 96] width 797 height 33
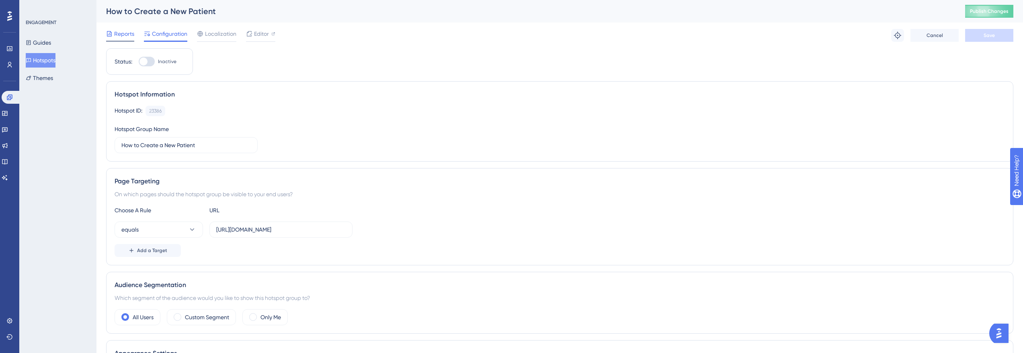
click at [127, 34] on span "Reports" at bounding box center [124, 34] width 20 height 10
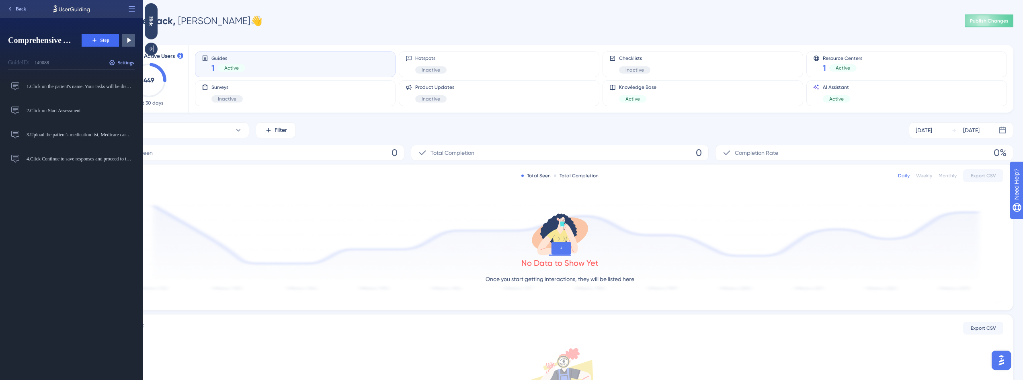
click at [18, 8] on span "Back" at bounding box center [21, 9] width 10 height 6
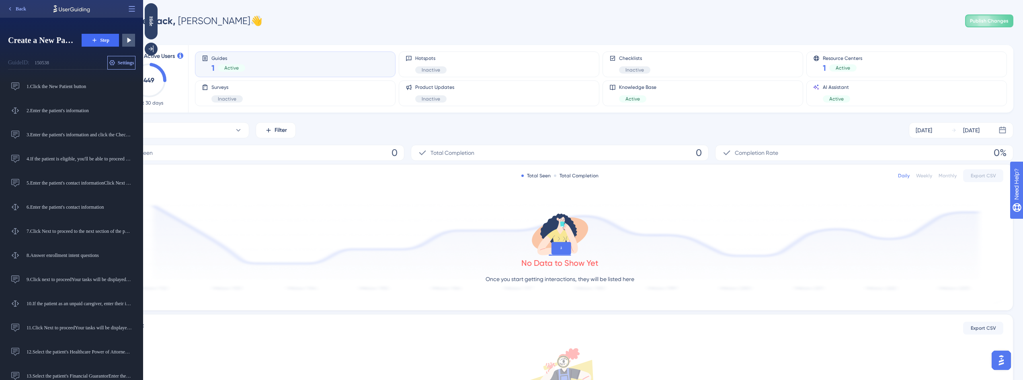
click at [123, 60] on span "Settings" at bounding box center [126, 63] width 16 height 6
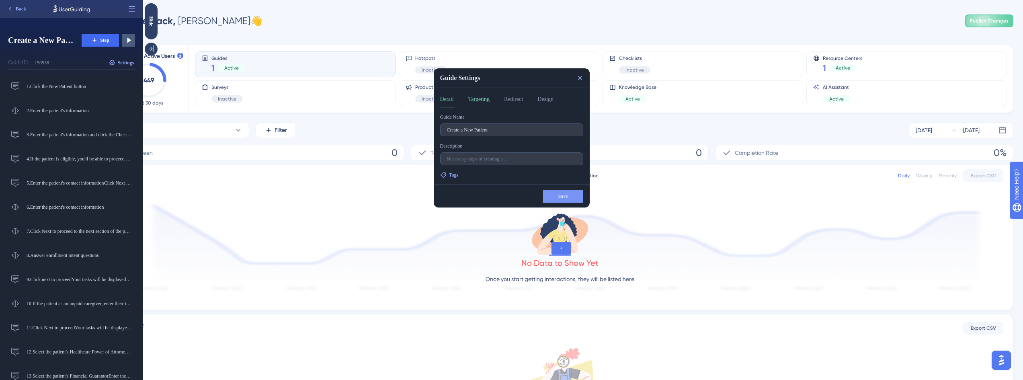
click at [489, 101] on button "Targeting" at bounding box center [478, 100] width 21 height 13
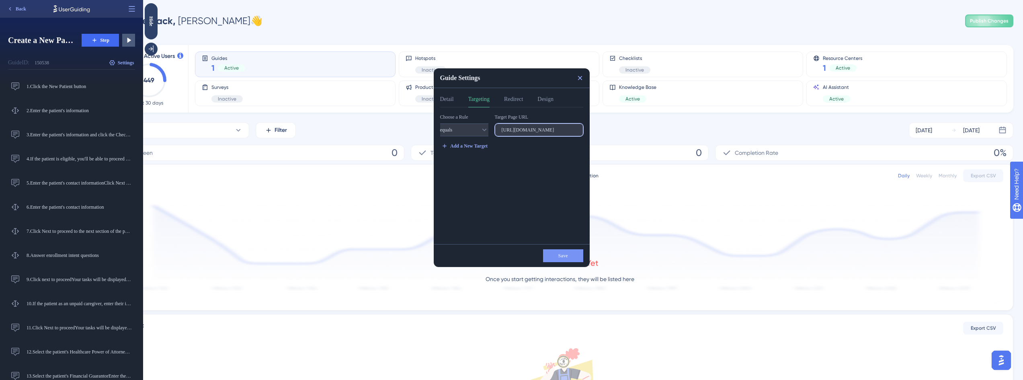
click at [527, 130] on input "https://app.crosbyhealth.com/guide/assessments" at bounding box center [539, 130] width 75 height 6
click at [528, 133] on label "https://app.crosbyhealth.com/guide/assessments" at bounding box center [539, 129] width 88 height 13
click at [528, 133] on input "https://app.crosbyhealth.com/guide/assessments" at bounding box center [539, 130] width 75 height 6
click at [526, 135] on label "https://app.crosbyhealth.com/guide/assessments" at bounding box center [539, 129] width 88 height 13
click at [526, 133] on input "https://app.crosbyhealth.com/guide/assessments" at bounding box center [539, 130] width 75 height 6
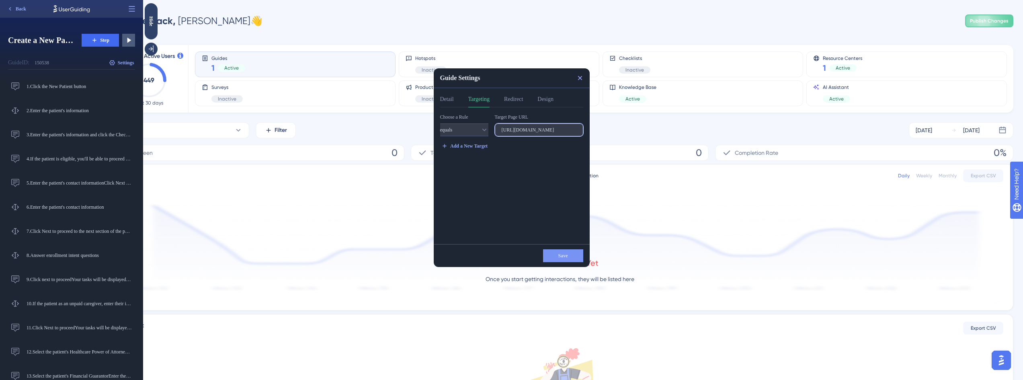
drag, startPoint x: 528, startPoint y: 131, endPoint x: 520, endPoint y: 134, distance: 8.4
click at [520, 134] on label "https://app.crosbyhealth.com/guide/assessments" at bounding box center [539, 129] width 88 height 13
type input "https://dev.crosbyhealth.com/guide/assessments"
click at [602, 0] on html "Guide Settings Detail Targeting Redirect Design Choose a Rule equals Target Pag…" at bounding box center [583, 0] width 880 height 0
click at [568, 128] on input "https://dev.crosbyhealth.com/guide/assessments" at bounding box center [539, 130] width 75 height 6
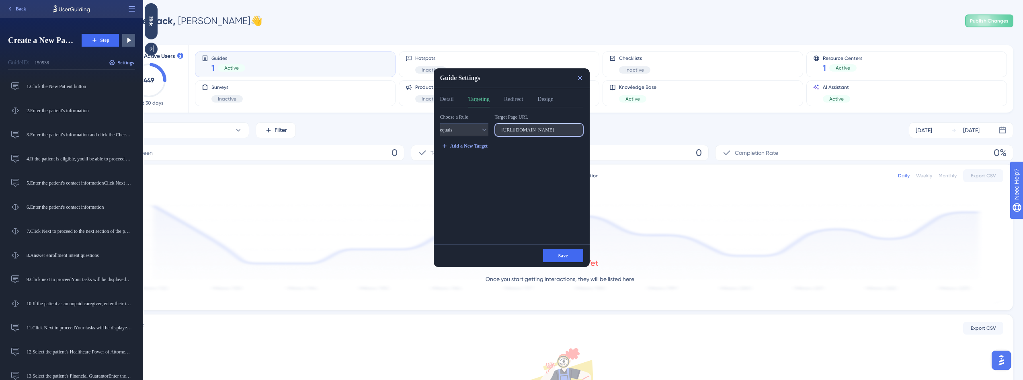
scroll to position [0, 37]
drag, startPoint x: 545, startPoint y: 131, endPoint x: 596, endPoint y: 132, distance: 51.5
click at [596, 0] on html "Guide Settings Detail Targeting Redirect Design Choose a Rule equals Target Pag…" at bounding box center [583, 0] width 880 height 0
drag, startPoint x: 560, startPoint y: 128, endPoint x: 564, endPoint y: 134, distance: 7.0
click at [560, 128] on input "https://dev.crosbyhealth.com/guide/assessments" at bounding box center [539, 130] width 75 height 6
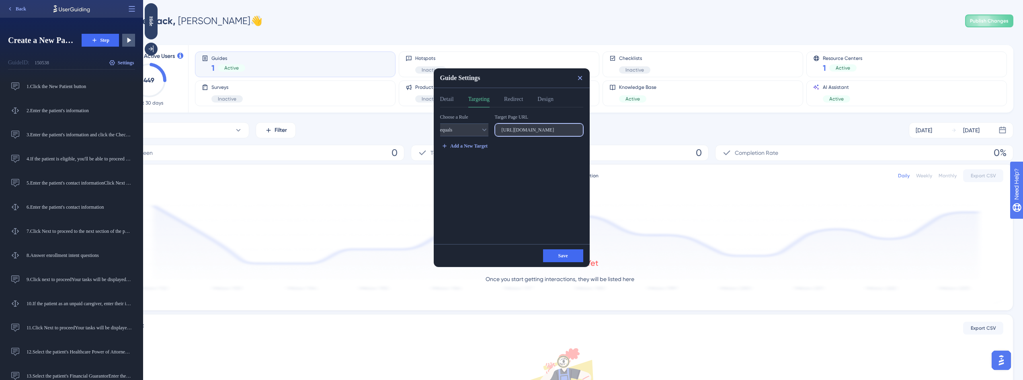
click at [565, 133] on input "https://dev.crosbyhealth.com/guide/assessments" at bounding box center [539, 130] width 75 height 6
drag, startPoint x: 569, startPoint y: 131, endPoint x: 431, endPoint y: 133, distance: 137.9
click at [431, 0] on html "Guide Settings Detail Targeting Redirect Design Choose a Rule equals Target Pag…" at bounding box center [583, 0] width 880 height 0
click at [524, 127] on label "https://dev.crosbyhealth.com/guide/assessments" at bounding box center [539, 129] width 88 height 13
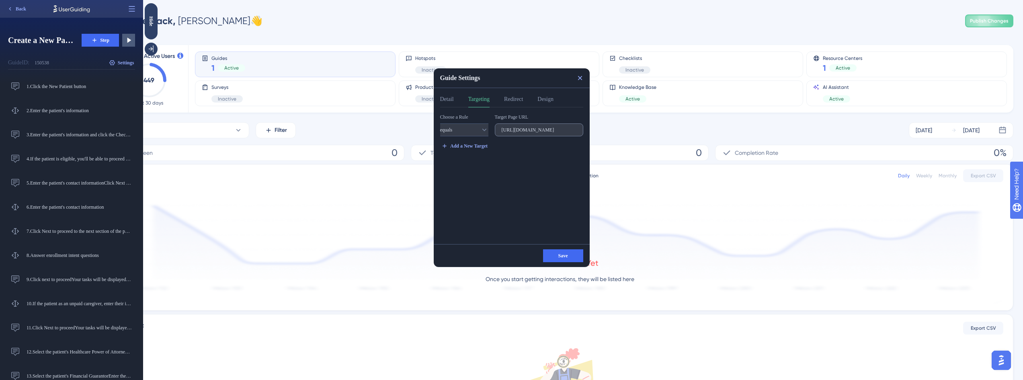
click at [524, 127] on input "https://dev.crosbyhealth.com/guide/assessments" at bounding box center [539, 130] width 75 height 6
click at [523, 100] on button "Redirect" at bounding box center [513, 100] width 19 height 13
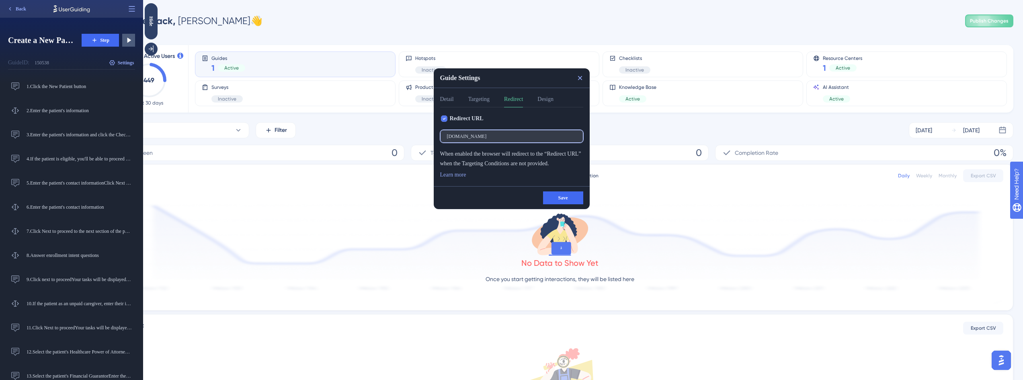
drag, startPoint x: 455, startPoint y: 136, endPoint x: 427, endPoint y: 137, distance: 27.8
click at [427, 0] on html "Guide Settings Detail Targeting Redirect Design Redirect URL app.crosbyhealth.c…" at bounding box center [583, 0] width 880 height 0
click at [515, 137] on input "dev.crosbyhealth.com" at bounding box center [511, 136] width 129 height 6
type input "dev.crosbyhealth.com"
click at [551, 101] on button "Design" at bounding box center [546, 100] width 16 height 13
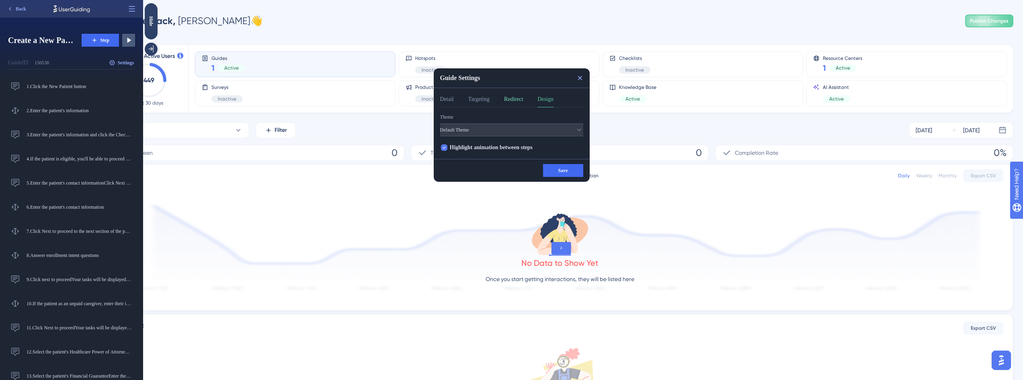
click at [521, 102] on button "Redirect" at bounding box center [513, 100] width 19 height 13
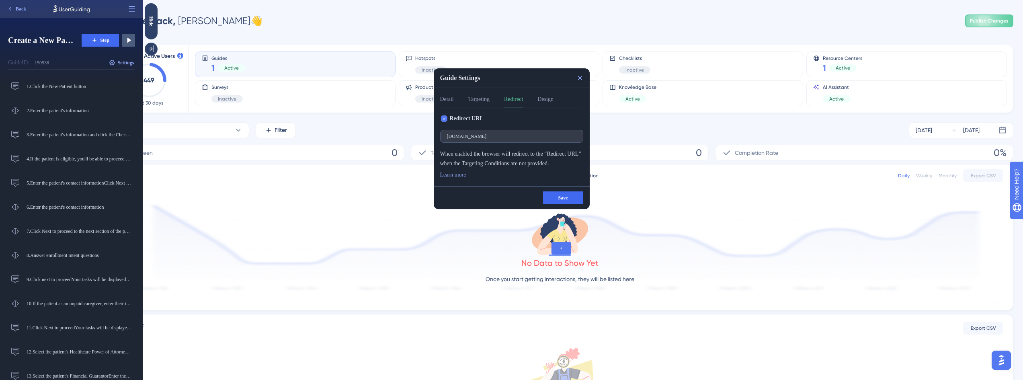
click at [498, 102] on div "Detail Targeting Redirect Design" at bounding box center [511, 100] width 143 height 13
click at [482, 101] on button "Targeting" at bounding box center [478, 100] width 21 height 13
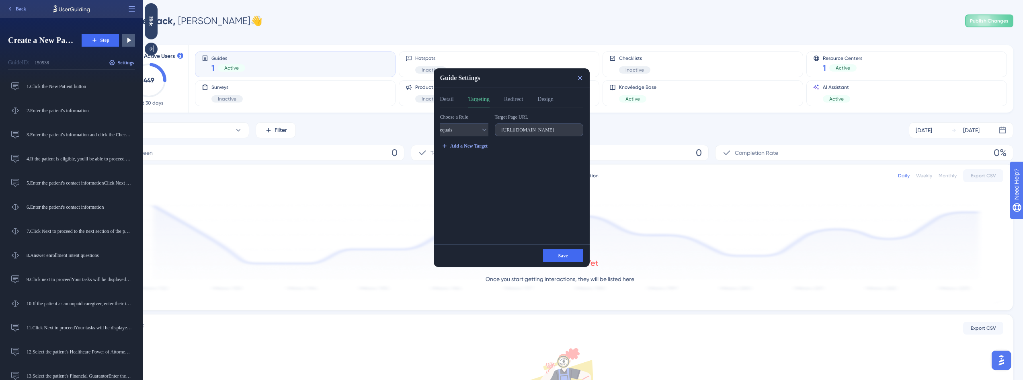
click at [456, 99] on div "Detail Targeting Redirect Design" at bounding box center [511, 100] width 143 height 13
click at [453, 99] on button "Detail" at bounding box center [447, 100] width 14 height 13
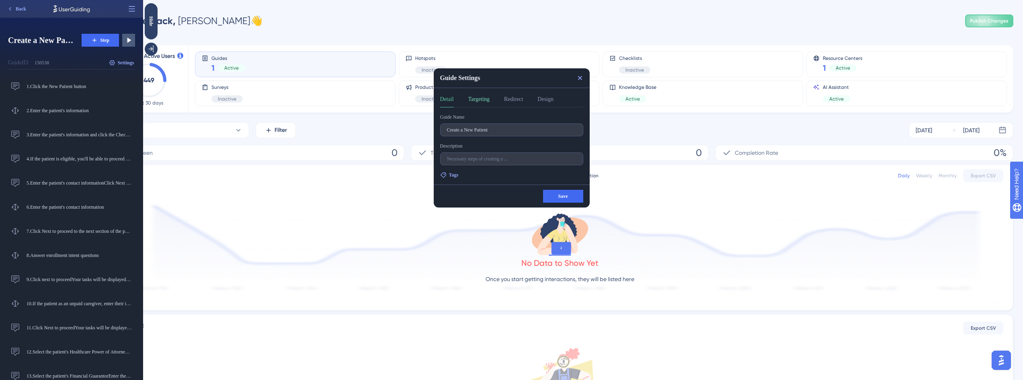
click at [483, 102] on button "Targeting" at bounding box center [478, 100] width 21 height 13
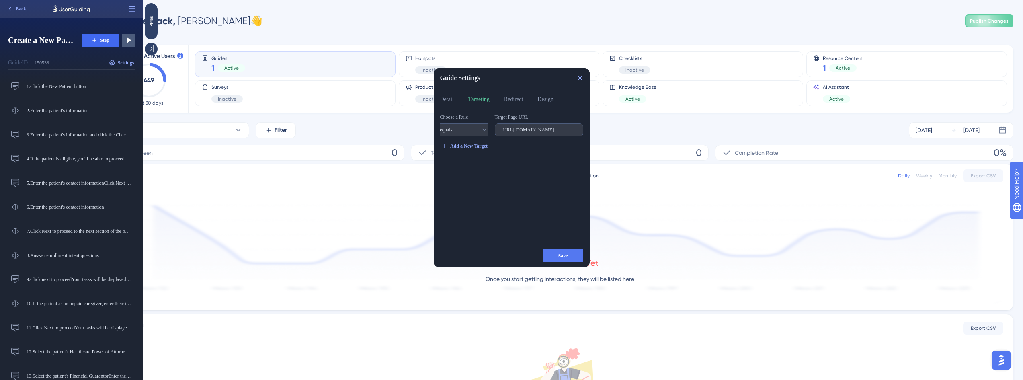
click at [566, 252] on button "Save" at bounding box center [563, 255] width 40 height 13
click at [582, 77] on icon at bounding box center [580, 78] width 8 height 8
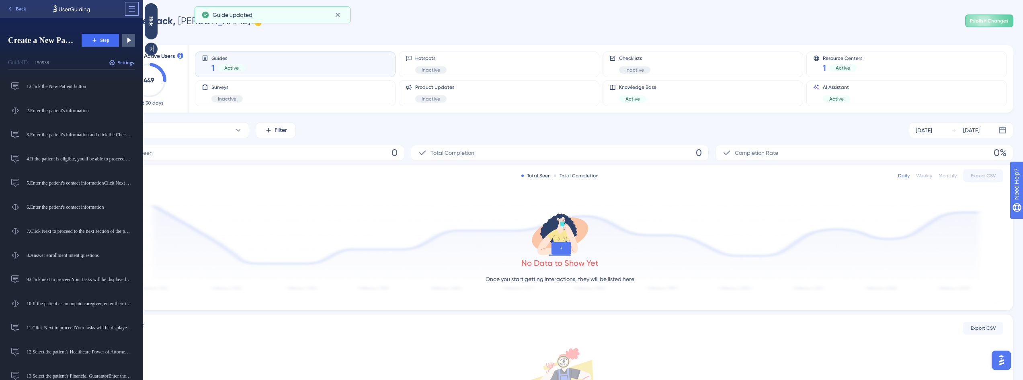
click at [133, 8] on icon at bounding box center [132, 9] width 8 height 8
drag, startPoint x: 133, startPoint y: 8, endPoint x: 12, endPoint y: 7, distance: 120.6
click at [133, 8] on icon at bounding box center [132, 9] width 8 height 8
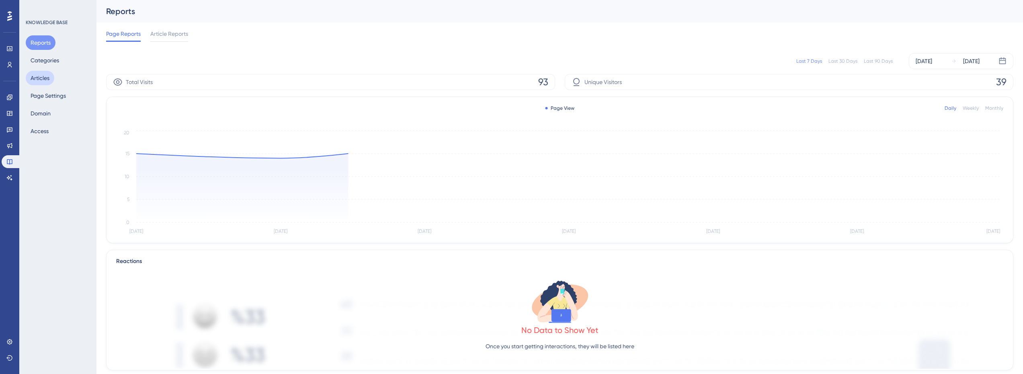
click at [46, 77] on button "Articles" at bounding box center [40, 78] width 29 height 14
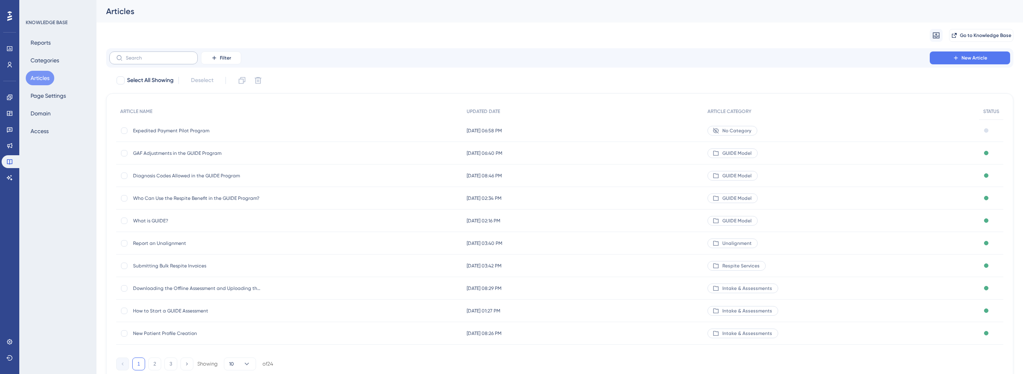
click at [173, 62] on label at bounding box center [153, 57] width 88 height 13
click at [173, 61] on input "text" at bounding box center [158, 58] width 65 height 6
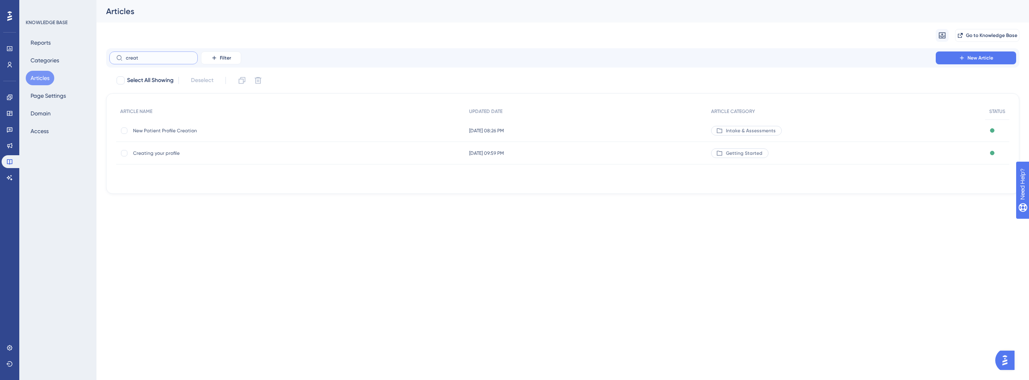
type input "creat"
click at [189, 132] on span "New Patient Profile Creation" at bounding box center [197, 130] width 129 height 6
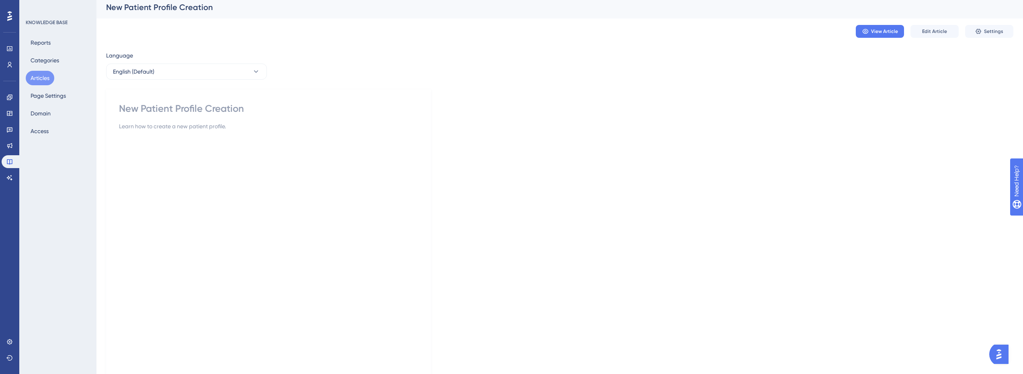
scroll to position [1, 0]
click at [874, 35] on span "View Article" at bounding box center [884, 34] width 27 height 6
